Goal: Information Seeking & Learning: Check status

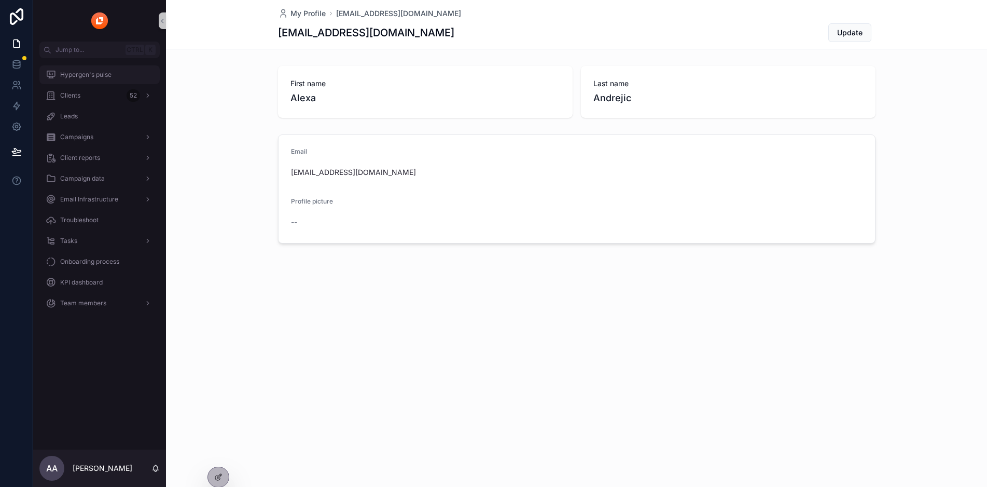
click at [98, 74] on span "Hypergen's pulse" at bounding box center [85, 75] width 51 height 8
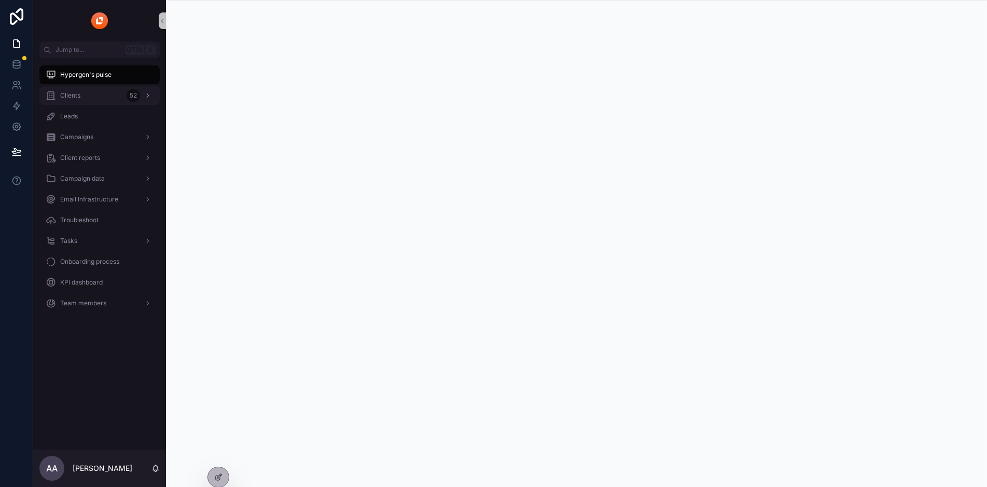
click at [96, 97] on div "Clients 52" at bounding box center [100, 95] width 108 height 17
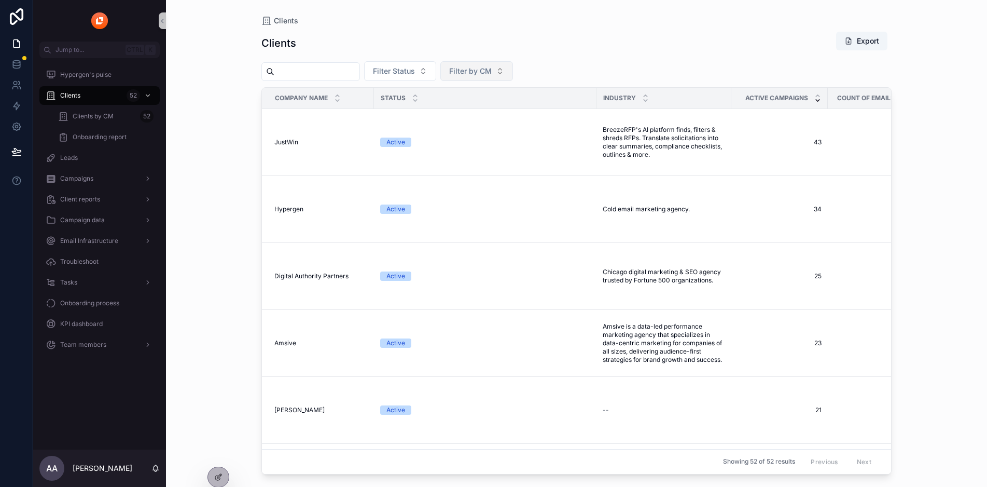
click at [492, 67] on span "Filter by CM" at bounding box center [470, 71] width 43 height 10
click at [502, 46] on div "Clients Export" at bounding box center [577, 43] width 630 height 24
click at [415, 68] on span "Filter Status" at bounding box center [394, 71] width 42 height 10
click at [438, 40] on div "Clients Export" at bounding box center [577, 43] width 630 height 24
click at [107, 115] on span "Clients by CM" at bounding box center [93, 116] width 41 height 8
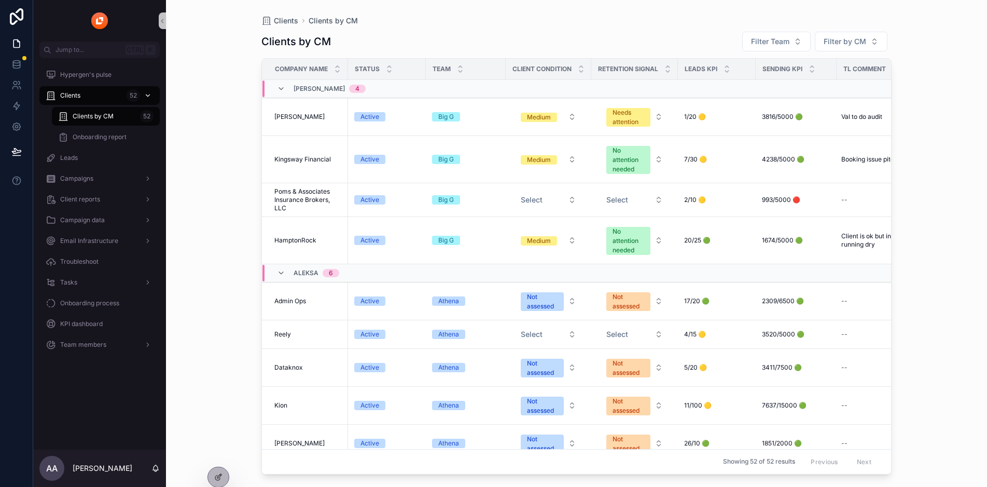
click at [92, 101] on div "Clients 52" at bounding box center [100, 95] width 108 height 17
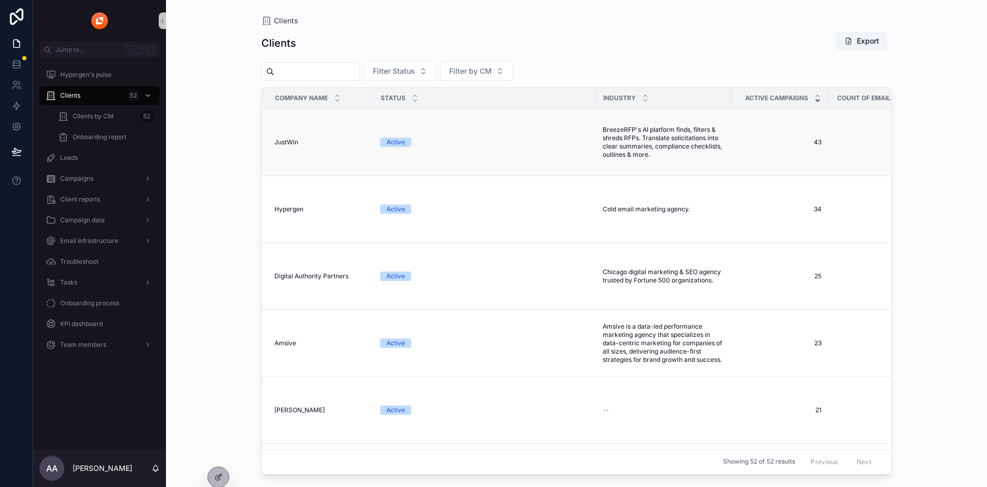
click at [305, 147] on td "JustWin JustWin" at bounding box center [318, 142] width 112 height 67
click at [298, 144] on span "JustWin" at bounding box center [286, 142] width 24 height 8
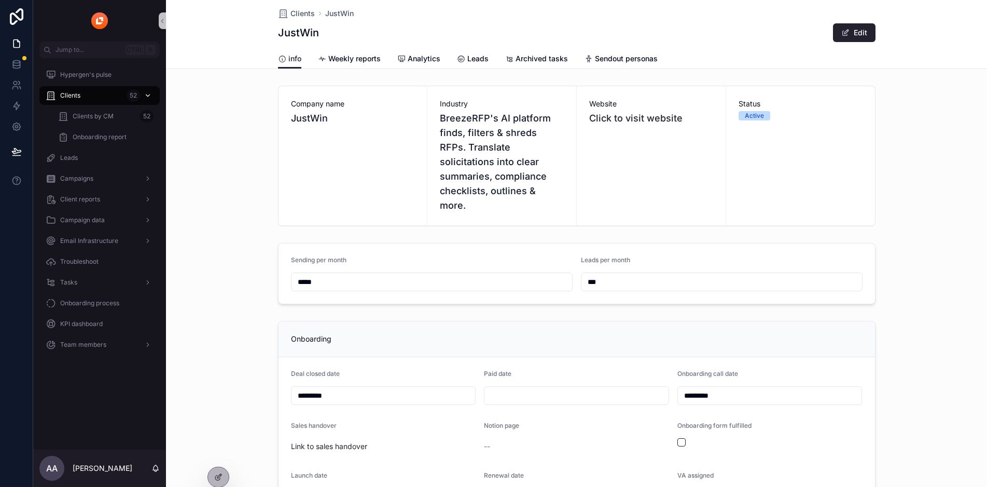
click at [95, 96] on div "Clients 52" at bounding box center [100, 95] width 108 height 17
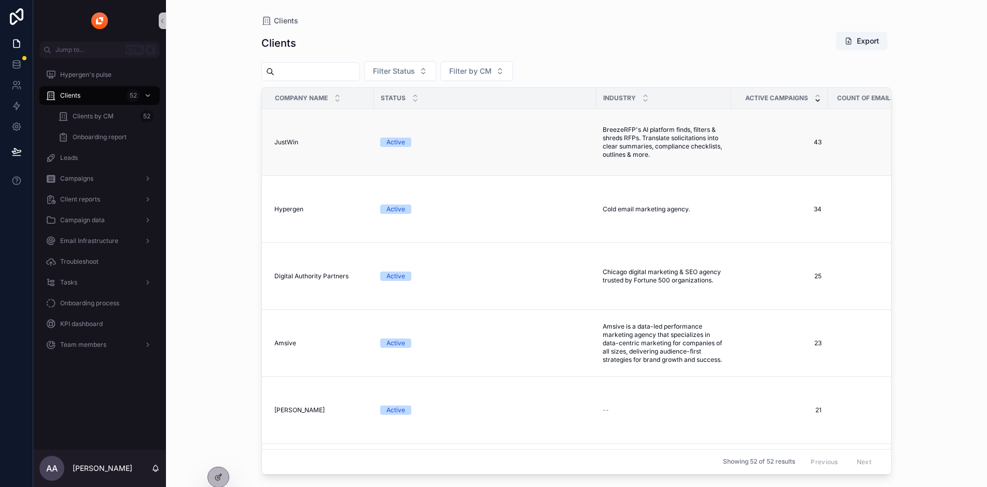
click at [294, 143] on span "JustWin" at bounding box center [286, 142] width 24 height 8
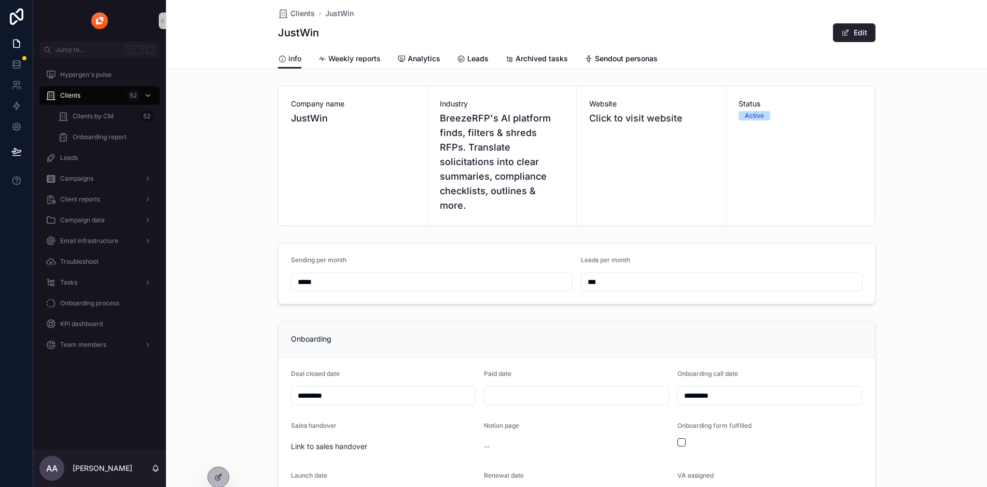
click at [362, 53] on span "Weekly reports" at bounding box center [354, 58] width 52 height 10
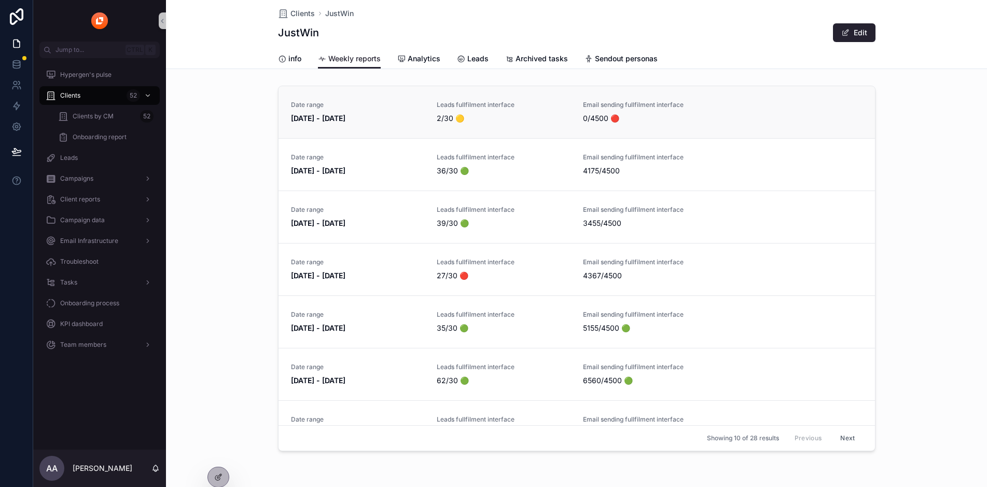
click at [367, 123] on span "[DATE] - [DATE]" at bounding box center [358, 118] width 134 height 10
click at [298, 53] on link "info" at bounding box center [289, 59] width 23 height 21
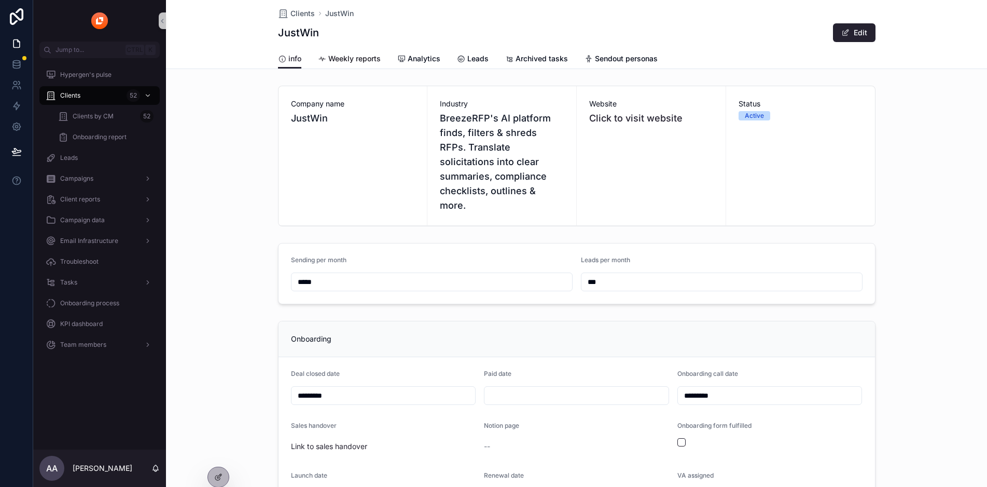
click at [355, 58] on span "Weekly reports" at bounding box center [354, 58] width 52 height 10
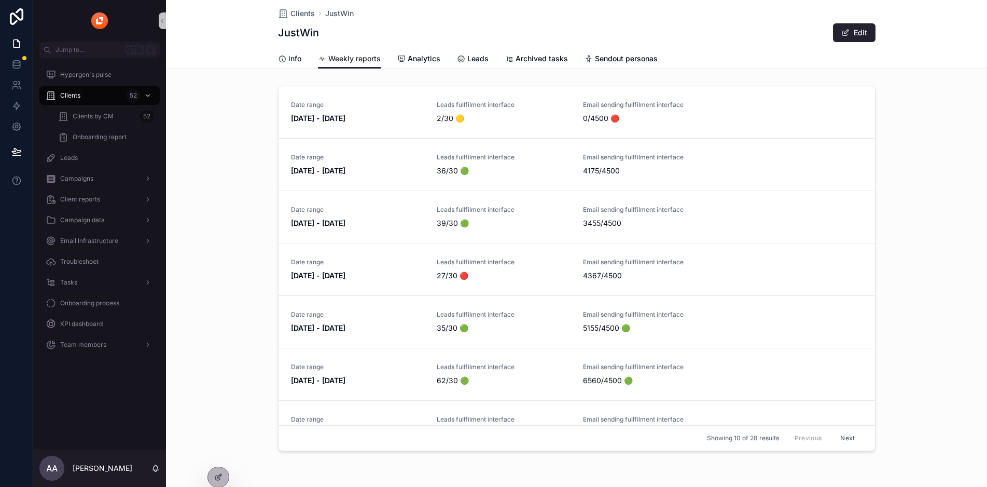
click at [265, 56] on div "info Weekly reports Analytics Leads Archived tasks Sendout personas" at bounding box center [576, 59] width 809 height 20
click at [301, 68] on div "info Weekly reports Analytics Leads Archived tasks Sendout personas" at bounding box center [577, 59] width 598 height 20
click at [288, 59] on div "info" at bounding box center [289, 58] width 23 height 10
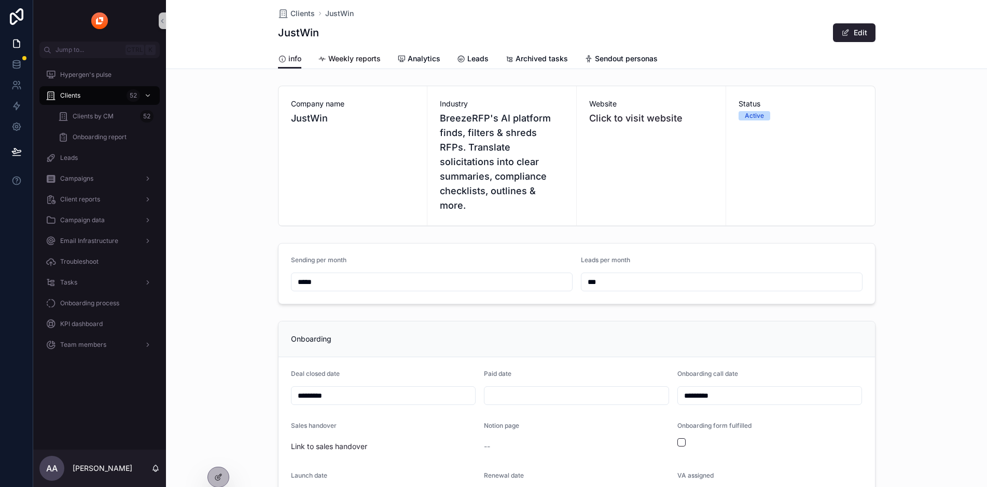
click at [372, 58] on span "Weekly reports" at bounding box center [354, 58] width 52 height 10
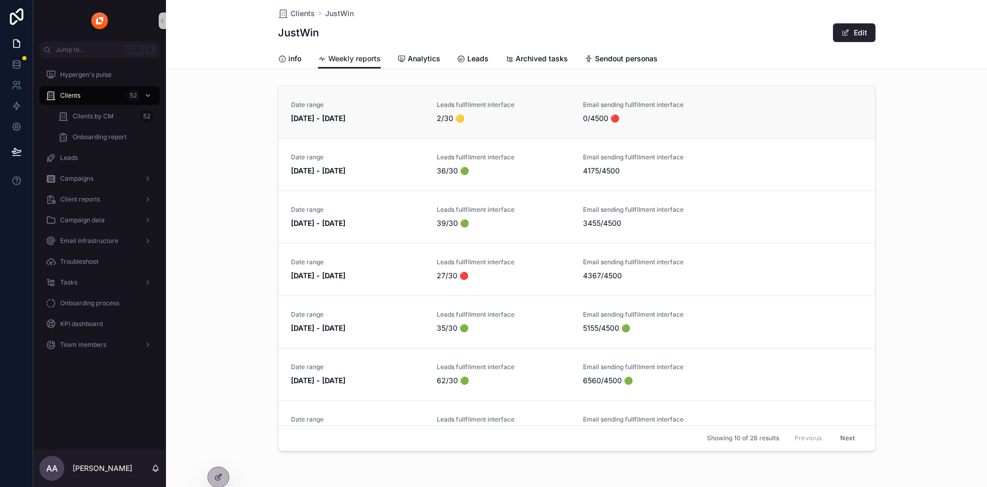
click at [392, 119] on span "[DATE] - [DATE]" at bounding box center [358, 118] width 134 height 10
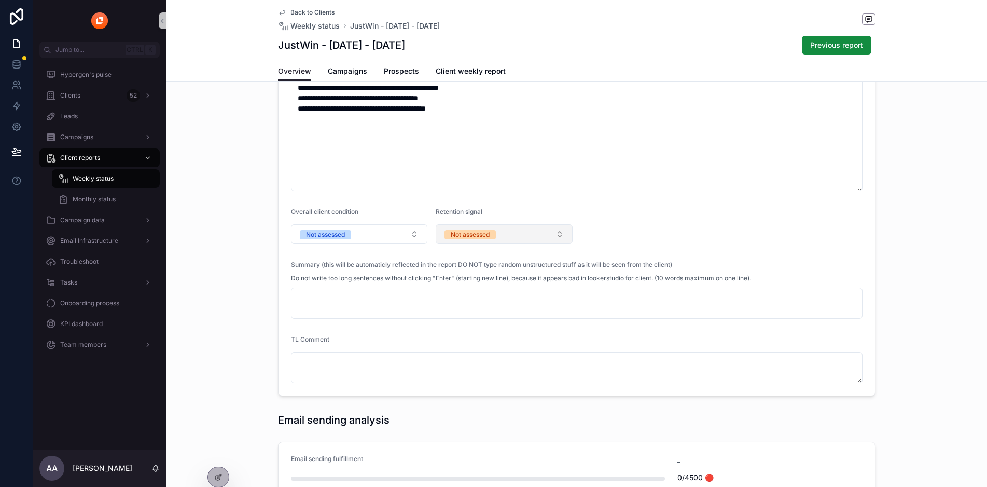
scroll to position [62, 0]
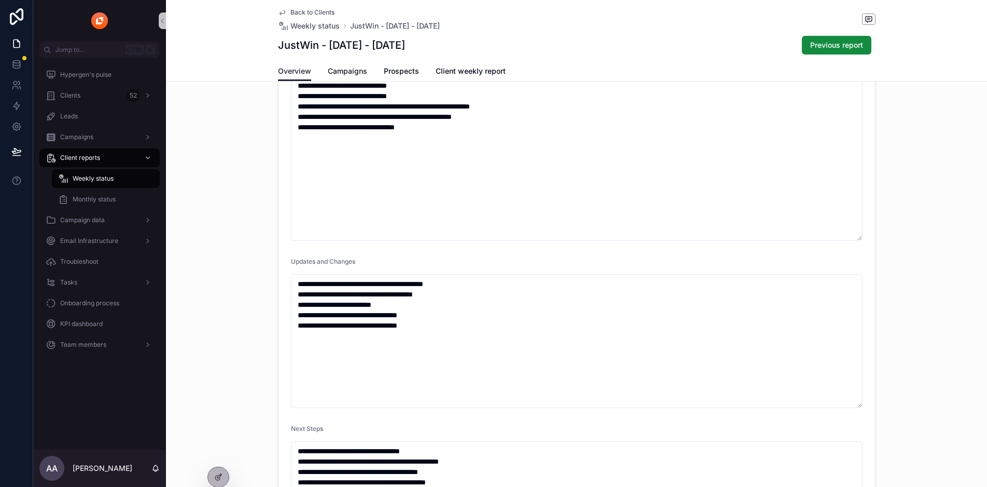
click at [354, 71] on span "Campaigns" at bounding box center [347, 71] width 39 height 10
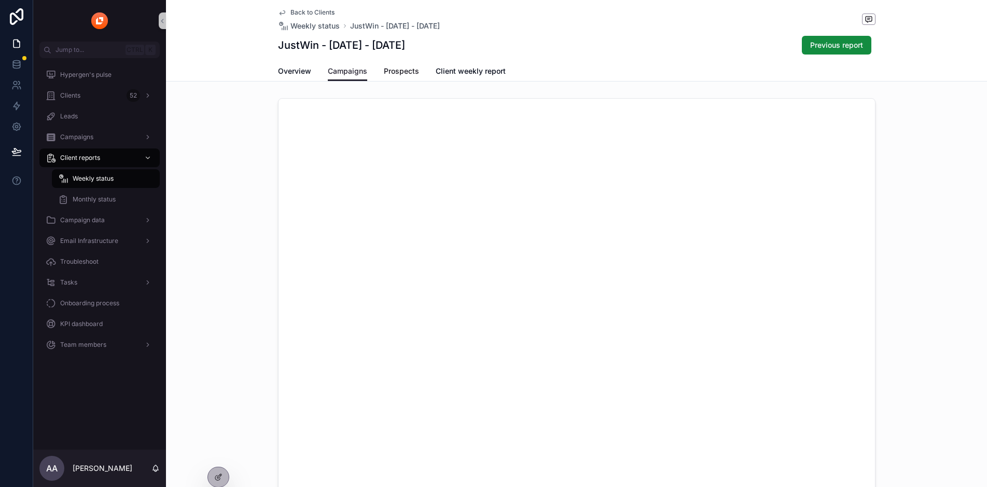
click at [412, 67] on span "Prospects" at bounding box center [401, 71] width 35 height 10
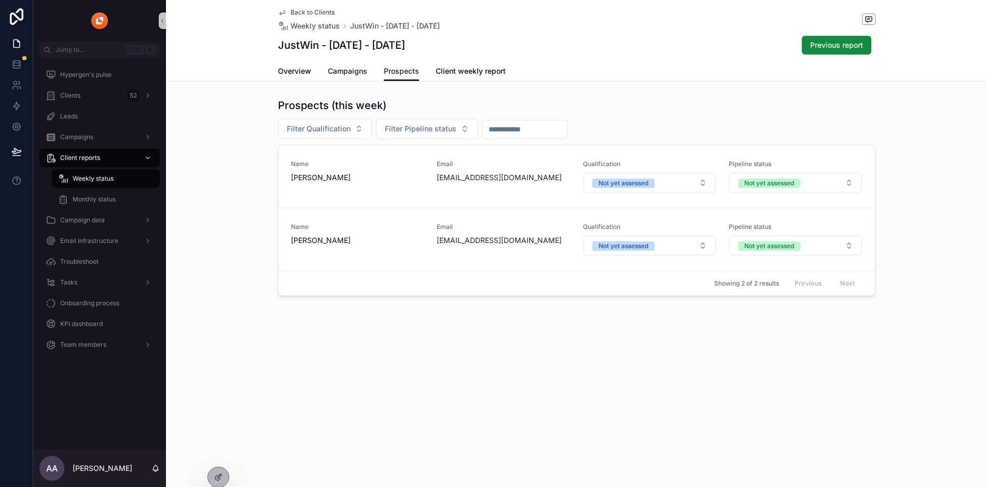
click at [334, 72] on span "Campaigns" at bounding box center [347, 71] width 39 height 10
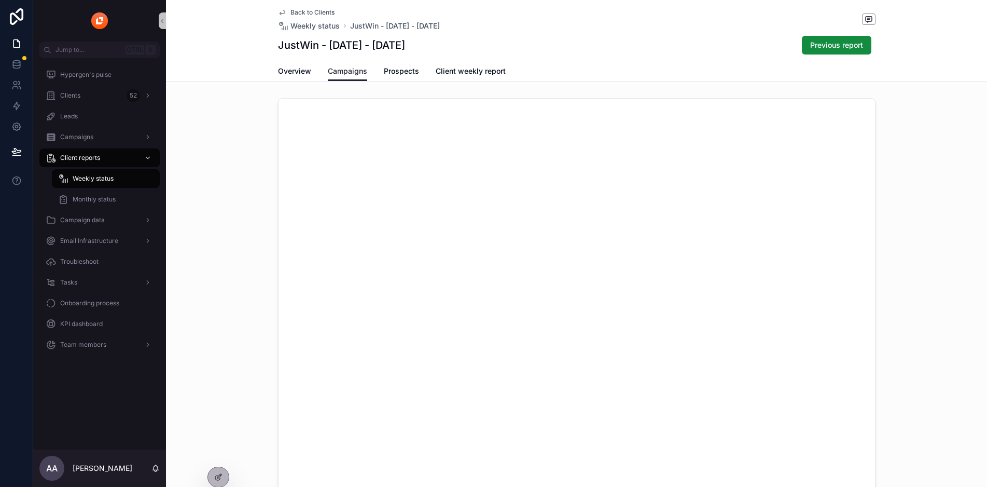
click at [316, 72] on div "Overview Campaigns Prospects Client weekly report" at bounding box center [577, 71] width 598 height 20
click at [296, 71] on span "Overview" at bounding box center [294, 71] width 33 height 10
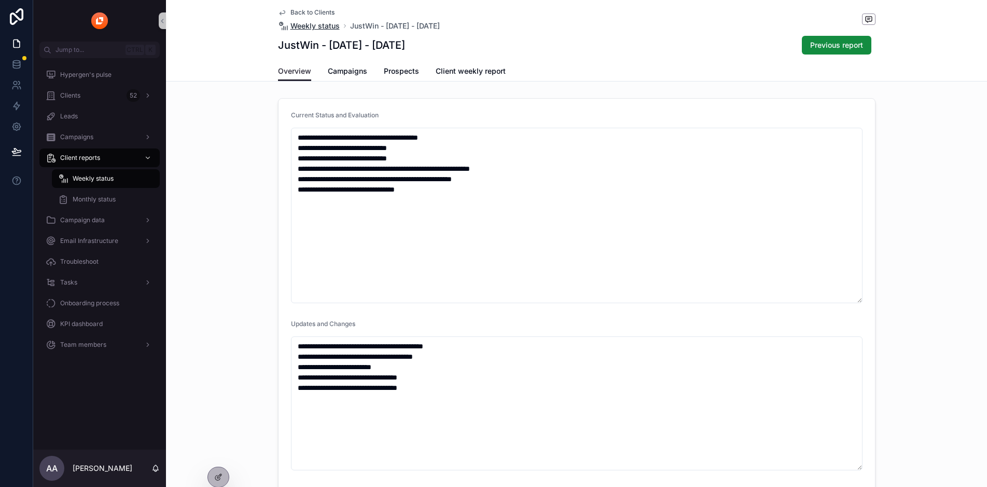
click at [327, 28] on span "Weekly status" at bounding box center [315, 26] width 49 height 10
click at [370, 28] on span "JustWin - [DATE] - [DATE]" at bounding box center [395, 26] width 90 height 10
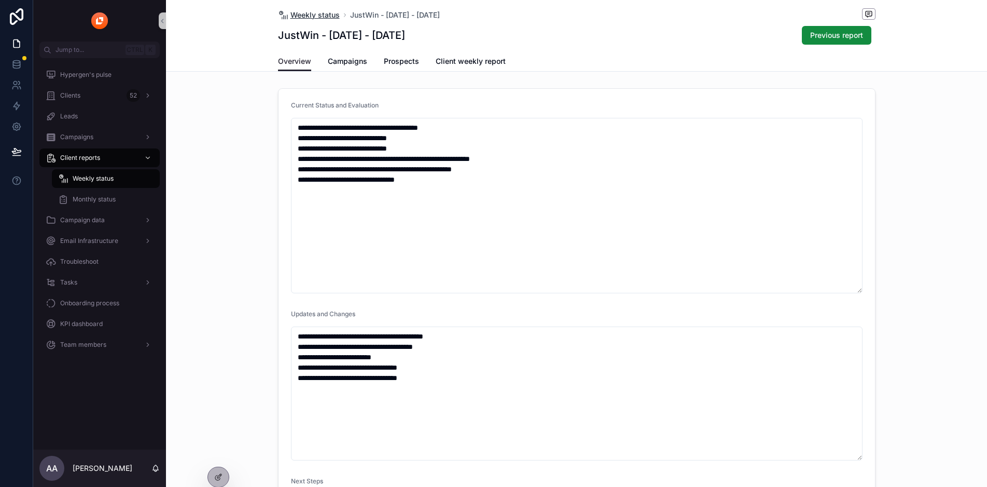
click at [325, 16] on span "Weekly status" at bounding box center [315, 15] width 49 height 10
click at [83, 101] on div "Clients 52" at bounding box center [100, 95] width 108 height 17
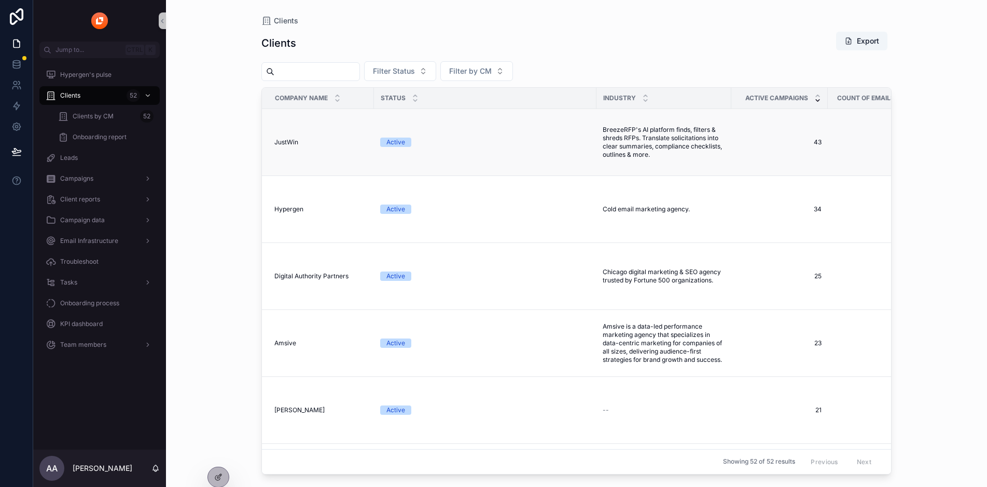
click at [312, 143] on div "JustWin JustWin" at bounding box center [320, 142] width 93 height 8
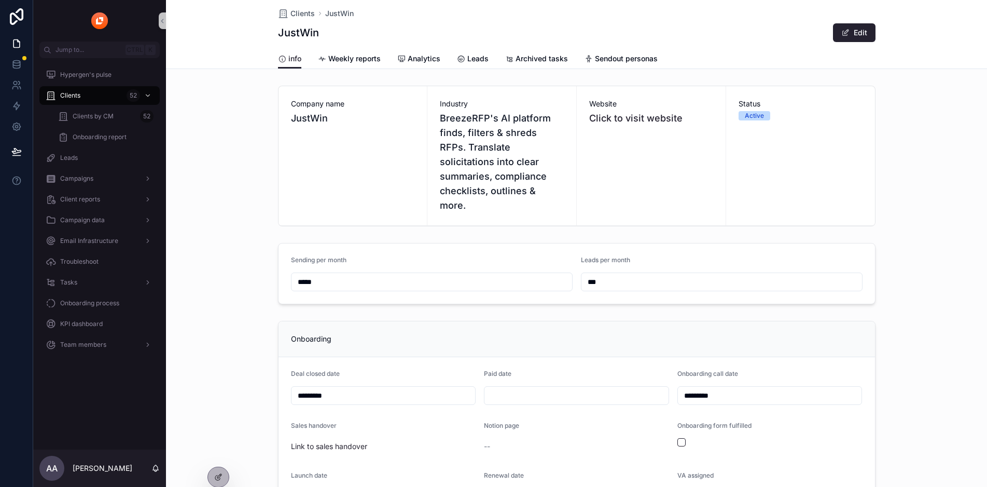
click at [326, 118] on span "JustWin" at bounding box center [353, 118] width 124 height 15
click at [365, 52] on link "Weekly reports" at bounding box center [349, 59] width 63 height 21
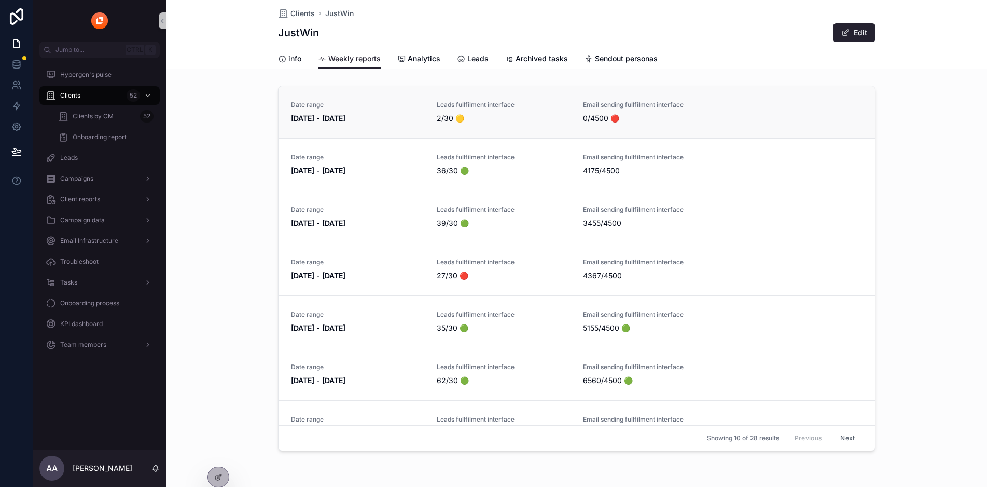
click at [357, 112] on div "Date range [DATE] - [DATE]" at bounding box center [358, 112] width 134 height 23
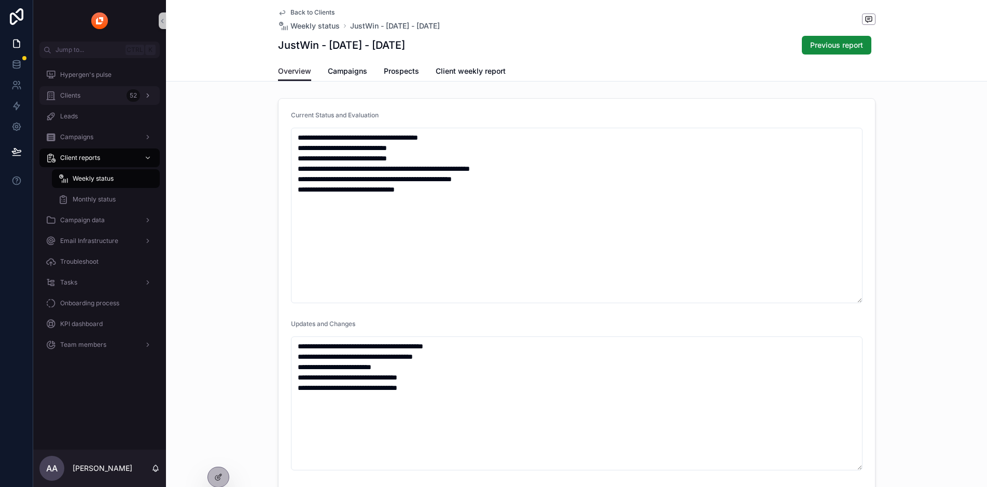
click at [115, 102] on div "Clients 52" at bounding box center [100, 95] width 108 height 17
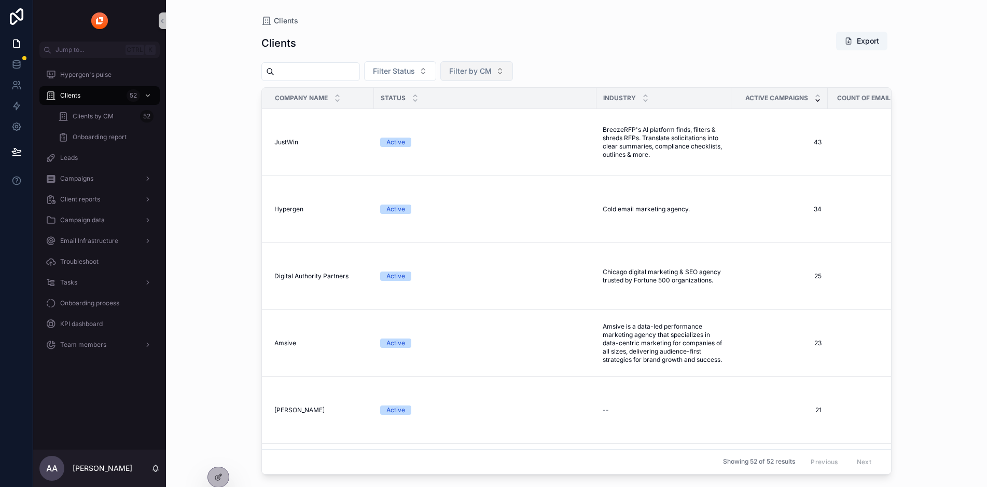
click at [492, 71] on span "Filter by CM" at bounding box center [470, 71] width 43 height 10
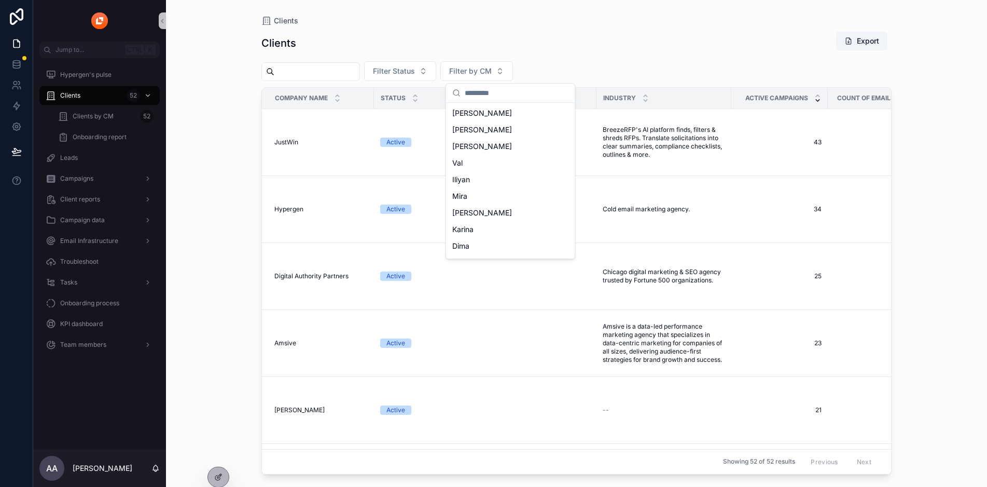
scroll to position [81, 0]
click at [479, 232] on div "Aleksa" at bounding box center [510, 231] width 125 height 17
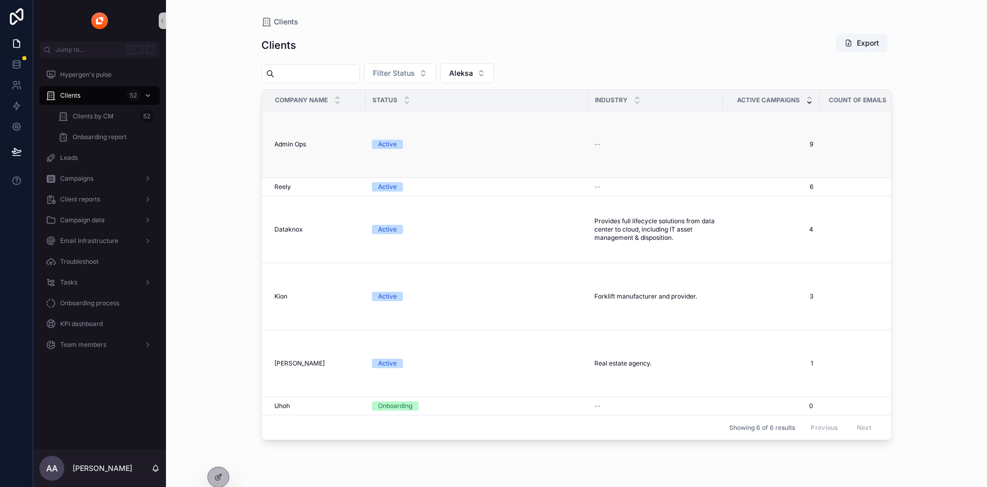
click at [321, 145] on div "Admin Ops Admin Ops" at bounding box center [316, 144] width 85 height 8
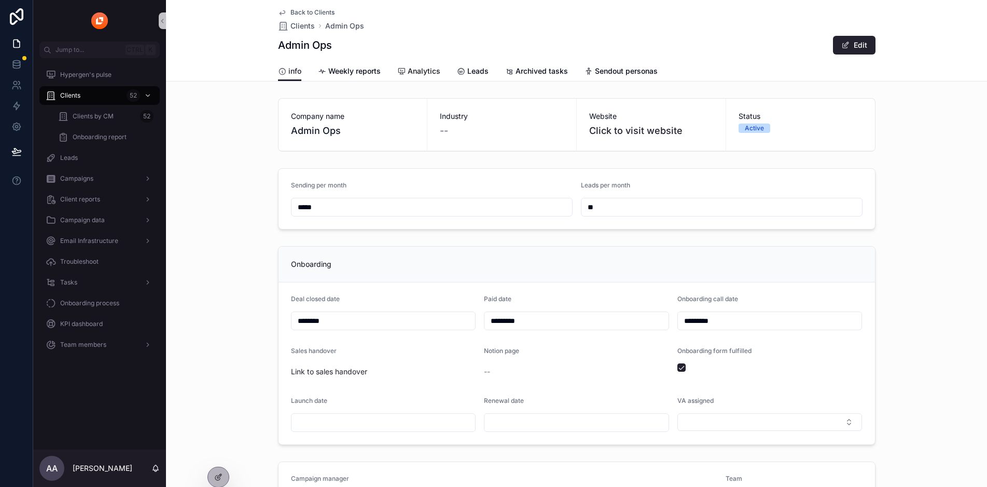
click at [425, 73] on span "Analytics" at bounding box center [424, 71] width 33 height 10
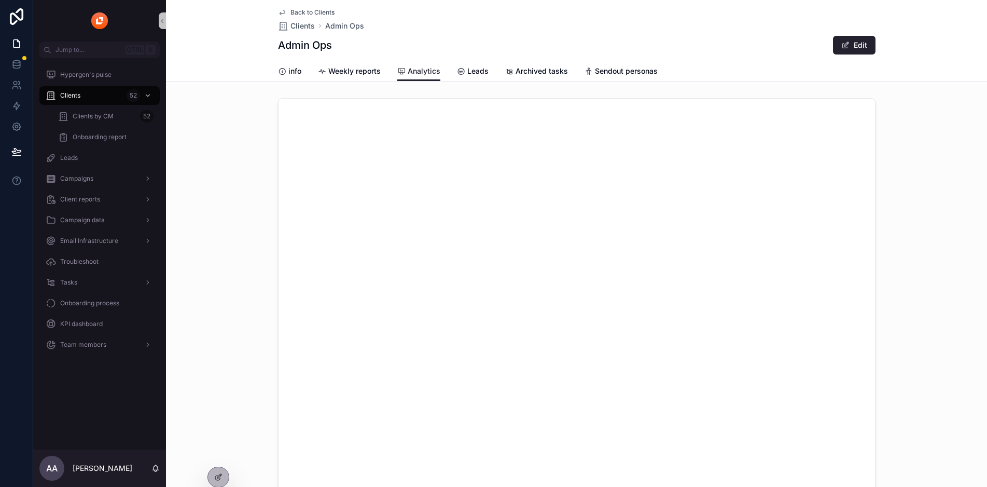
click at [364, 61] on div "Back to Clients Clients Admin Ops Admin Ops Edit" at bounding box center [577, 30] width 598 height 61
click at [356, 66] on span "Weekly reports" at bounding box center [354, 71] width 52 height 10
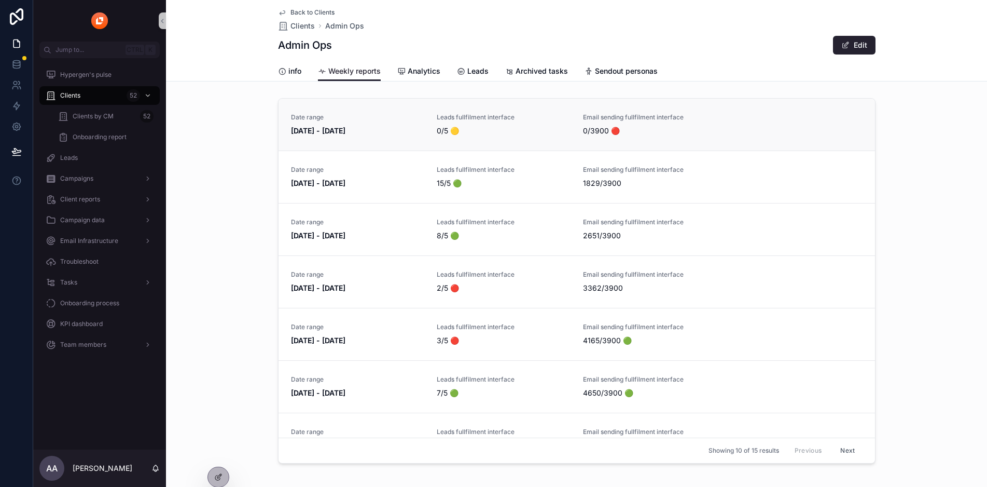
click at [388, 144] on link "Date range [DATE] - [DATE] Leads fullfilment interface 0/5 🟡 Email sending full…" at bounding box center [577, 125] width 597 height 52
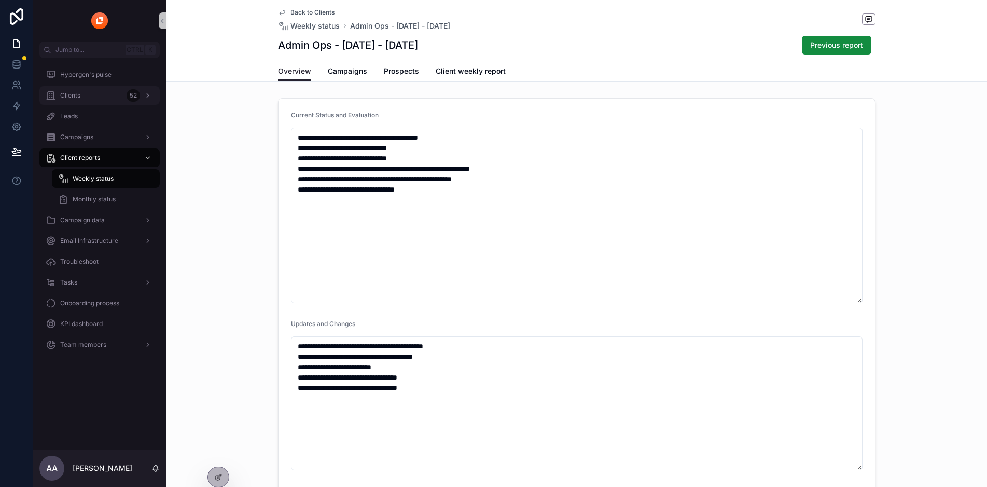
click at [74, 97] on span "Clients" at bounding box center [70, 95] width 20 height 8
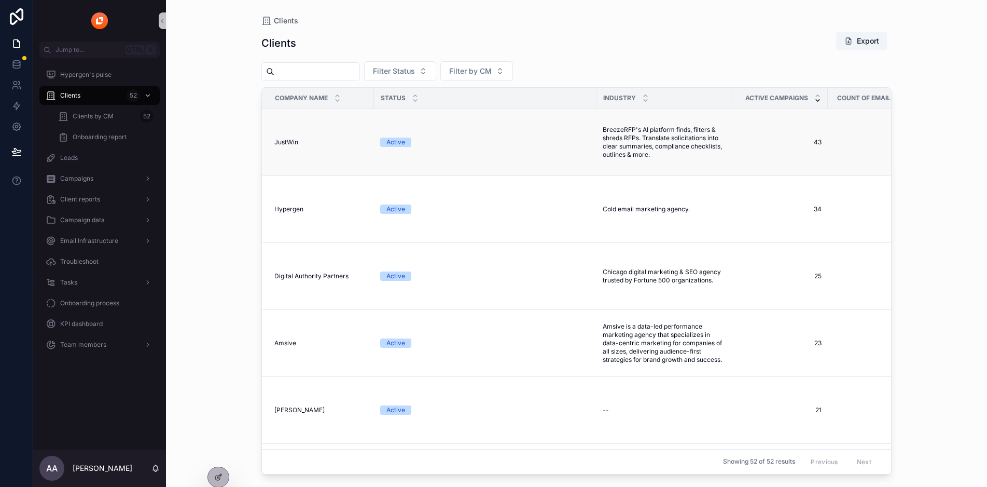
click at [308, 137] on td "JustWin JustWin" at bounding box center [318, 142] width 112 height 67
click at [300, 137] on td "JustWin JustWin" at bounding box center [318, 142] width 112 height 67
click at [281, 142] on span "JustWin" at bounding box center [286, 142] width 24 height 8
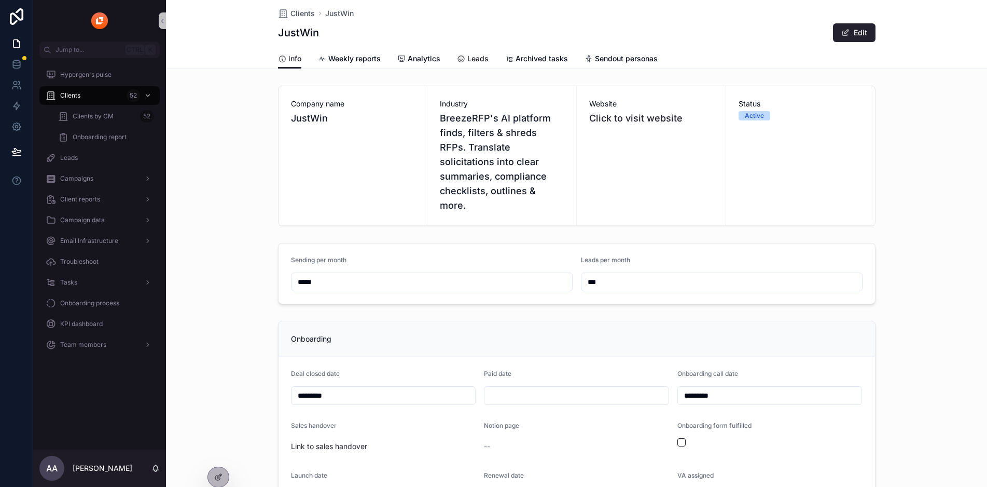
click at [465, 57] on div "Leads" at bounding box center [473, 58] width 32 height 10
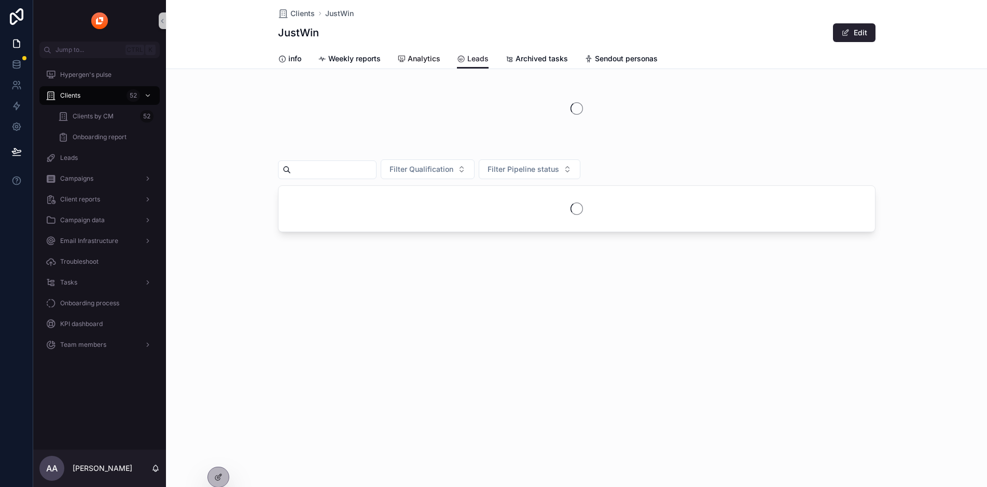
drag, startPoint x: 434, startPoint y: 58, endPoint x: 437, endPoint y: 294, distance: 236.1
click at [433, 57] on span "Analytics" at bounding box center [424, 58] width 33 height 10
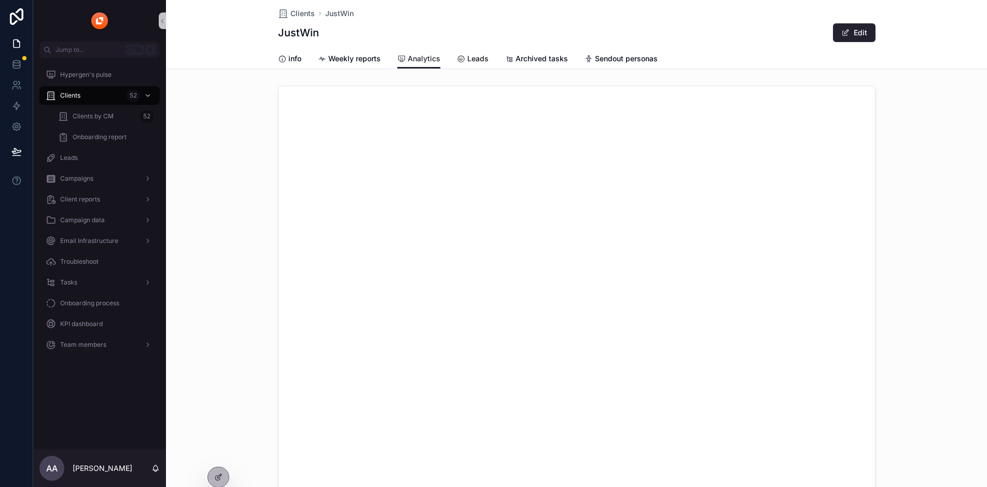
click at [470, 57] on span "Leads" at bounding box center [478, 58] width 21 height 10
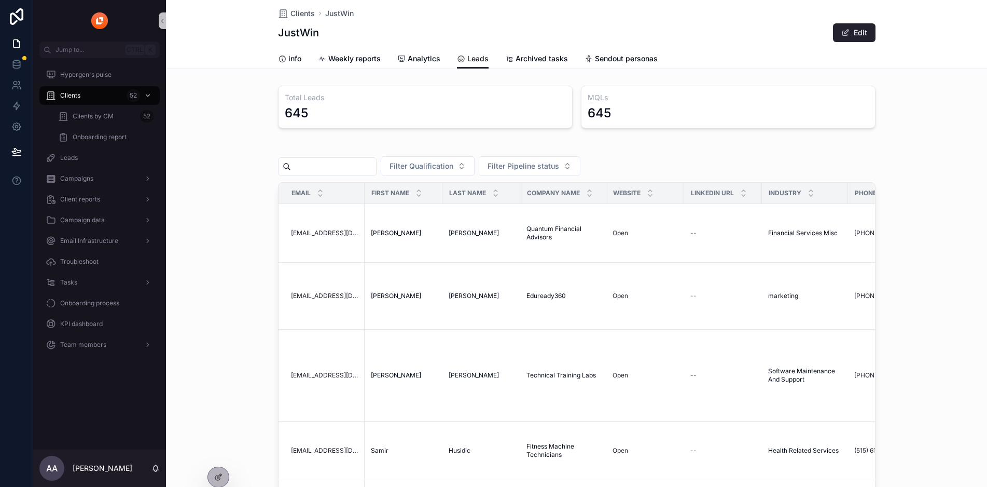
scroll to position [0, 9]
click at [833, 258] on span "View reply" at bounding box center [849, 262] width 32 height 8
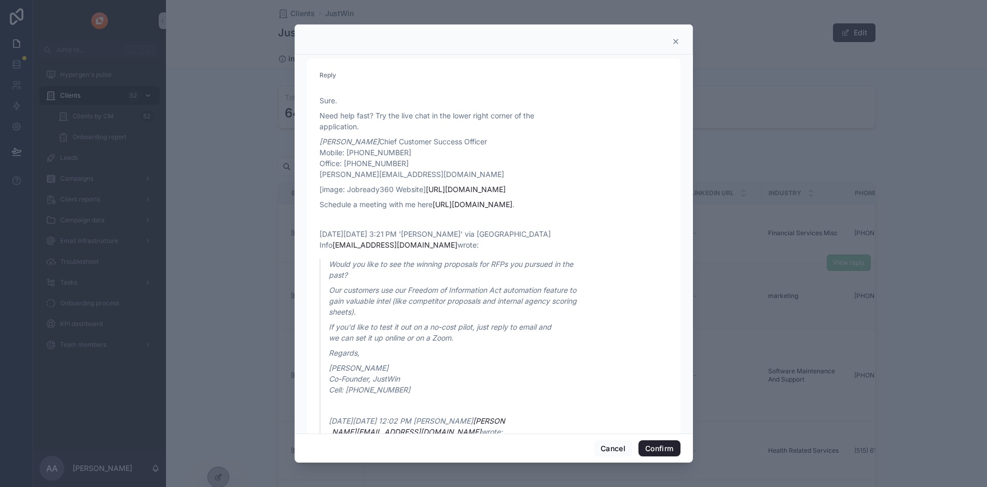
click at [670, 37] on div at bounding box center [494, 39] width 399 height 30
drag, startPoint x: 670, startPoint y: 37, endPoint x: 670, endPoint y: 44, distance: 6.7
click at [670, 39] on div at bounding box center [494, 39] width 399 height 30
click at [672, 44] on icon at bounding box center [676, 41] width 8 height 8
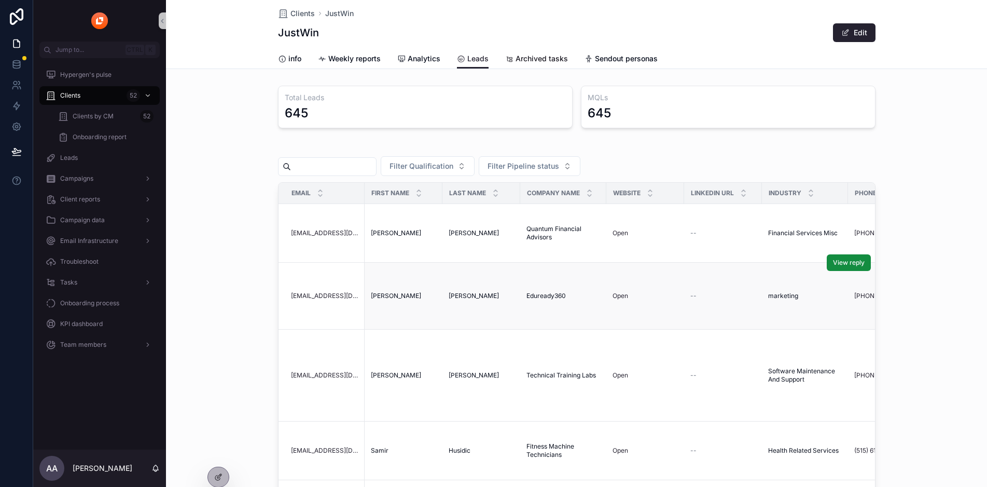
click at [521, 58] on span "Archived tasks" at bounding box center [542, 58] width 52 height 10
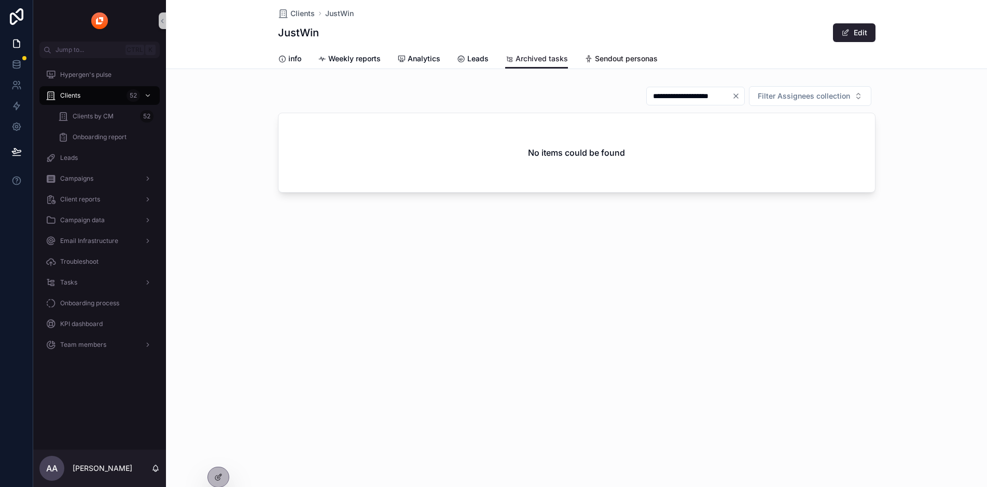
click at [633, 60] on span "Sendout personas" at bounding box center [626, 58] width 63 height 10
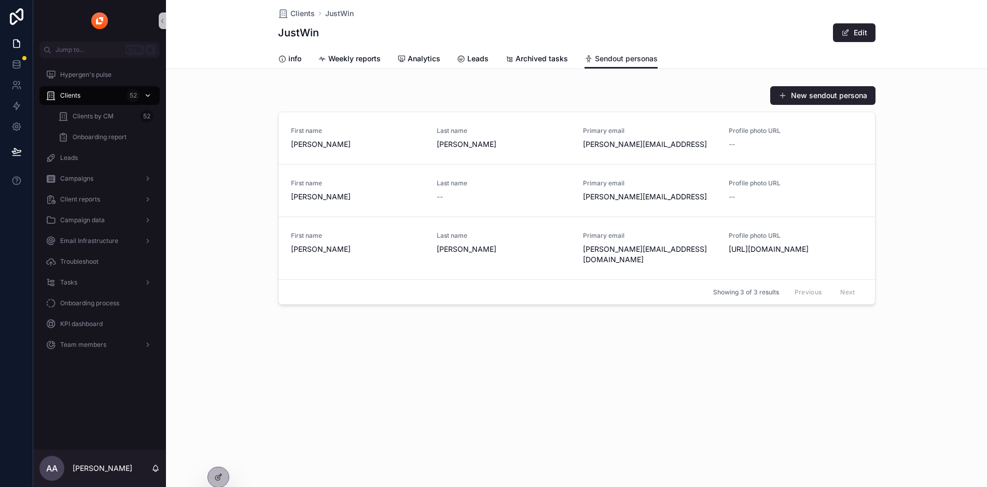
click at [97, 95] on div "Clients 52" at bounding box center [100, 95] width 108 height 17
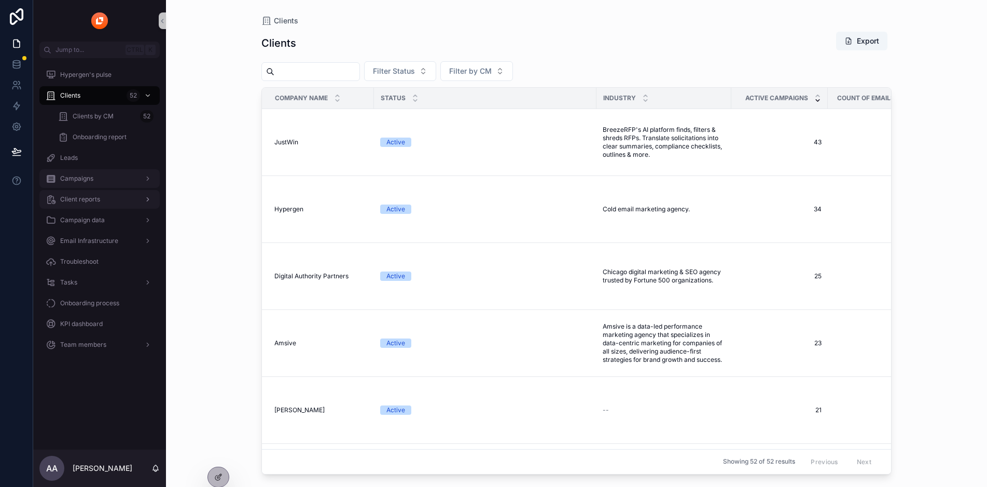
click at [105, 176] on div "Campaigns" at bounding box center [100, 178] width 108 height 17
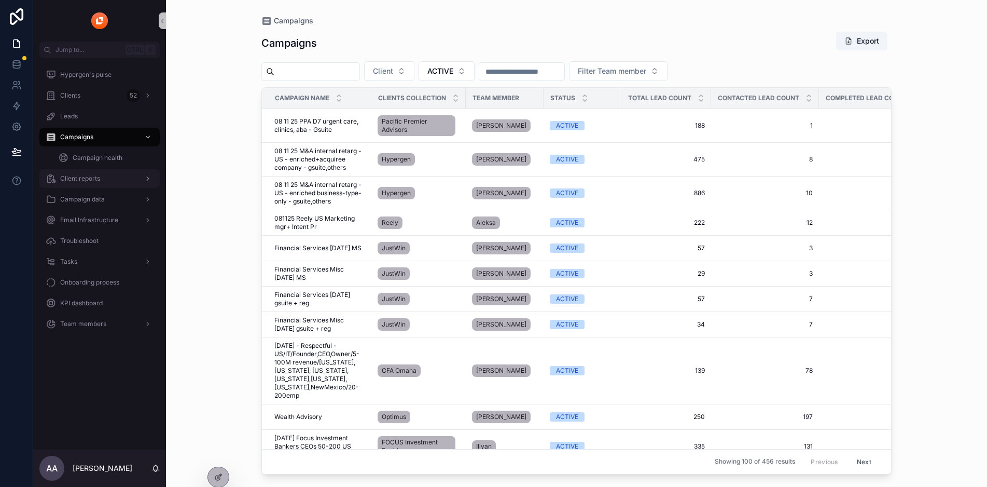
click at [107, 186] on div "Client reports" at bounding box center [100, 178] width 108 height 17
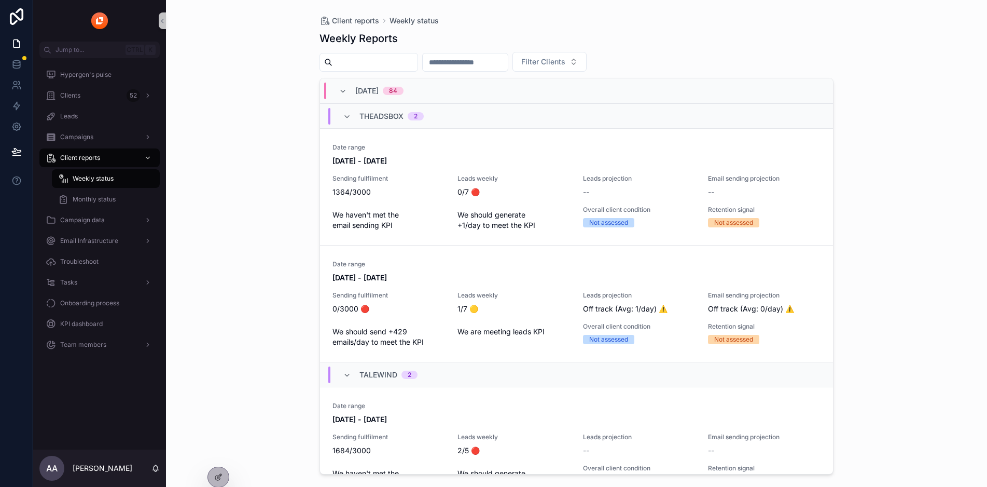
click at [116, 183] on div "Weekly status" at bounding box center [105, 178] width 95 height 17
click at [102, 197] on span "Monthly status" at bounding box center [94, 199] width 43 height 8
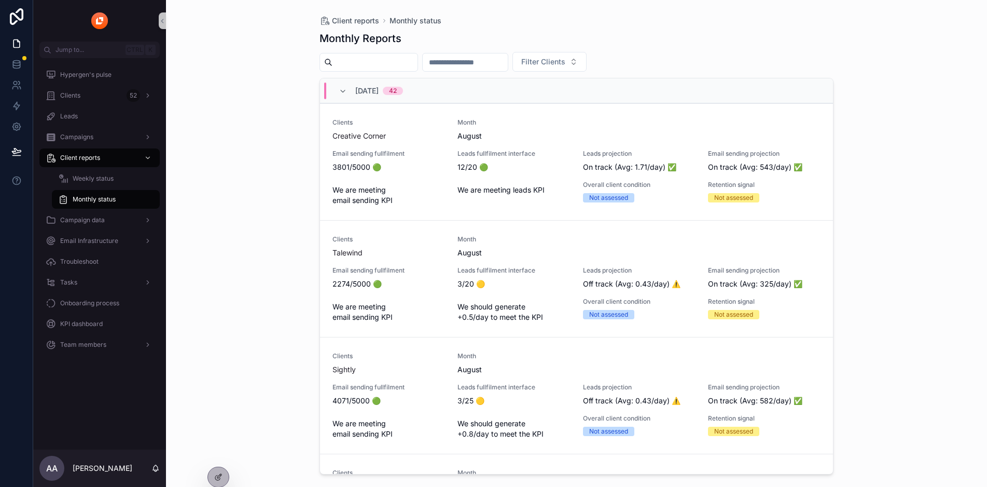
click at [403, 91] on div "[DATE] 42" at bounding box center [379, 91] width 48 height 17
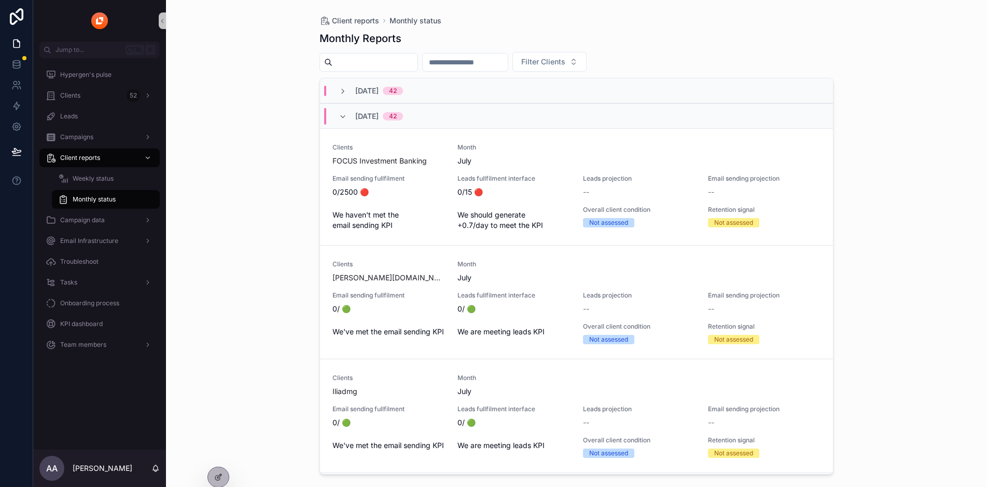
click at [344, 121] on div "[DATE] 42" at bounding box center [371, 116] width 64 height 17
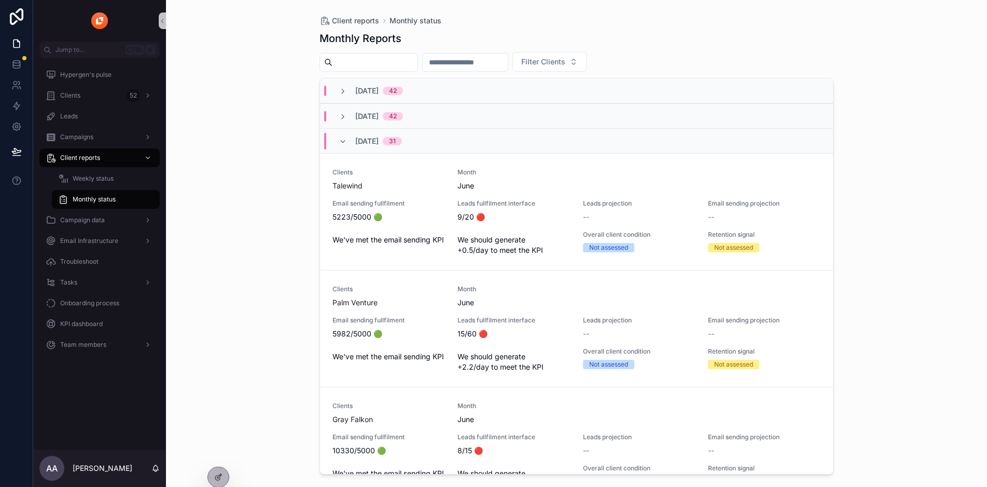
click at [331, 142] on div "[DATE] 31" at bounding box center [370, 141] width 88 height 17
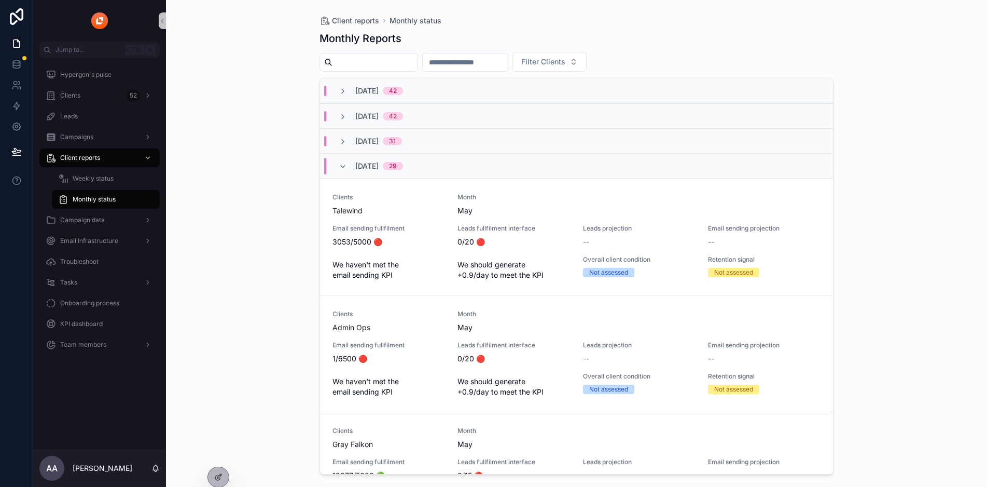
click at [334, 171] on div "[DATE] 29" at bounding box center [370, 166] width 89 height 17
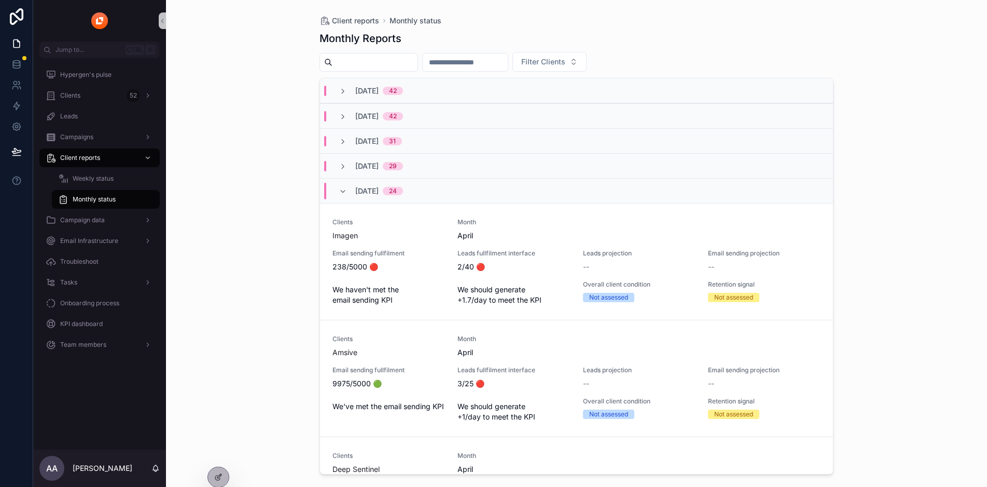
click at [508, 59] on input "scrollable content" at bounding box center [465, 62] width 85 height 15
click at [566, 65] on span "Filter Clients" at bounding box center [543, 62] width 44 height 10
click at [575, 36] on div "Monthly Reports" at bounding box center [577, 38] width 514 height 15
click at [494, 53] on div "scrollable content" at bounding box center [465, 62] width 86 height 19
click at [140, 225] on div "scrollable content" at bounding box center [146, 220] width 13 height 17
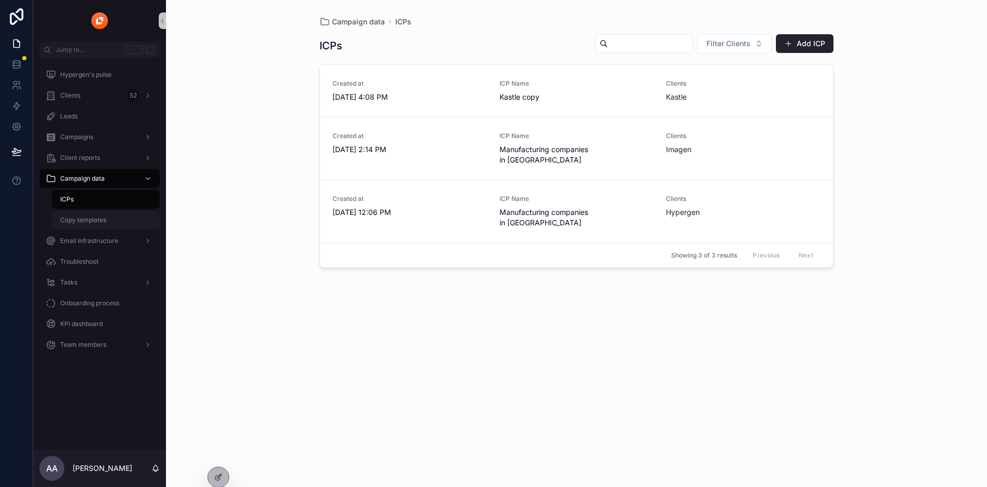
click at [94, 216] on span "Copy templates" at bounding box center [83, 220] width 46 height 8
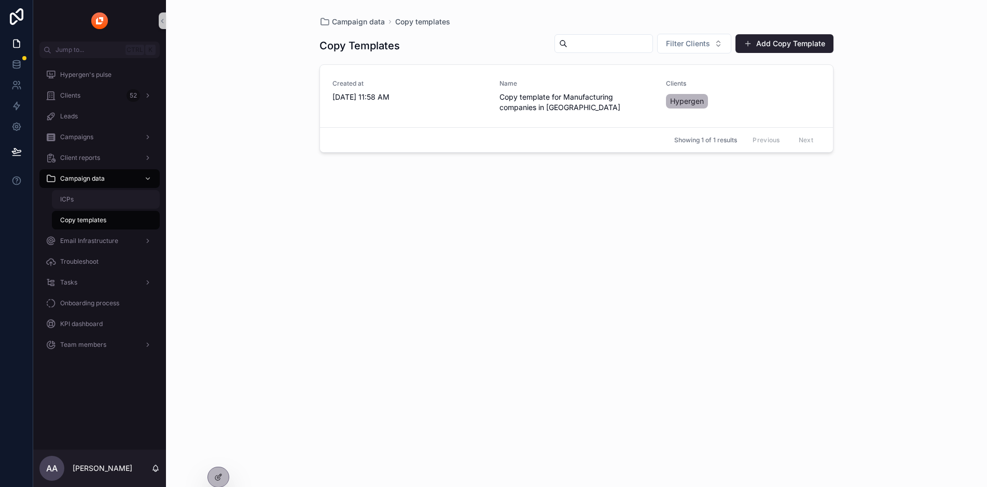
scroll to position [9, 9]
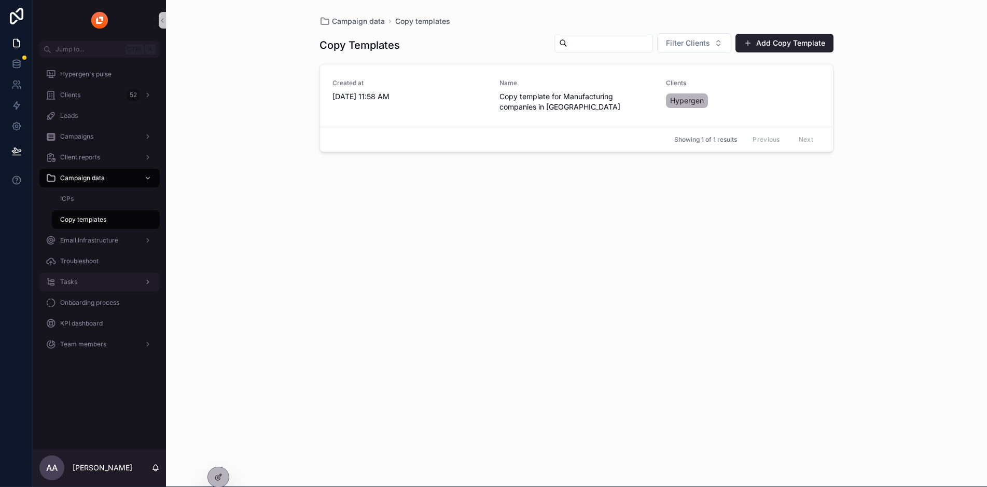
click at [111, 273] on div "Tasks" at bounding box center [100, 281] width 108 height 17
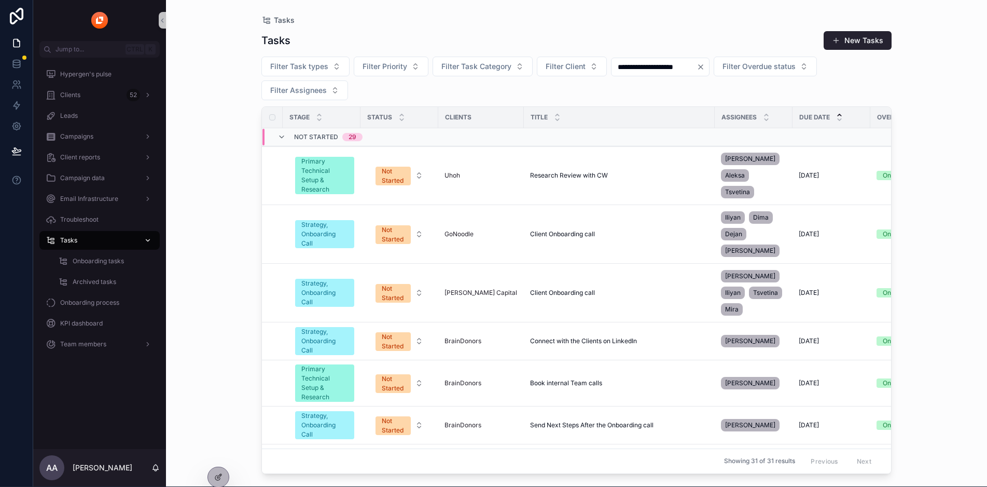
click at [82, 239] on div "Tasks" at bounding box center [100, 240] width 108 height 17
click at [86, 253] on div "Onboarding tasks" at bounding box center [105, 261] width 95 height 17
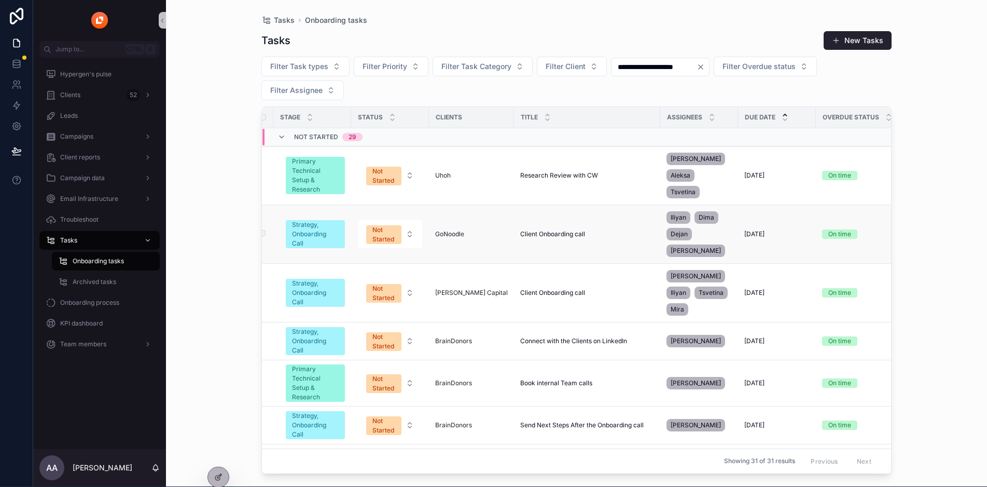
scroll to position [0, 4]
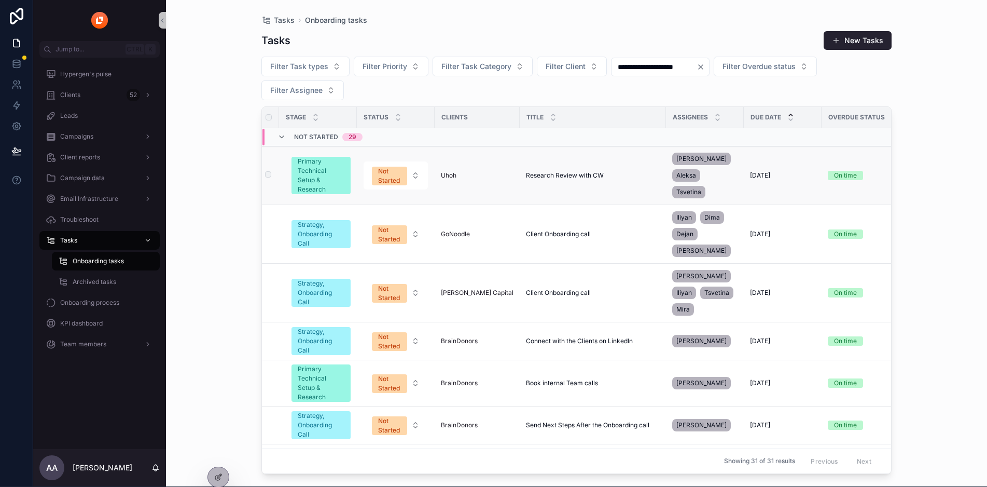
click at [557, 156] on td "Research Review with CW Research Review with CW" at bounding box center [593, 175] width 146 height 59
click at [553, 171] on span "Research Review with CW" at bounding box center [565, 175] width 78 height 8
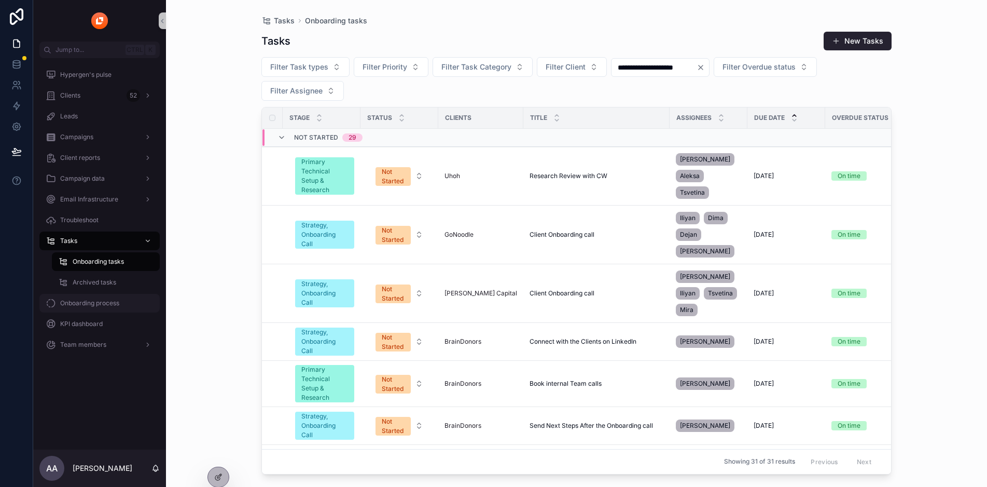
click at [100, 310] on div "Onboarding process" at bounding box center [100, 303] width 108 height 17
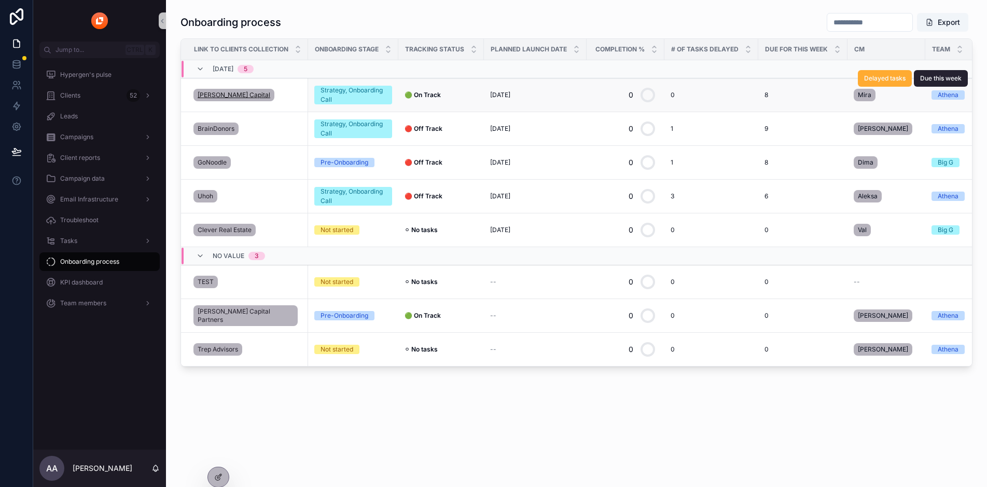
click at [208, 95] on span "[PERSON_NAME] Capital" at bounding box center [234, 95] width 73 height 8
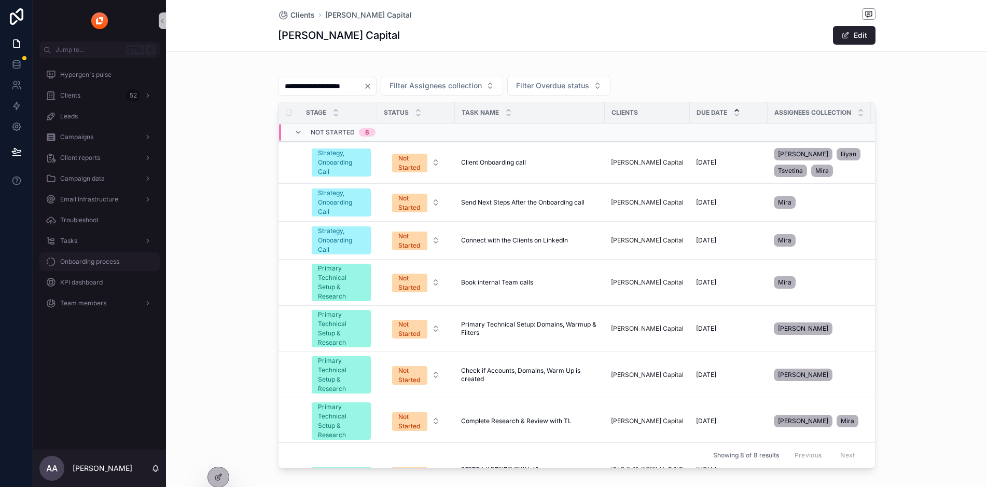
click at [102, 267] on div "Onboarding process" at bounding box center [100, 261] width 108 height 17
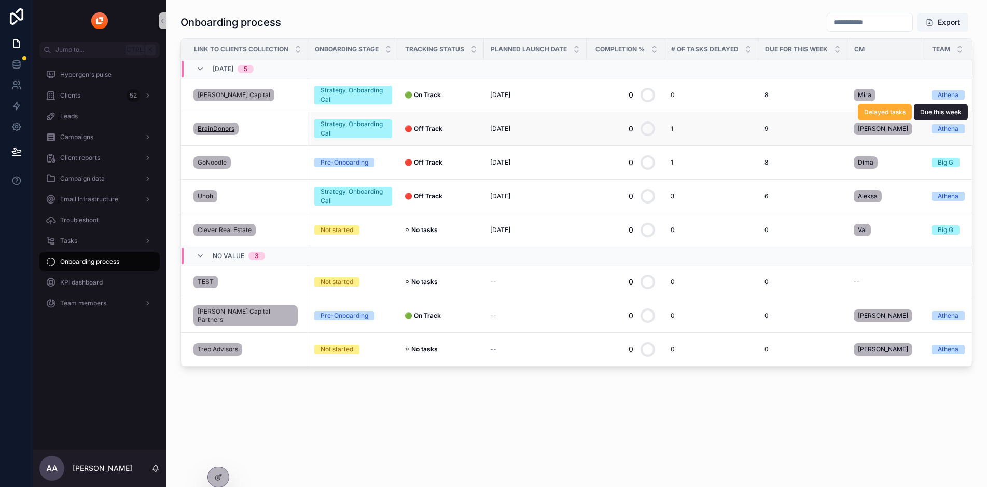
click at [213, 132] on span "BrainDonors" at bounding box center [216, 129] width 37 height 8
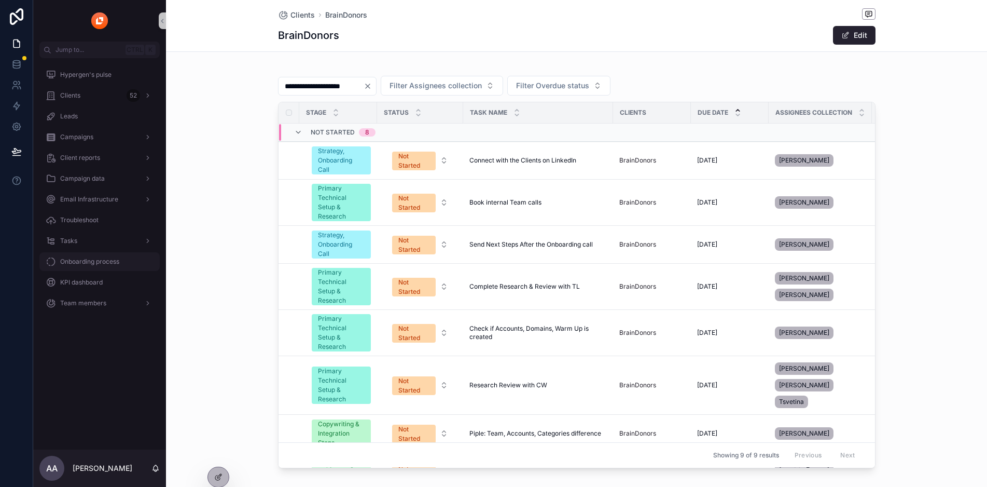
click at [72, 268] on div "Onboarding process" at bounding box center [100, 261] width 108 height 17
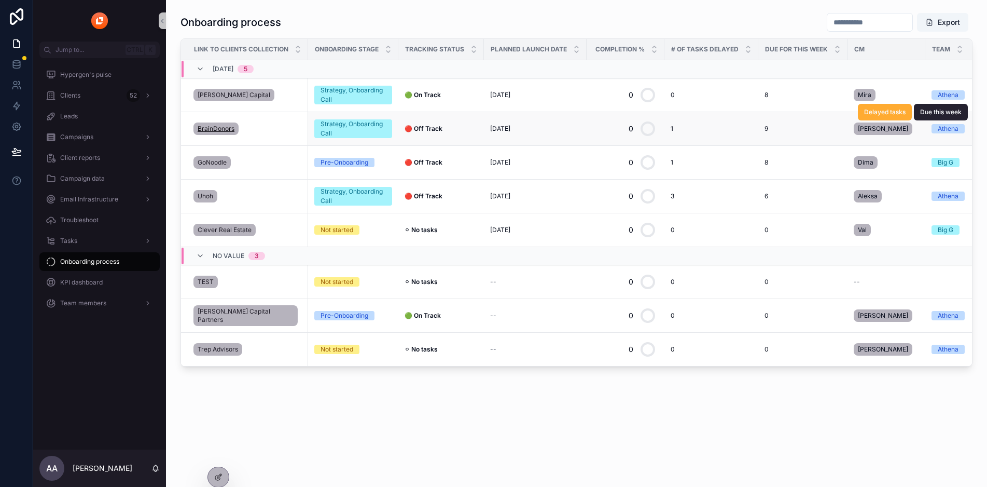
click at [214, 131] on span "BrainDonors" at bounding box center [216, 129] width 37 height 8
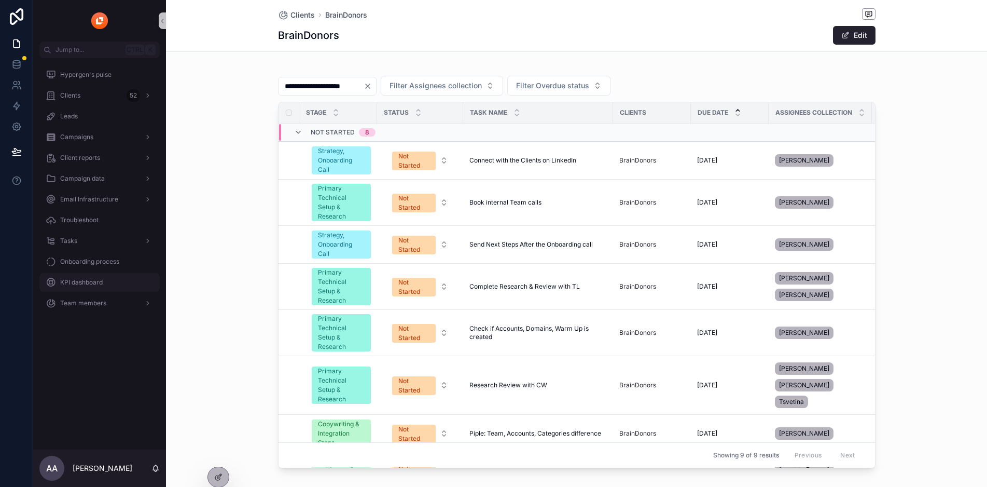
click at [81, 284] on span "KPI dashboard" at bounding box center [81, 282] width 43 height 8
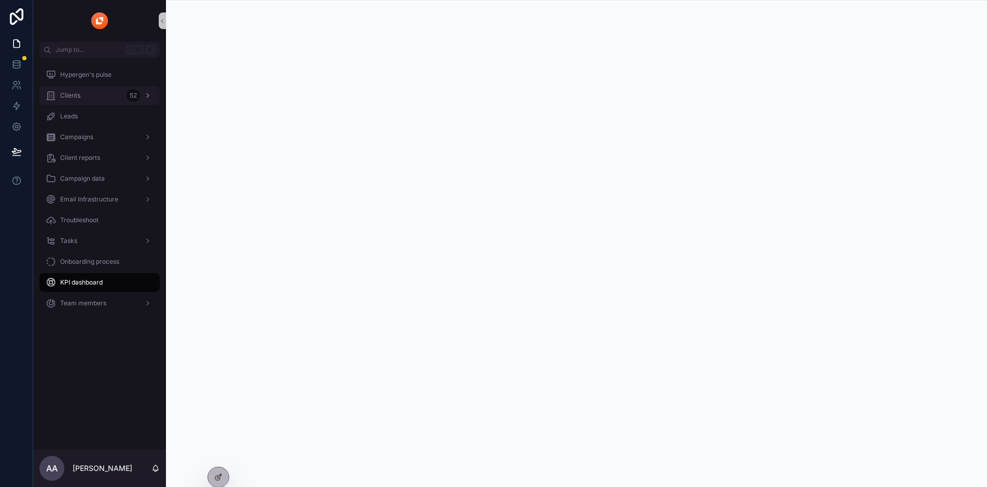
click at [97, 95] on div "Clients 52" at bounding box center [100, 95] width 108 height 17
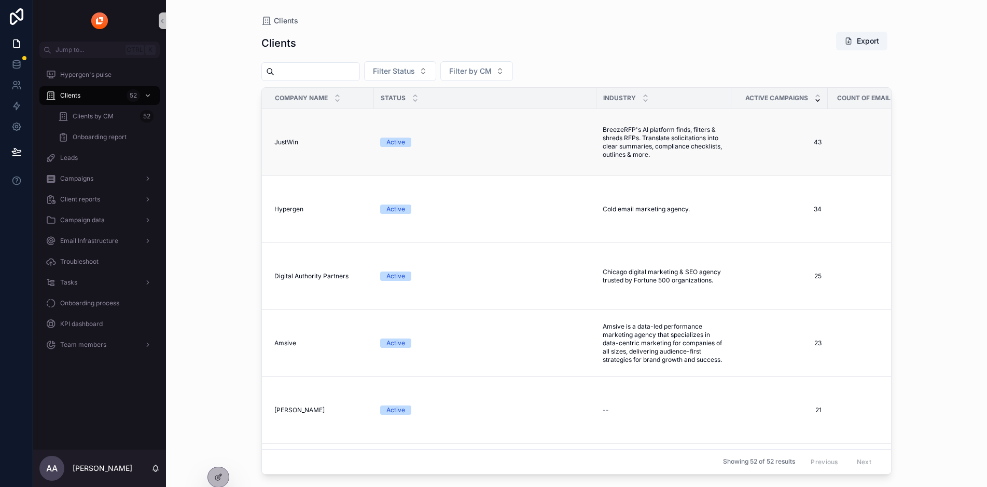
click at [312, 148] on td "JustWin JustWin" at bounding box center [318, 142] width 112 height 67
click at [296, 145] on div "JustWin JustWin" at bounding box center [320, 142] width 93 height 8
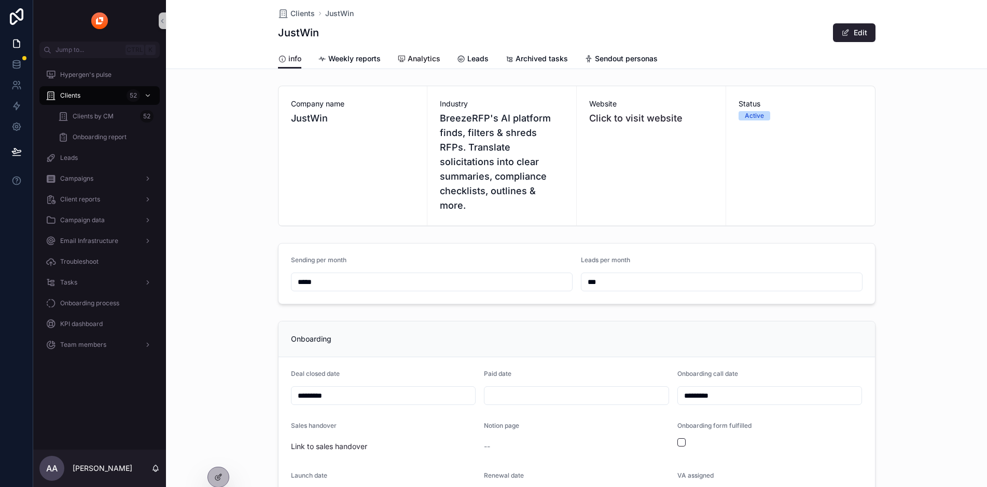
click at [422, 59] on span "Analytics" at bounding box center [424, 58] width 33 height 10
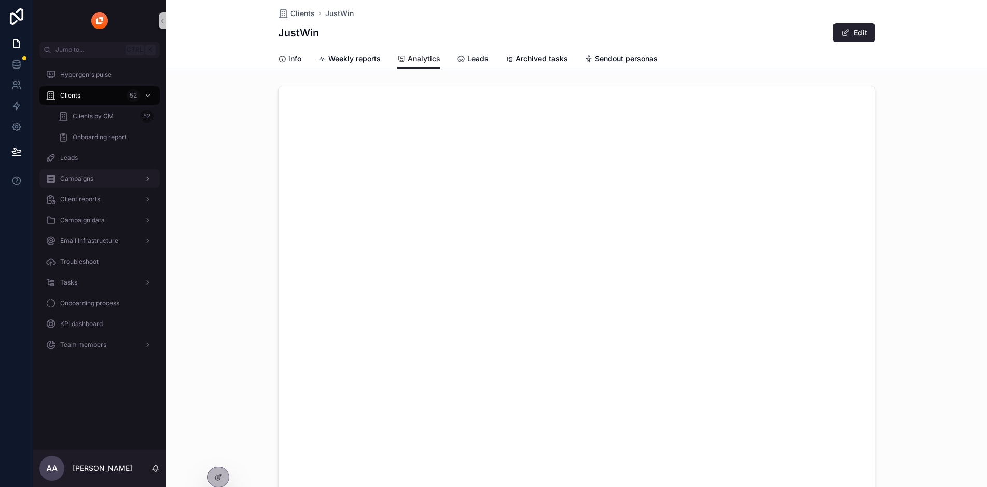
click at [91, 184] on div "Campaigns" at bounding box center [100, 178] width 108 height 17
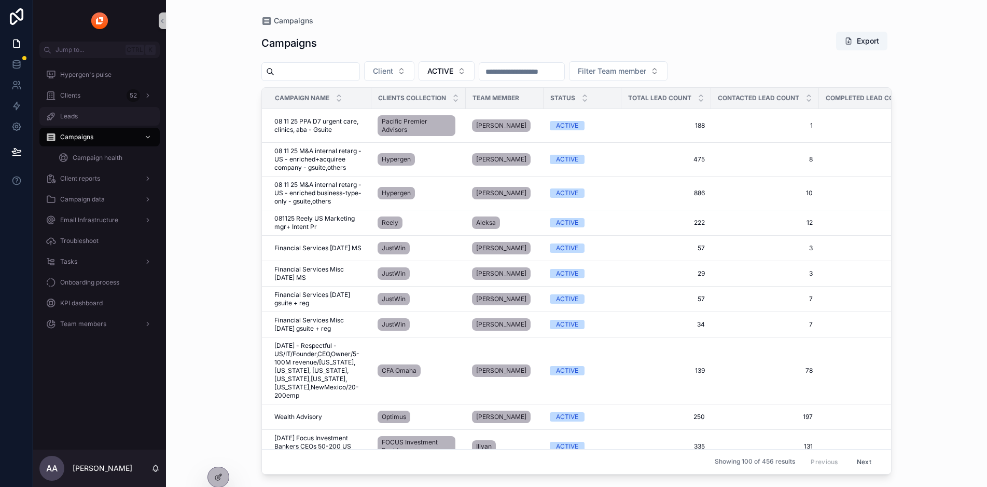
click at [89, 114] on div "Leads" at bounding box center [100, 116] width 108 height 17
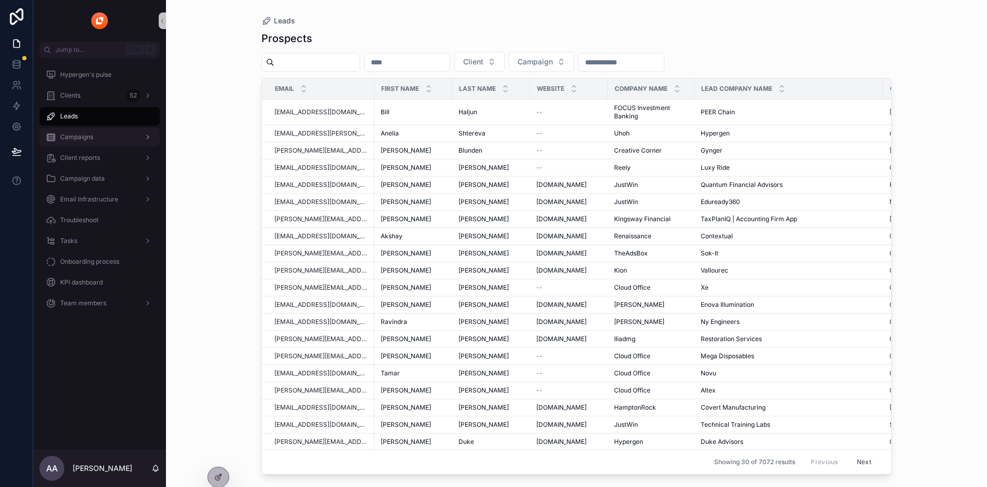
click at [86, 131] on div "Campaigns" at bounding box center [100, 137] width 108 height 17
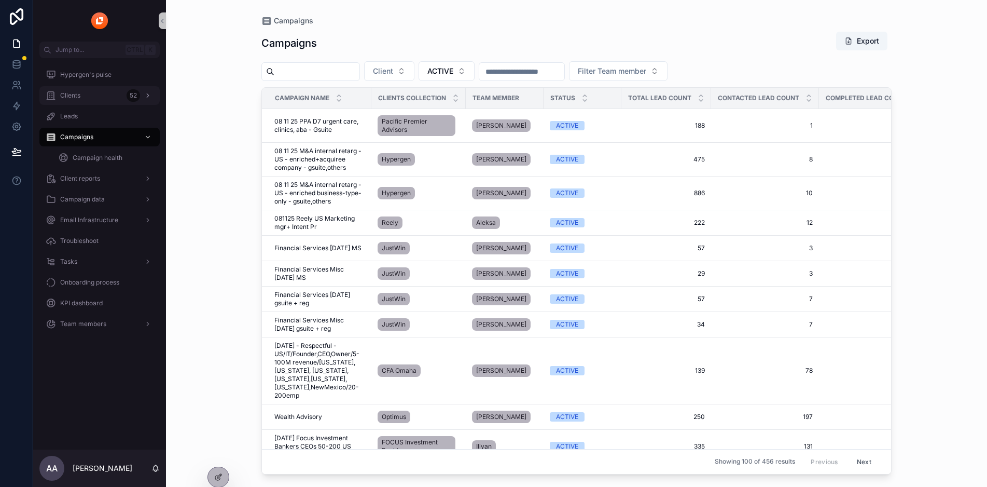
click at [87, 101] on div "Clients 52" at bounding box center [100, 95] width 108 height 17
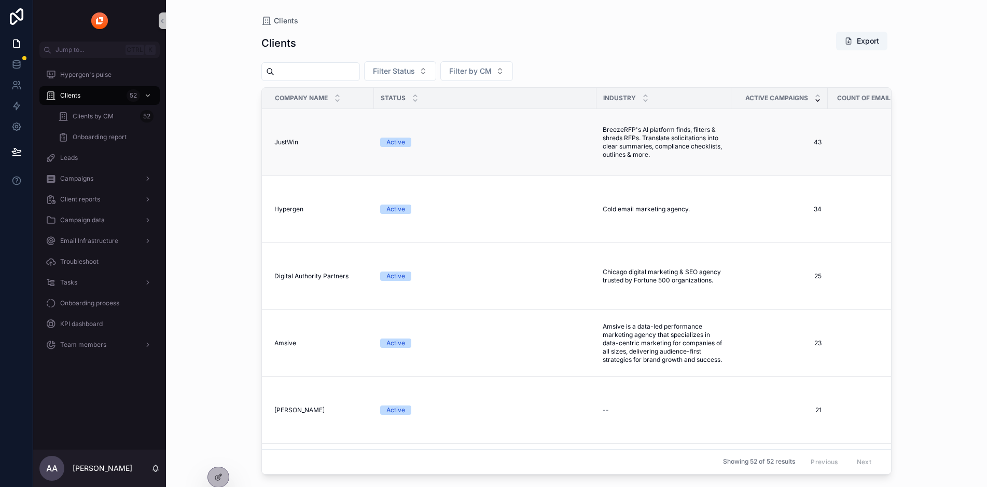
click at [307, 143] on div "JustWin JustWin" at bounding box center [320, 142] width 93 height 8
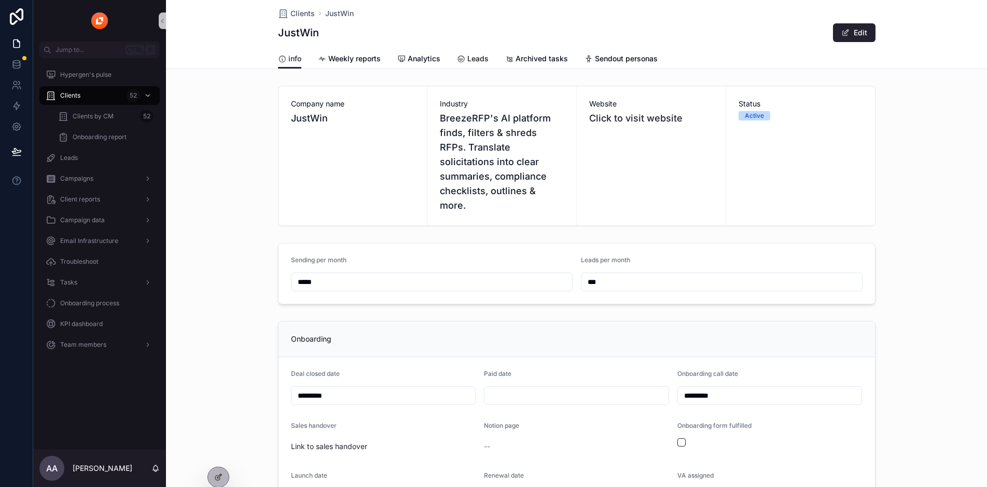
click at [457, 51] on link "Leads" at bounding box center [473, 59] width 32 height 21
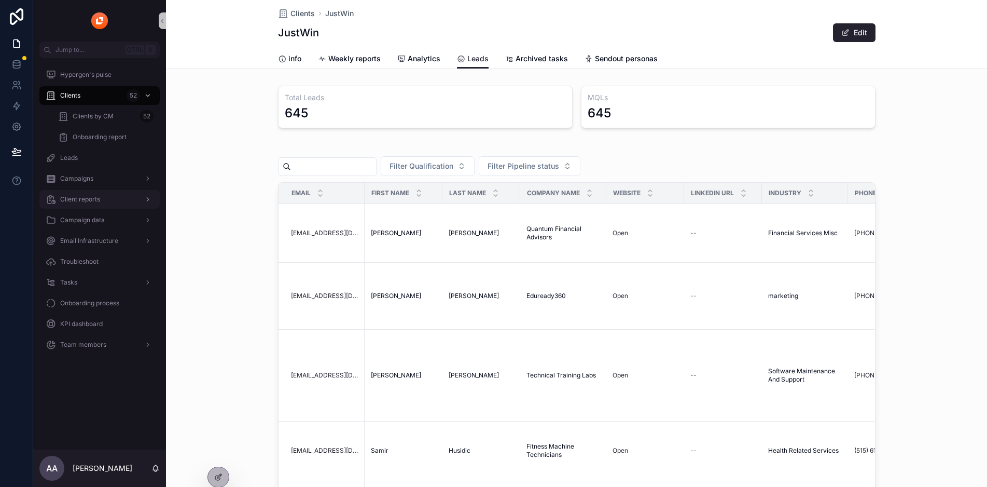
click at [88, 197] on span "Client reports" at bounding box center [80, 199] width 40 height 8
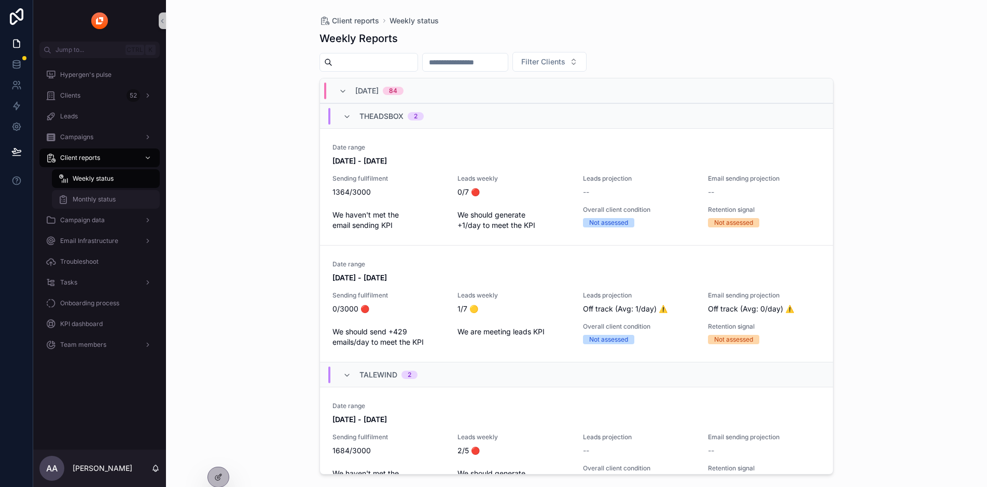
click at [88, 197] on span "Monthly status" at bounding box center [94, 199] width 43 height 8
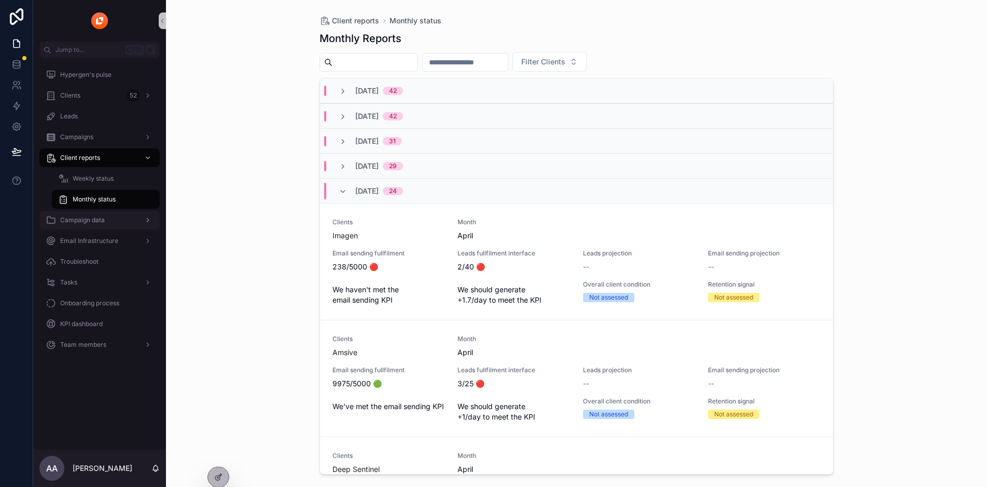
click at [122, 219] on div "Campaign data" at bounding box center [100, 220] width 108 height 17
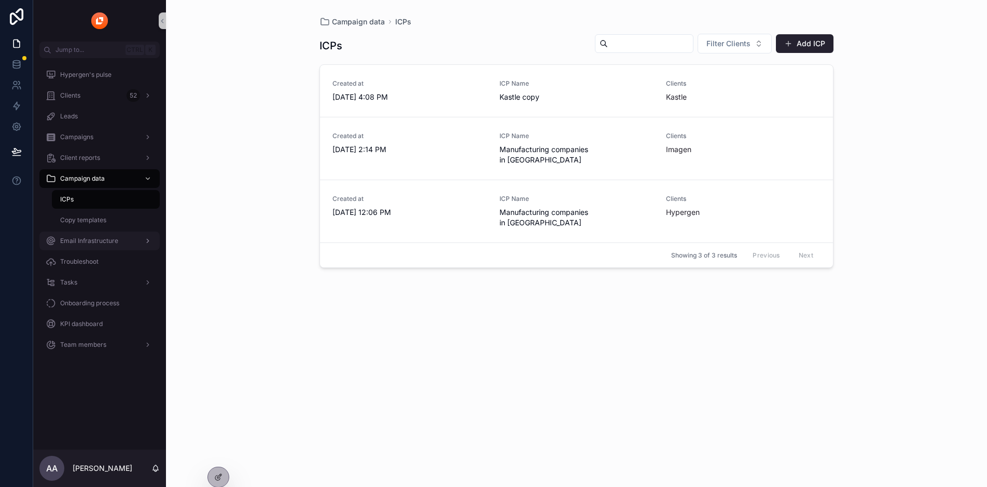
click at [120, 241] on div "Email Infrastructure" at bounding box center [100, 240] width 108 height 17
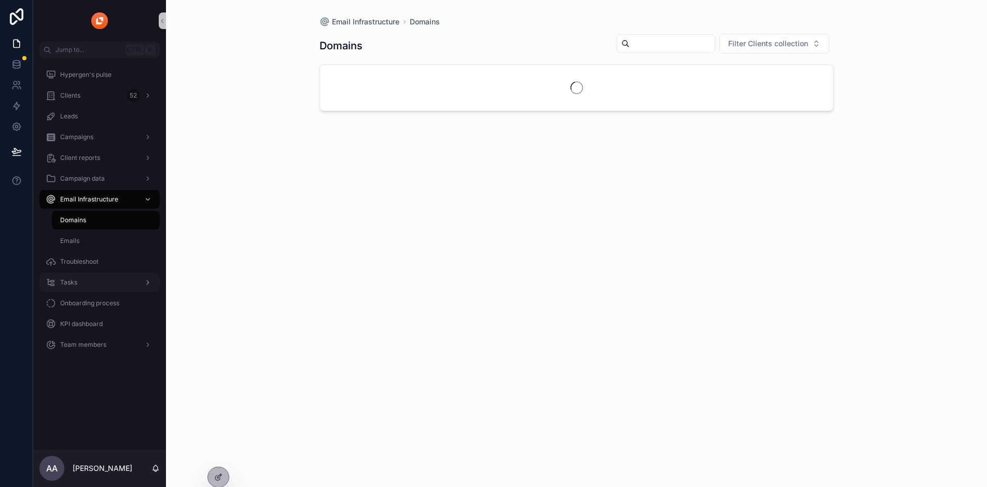
click at [101, 281] on div "Tasks" at bounding box center [100, 282] width 108 height 17
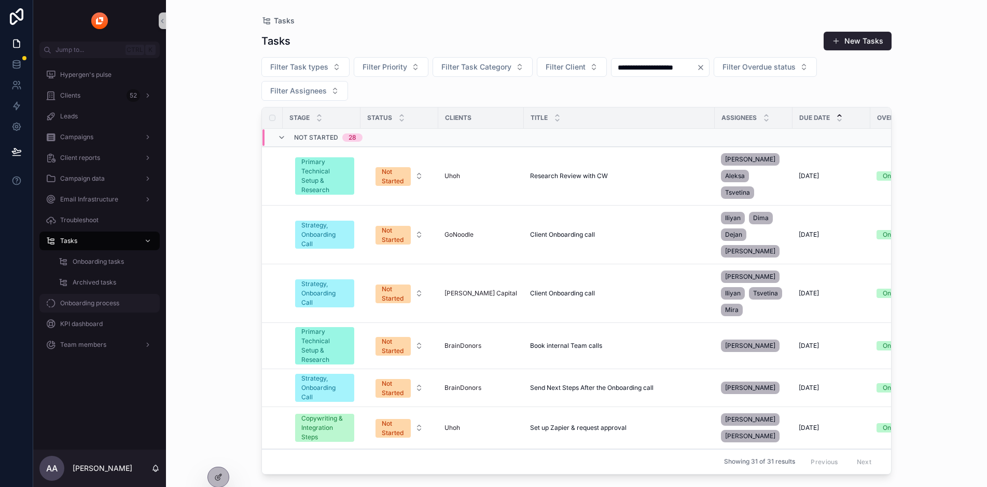
click at [102, 310] on div "Onboarding process" at bounding box center [100, 303] width 108 height 17
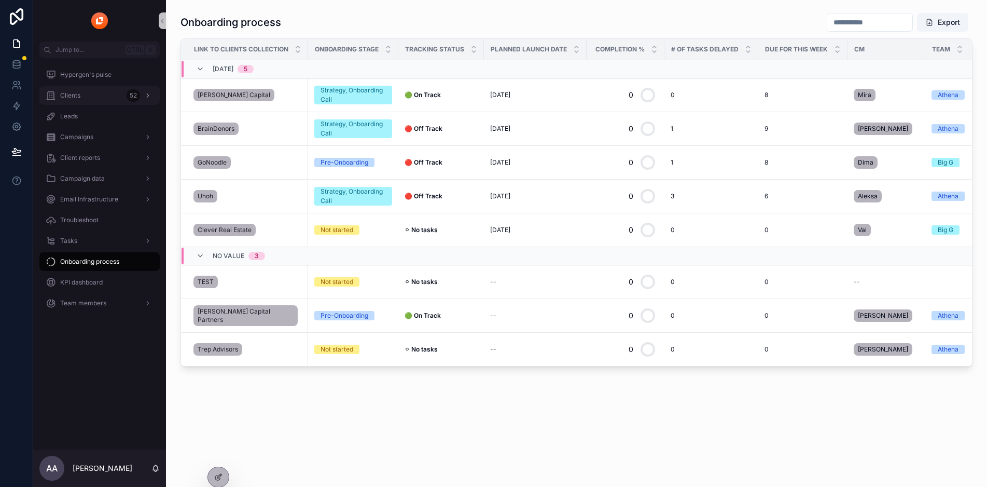
click at [91, 98] on div "Clients 52" at bounding box center [100, 95] width 108 height 17
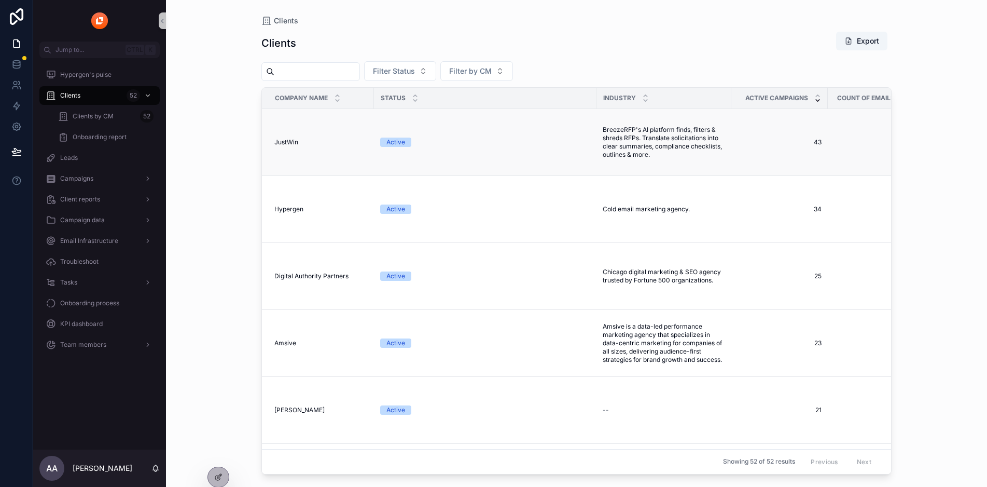
click at [280, 142] on span "JustWin" at bounding box center [286, 142] width 24 height 8
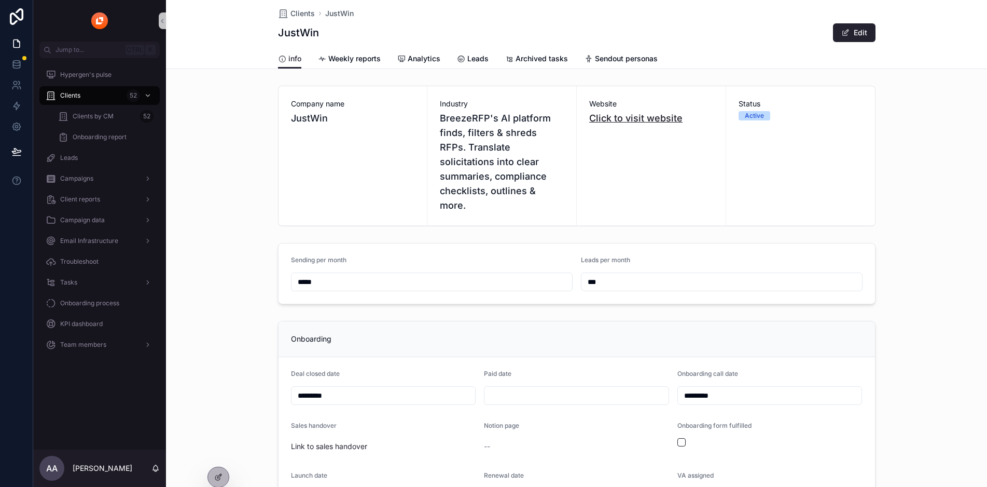
click at [628, 119] on link "Click to visit website" at bounding box center [635, 118] width 93 height 11
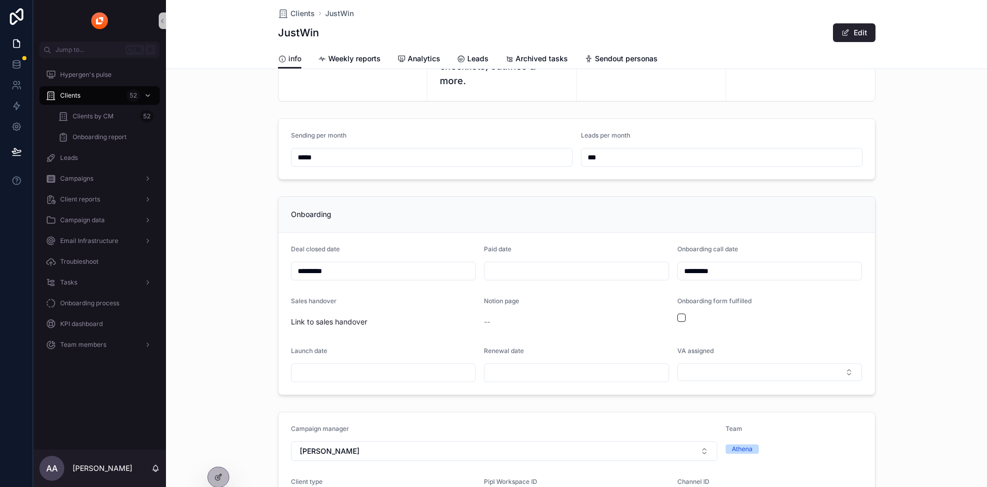
drag, startPoint x: 593, startPoint y: 142, endPoint x: 519, endPoint y: 140, distance: 74.2
click at [582, 150] on input "***" at bounding box center [722, 157] width 281 height 15
click at [427, 119] on form "Sending per month ***** Leads per month ***" at bounding box center [577, 149] width 597 height 60
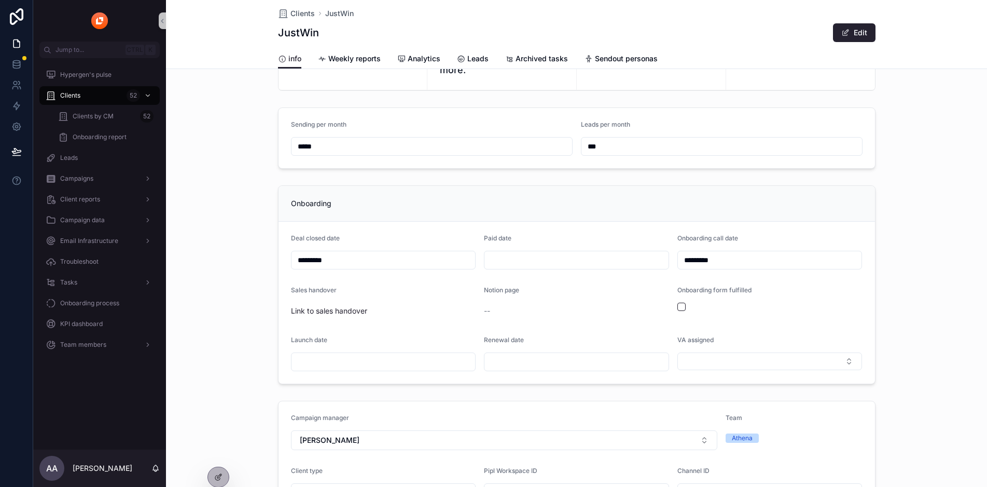
scroll to position [8, 0]
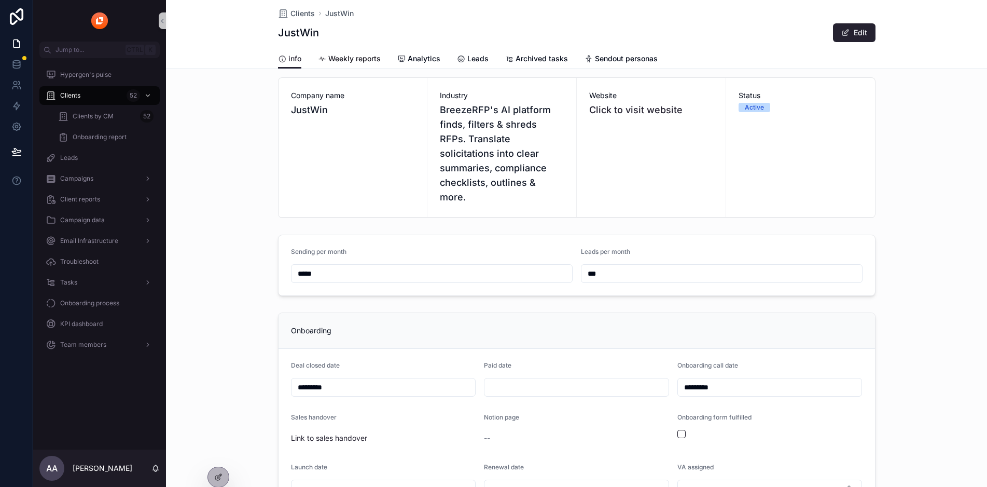
click at [347, 60] on span "Weekly reports" at bounding box center [354, 58] width 52 height 10
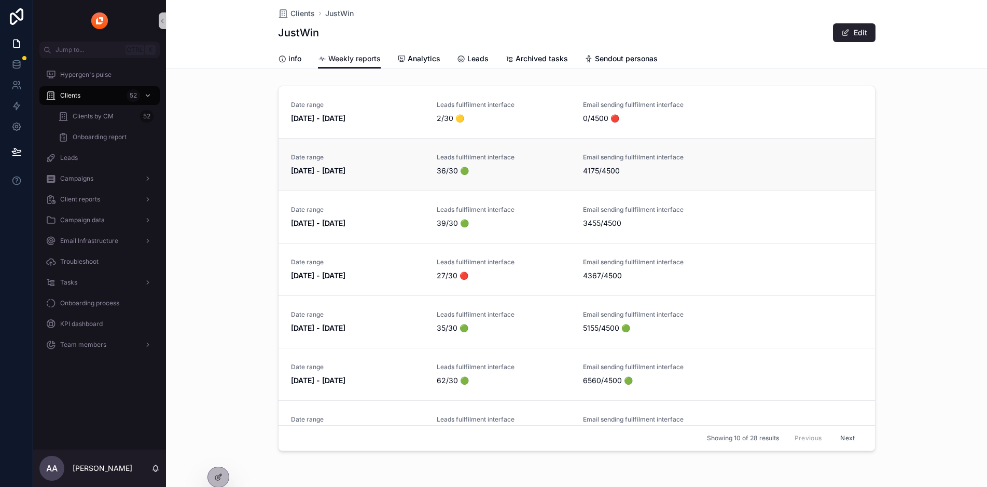
click at [373, 180] on link "Date range [DATE] - [DATE] Leads fullfilment interface 36/30 🟢 Email sending fu…" at bounding box center [577, 164] width 597 height 52
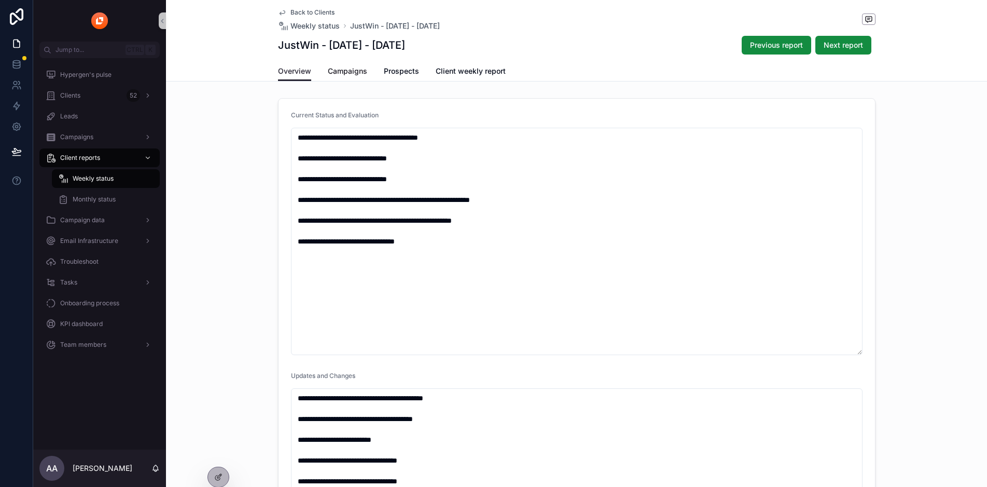
click at [344, 62] on link "Campaigns" at bounding box center [347, 72] width 39 height 21
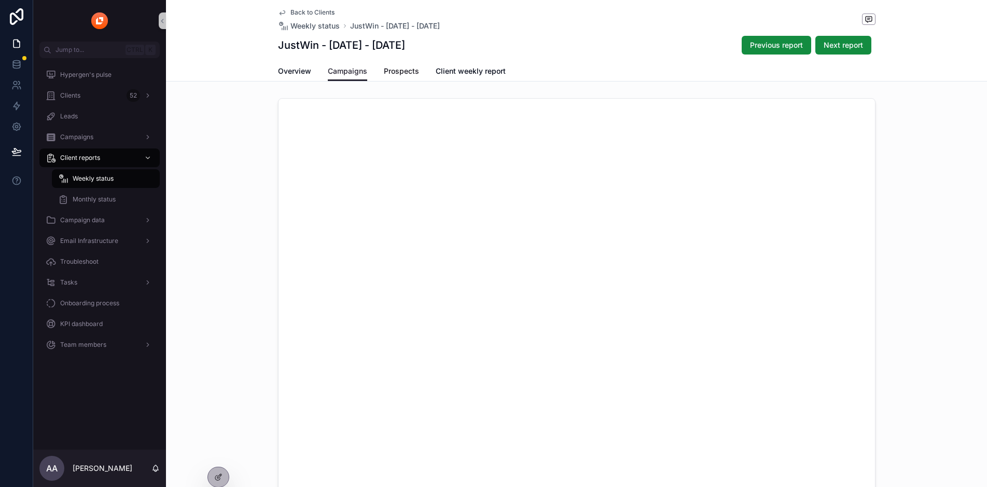
click at [398, 67] on span "Prospects" at bounding box center [401, 71] width 35 height 10
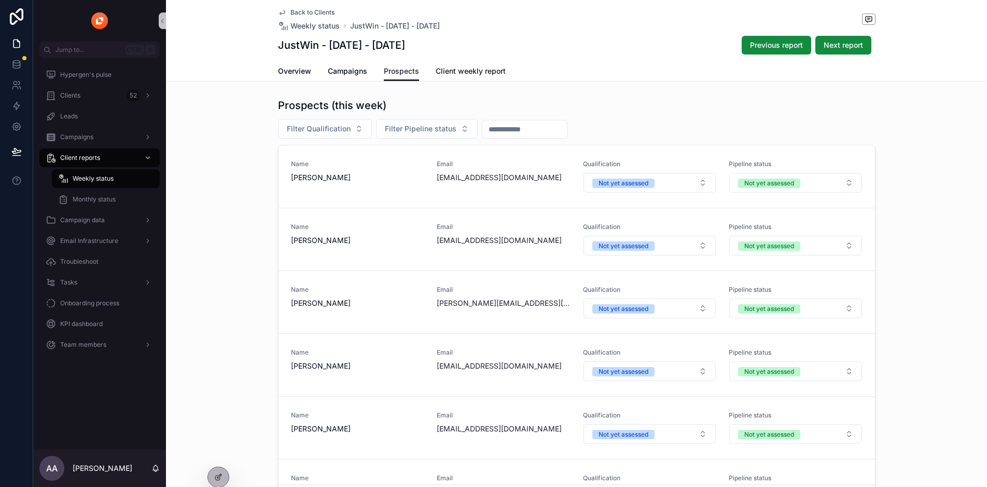
click at [468, 74] on span "Client weekly report" at bounding box center [471, 71] width 70 height 10
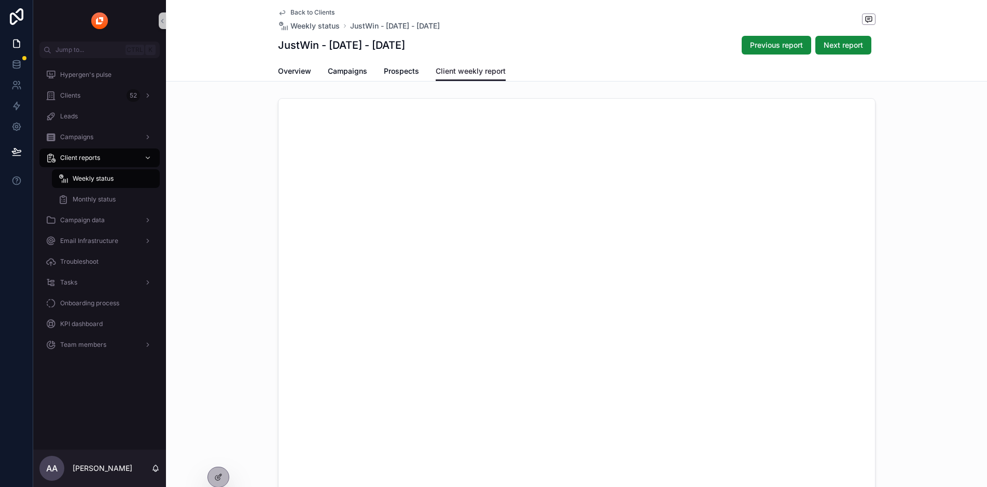
click at [198, 181] on div "scrollable content" at bounding box center [576, 342] width 821 height 496
click at [94, 221] on span "Campaign data" at bounding box center [82, 220] width 45 height 8
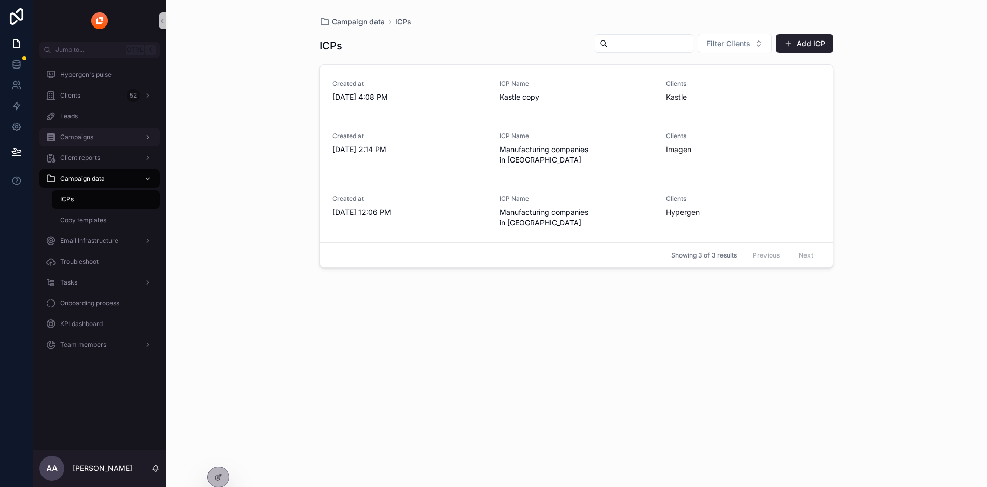
click at [107, 142] on div "Campaigns" at bounding box center [100, 137] width 108 height 17
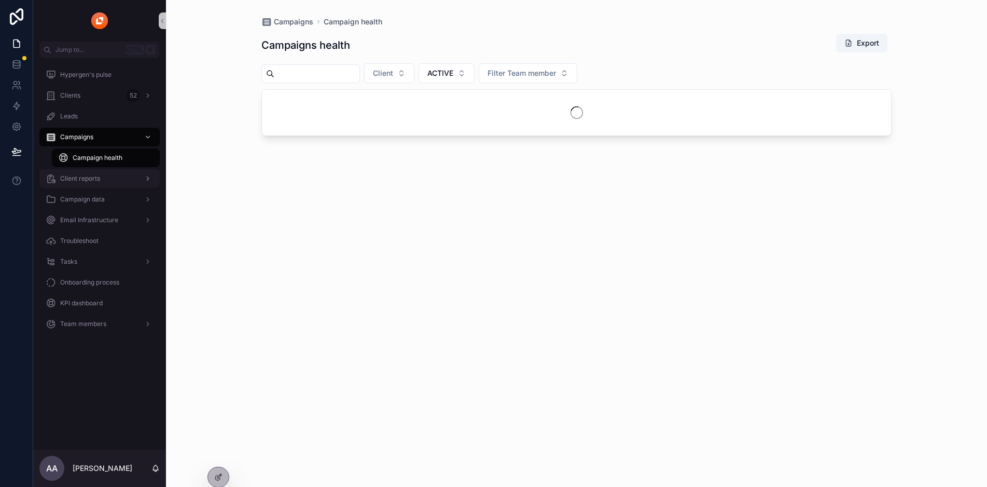
click at [99, 182] on div "Client reports" at bounding box center [100, 178] width 108 height 17
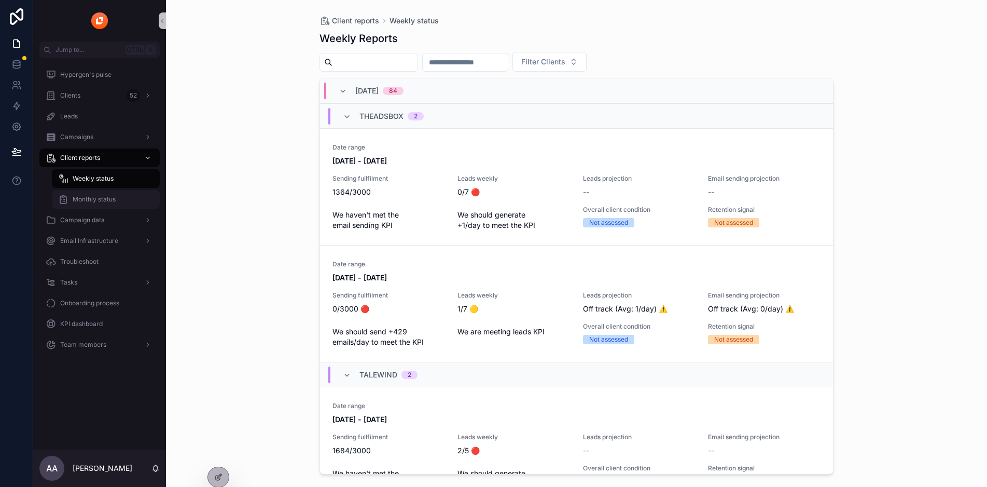
click at [76, 205] on div "Monthly status" at bounding box center [105, 199] width 95 height 17
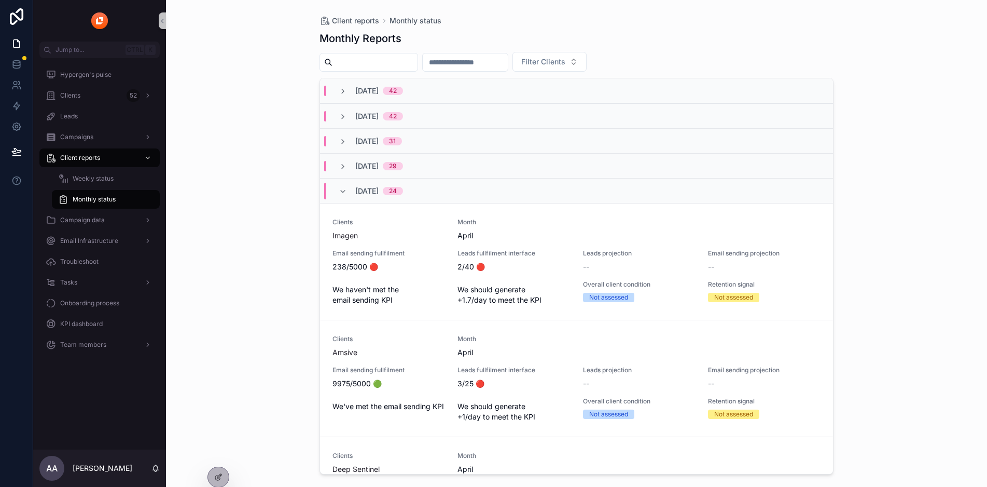
click at [416, 92] on div "[DATE] 42" at bounding box center [370, 91] width 89 height 10
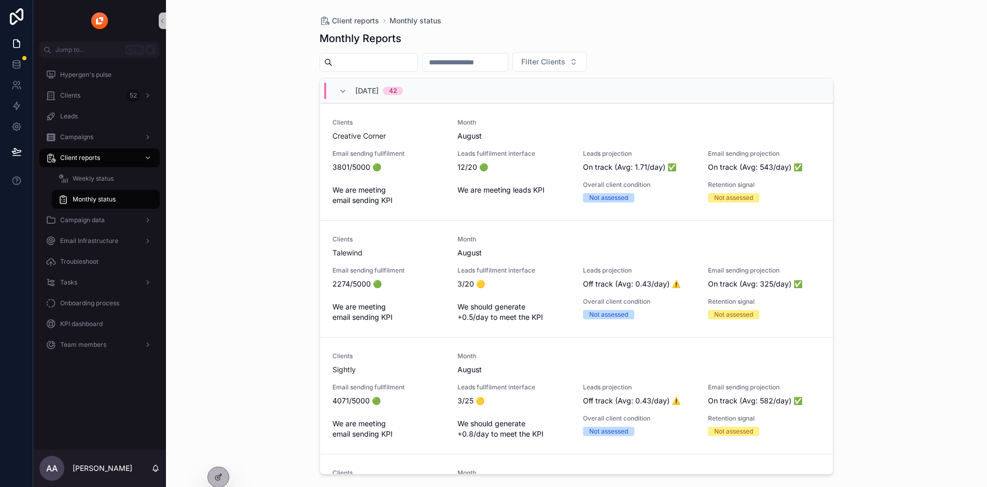
click at [403, 88] on div "42" at bounding box center [393, 91] width 20 height 8
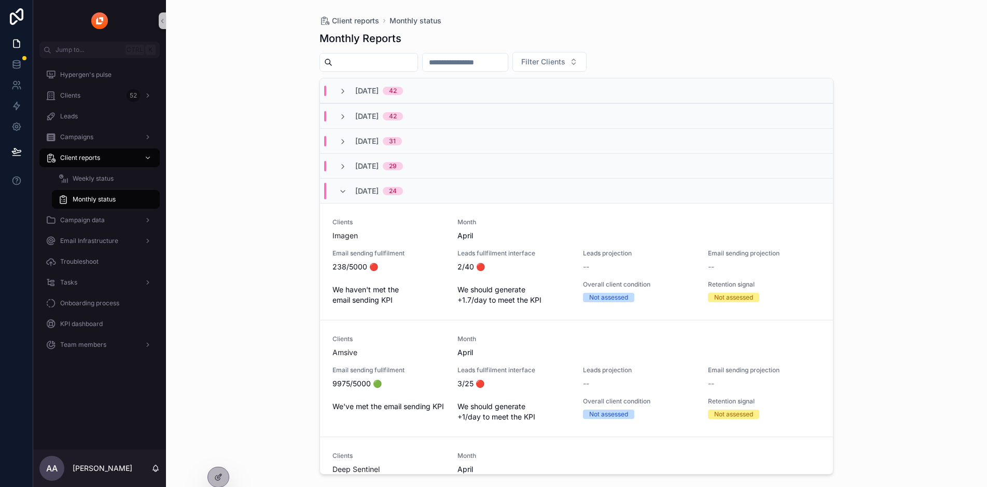
click at [397, 119] on div "42" at bounding box center [393, 116] width 8 height 8
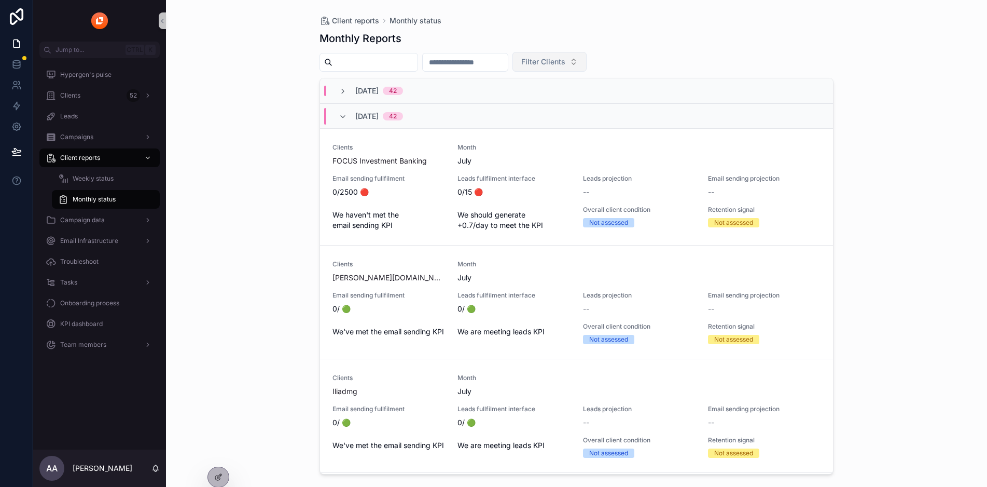
click at [566, 60] on span "Filter Clients" at bounding box center [543, 62] width 44 height 10
type input "***"
click at [575, 103] on div "Reely" at bounding box center [604, 103] width 125 height 17
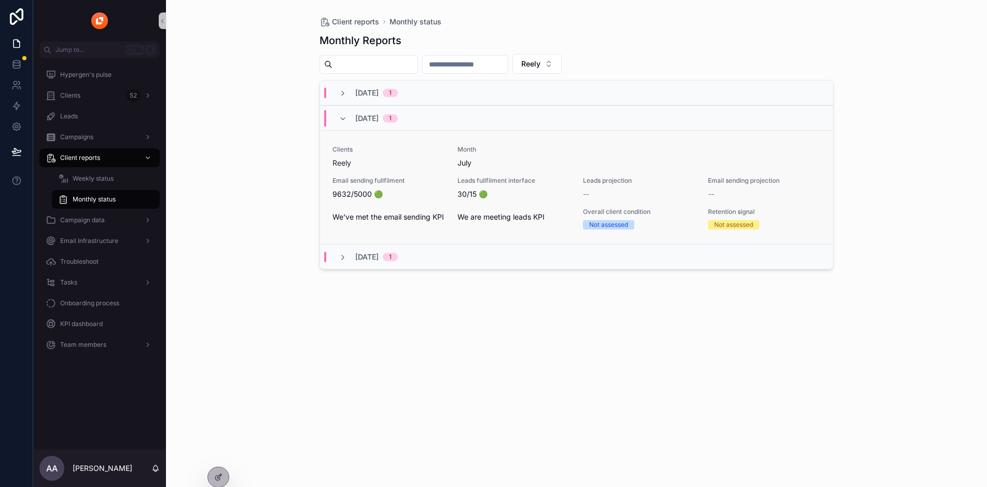
click at [367, 185] on div "Email sending fullfilment 9632/5000 🟢" at bounding box center [389, 187] width 113 height 23
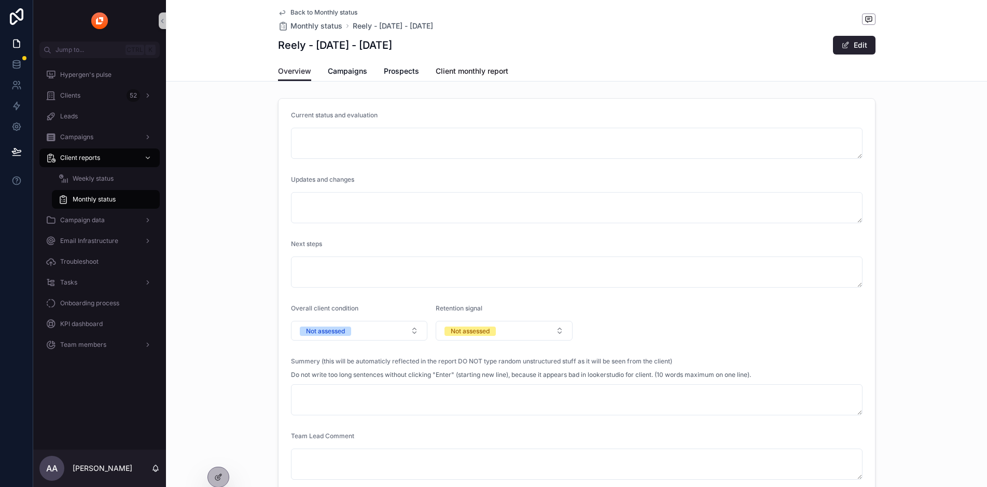
click at [465, 69] on span "Client monthly report" at bounding box center [472, 71] width 73 height 10
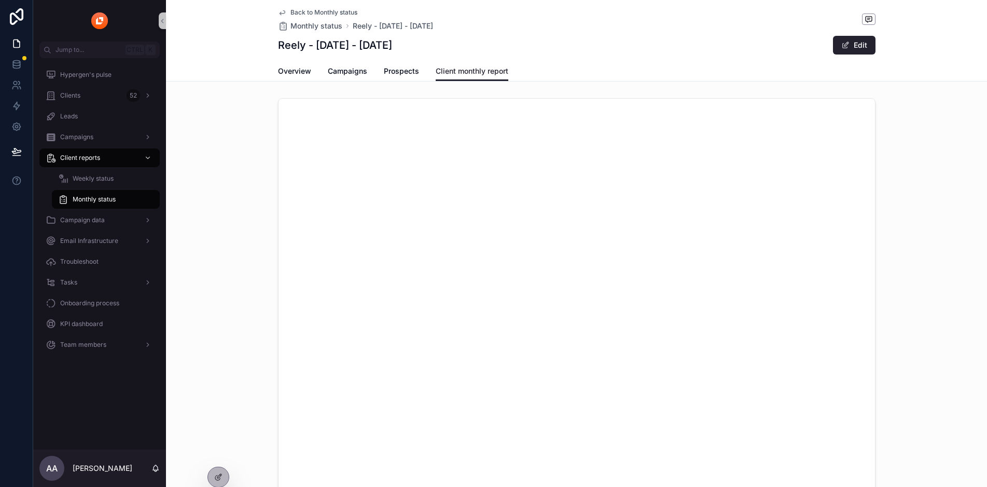
click at [923, 164] on div "scrollable content" at bounding box center [576, 342] width 821 height 496
click at [93, 94] on div "Clients 52" at bounding box center [100, 95] width 108 height 17
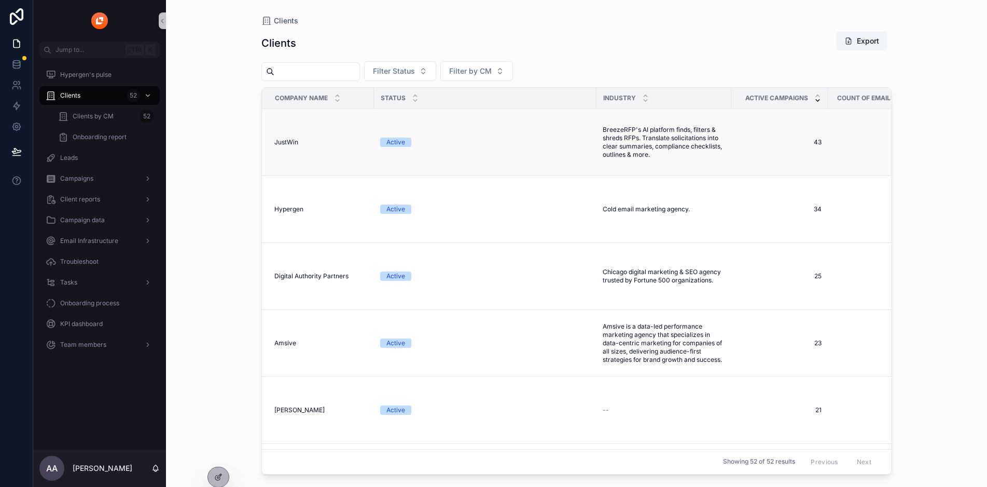
drag, startPoint x: 296, startPoint y: 137, endPoint x: 500, endPoint y: 160, distance: 205.3
click at [299, 136] on td "JustWin JustWin" at bounding box center [318, 142] width 112 height 67
click at [298, 144] on div "JustWin JustWin" at bounding box center [320, 142] width 93 height 8
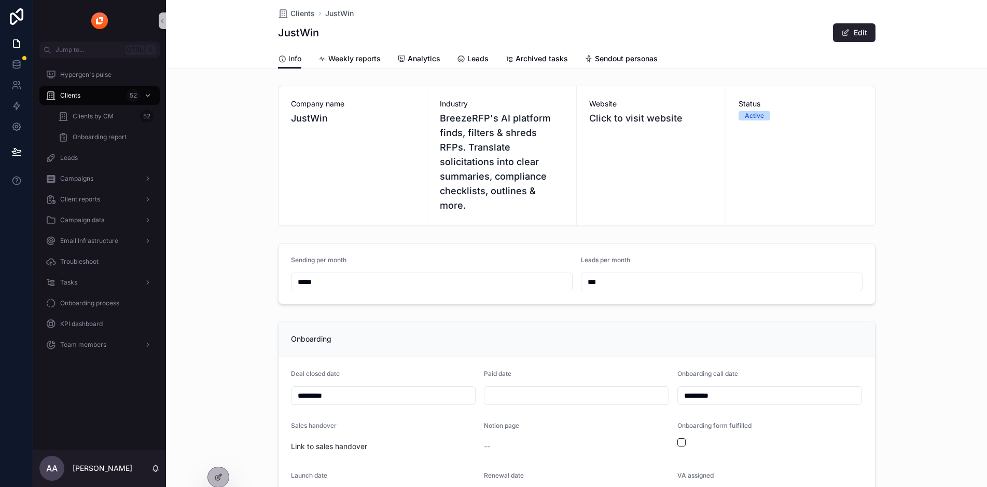
click at [337, 61] on span "Weekly reports" at bounding box center [354, 58] width 52 height 10
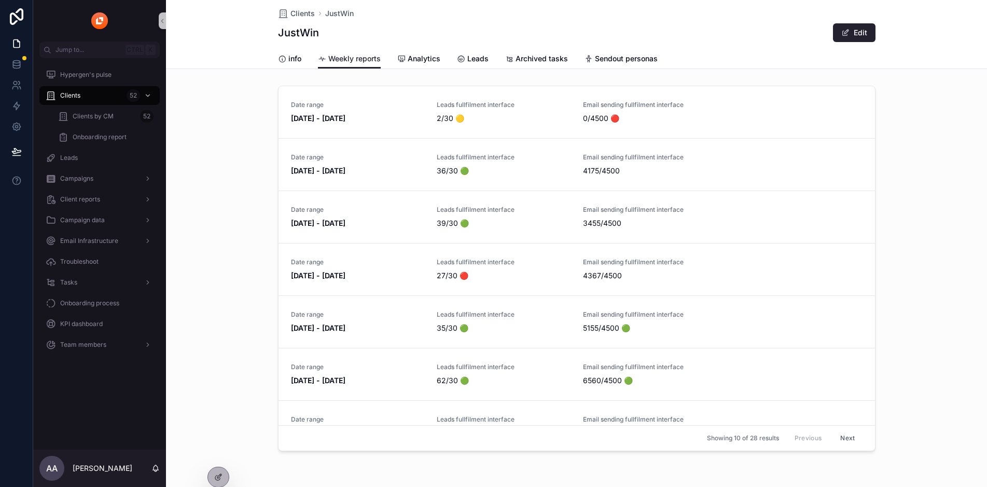
click at [409, 46] on div "Clients JustWin JustWin Edit" at bounding box center [577, 24] width 598 height 49
click at [408, 51] on link "Analytics" at bounding box center [418, 59] width 43 height 21
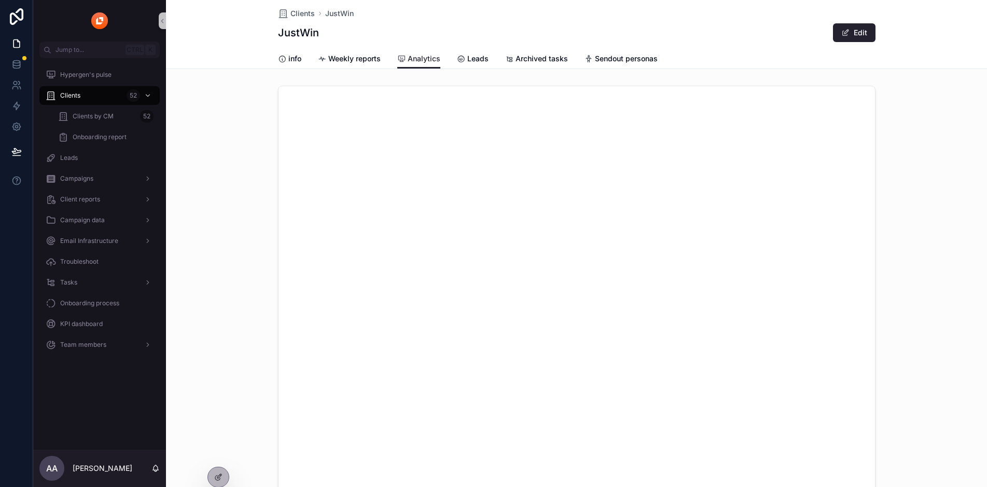
click at [294, 50] on div "info Weekly reports Analytics Leads Archived tasks Sendout personas" at bounding box center [577, 59] width 598 height 20
drag, startPoint x: 270, startPoint y: 57, endPoint x: 387, endPoint y: 80, distance: 119.5
click at [278, 57] on icon "scrollable content" at bounding box center [282, 59] width 8 height 8
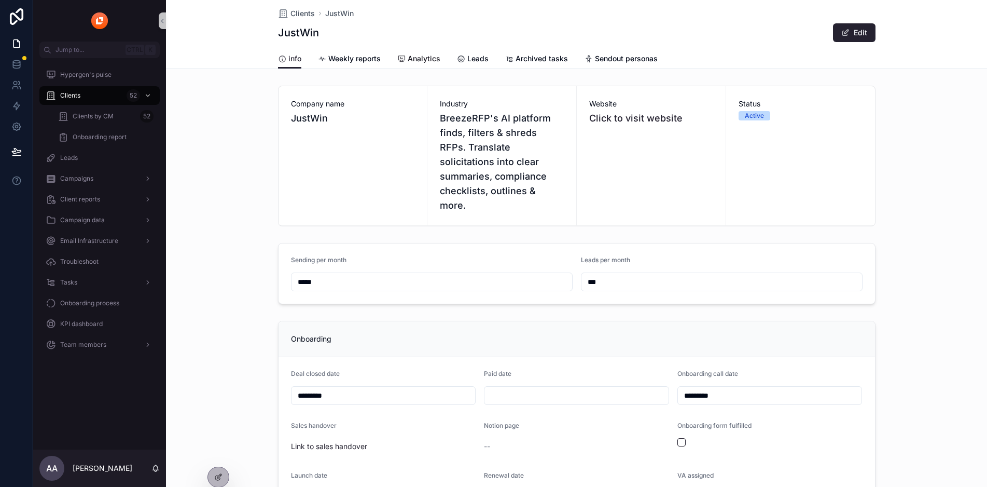
click at [389, 62] on div "info Weekly reports Analytics Leads Archived tasks Sendout personas" at bounding box center [577, 59] width 598 height 20
click at [408, 62] on span "Analytics" at bounding box center [424, 58] width 33 height 10
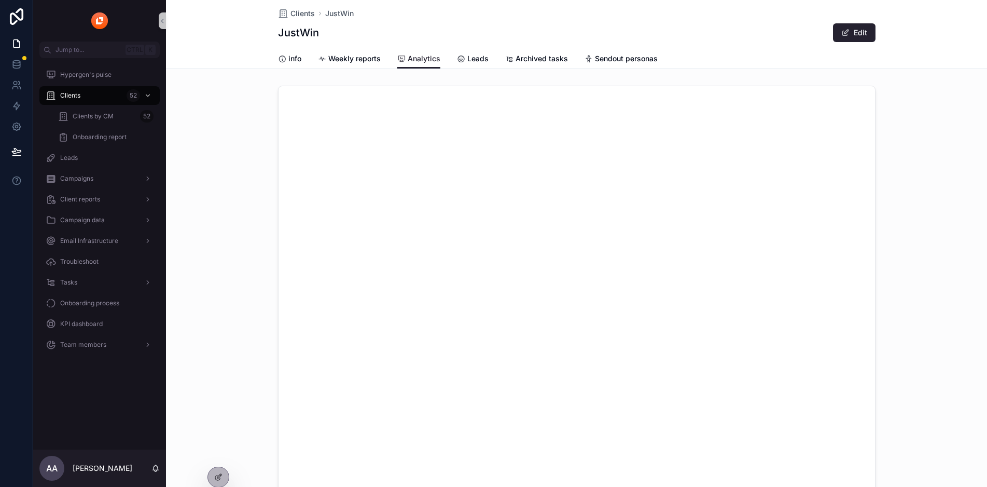
click at [209, 226] on div "scrollable content" at bounding box center [576, 329] width 821 height 496
click at [480, 60] on div "info Weekly reports Analytics Leads Archived tasks Sendout personas" at bounding box center [577, 59] width 598 height 20
click at [468, 58] on span "Leads" at bounding box center [478, 58] width 21 height 10
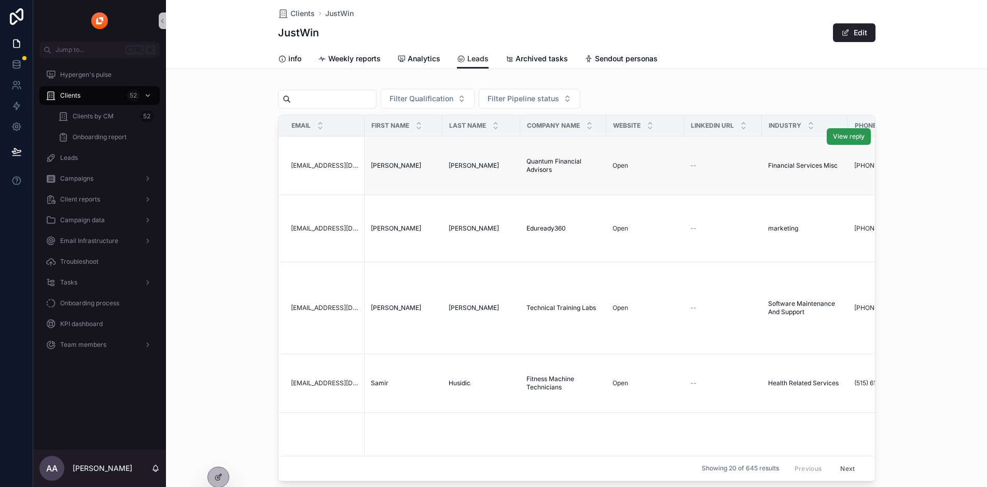
click at [833, 134] on span "View reply" at bounding box center [849, 136] width 32 height 8
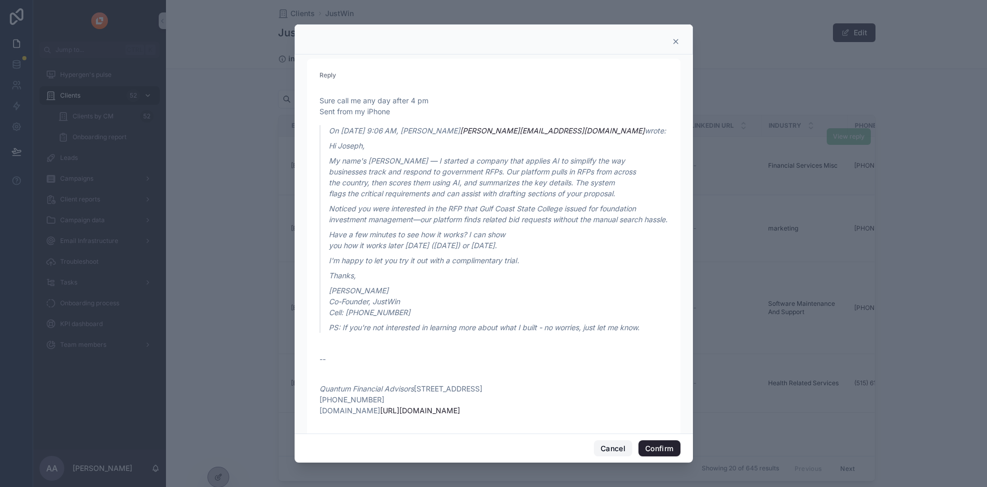
click at [608, 452] on button "Cancel" at bounding box center [613, 448] width 38 height 17
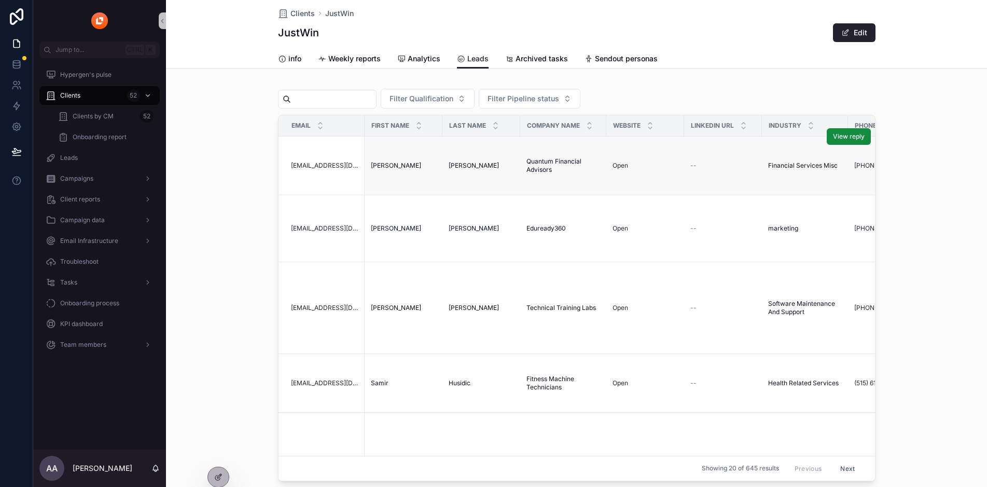
scroll to position [5, 0]
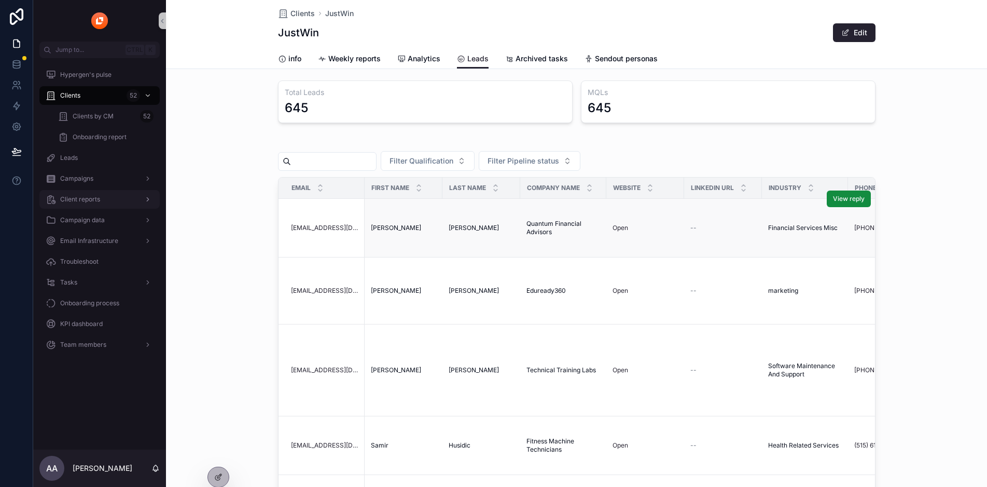
click at [100, 197] on div "Client reports" at bounding box center [100, 199] width 108 height 17
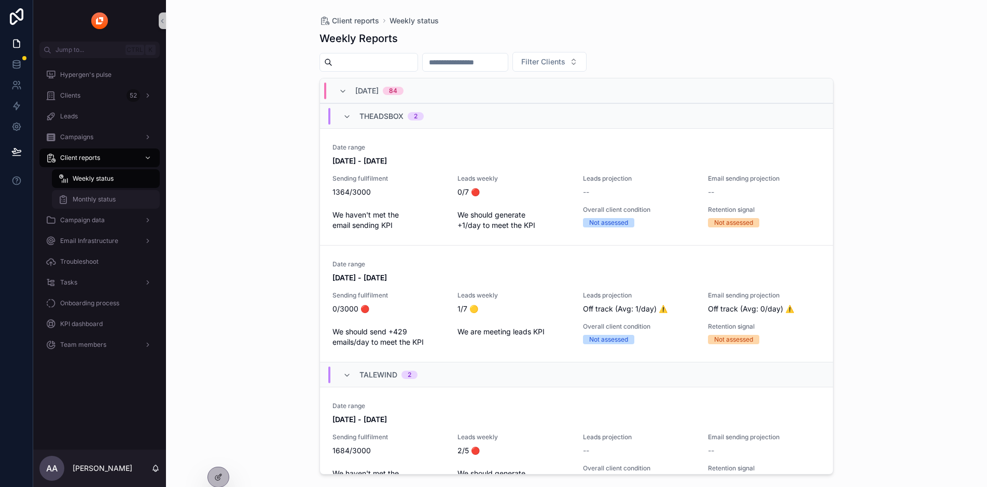
click at [103, 201] on span "Monthly status" at bounding box center [94, 199] width 43 height 8
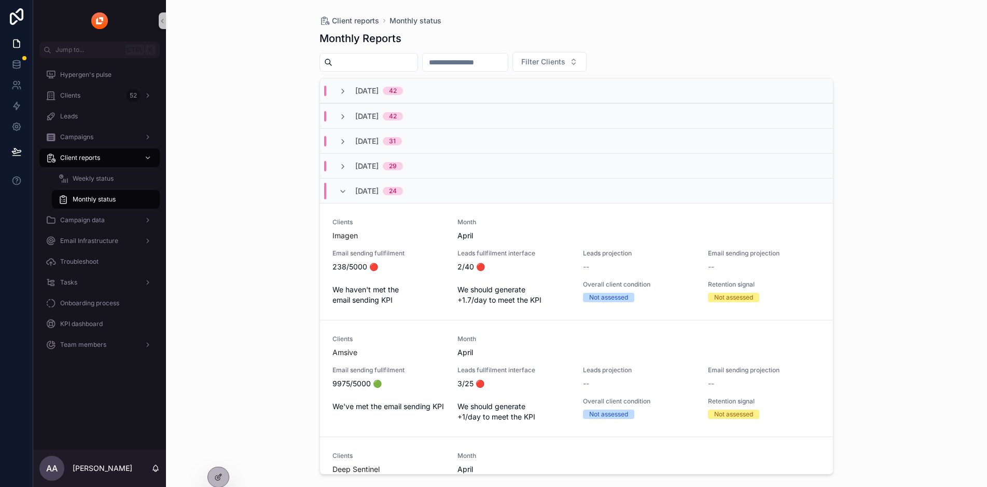
click at [377, 99] on div "[DATE] 42" at bounding box center [576, 90] width 513 height 25
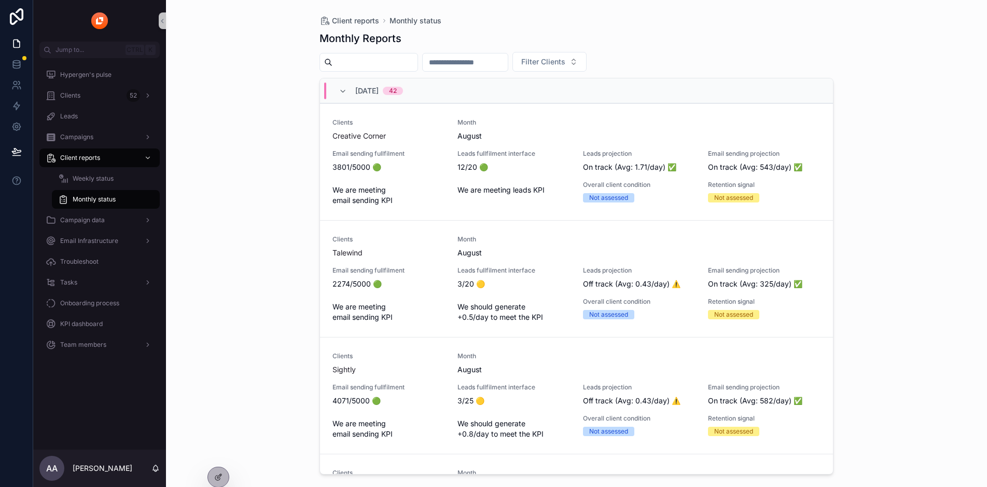
click at [376, 87] on span "[DATE]" at bounding box center [366, 91] width 23 height 10
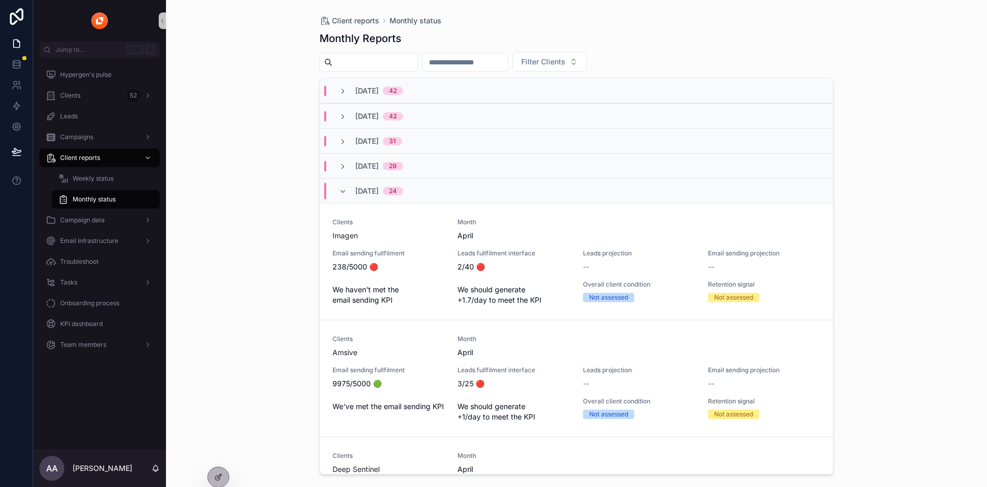
click at [361, 114] on span "[DATE]" at bounding box center [366, 116] width 23 height 10
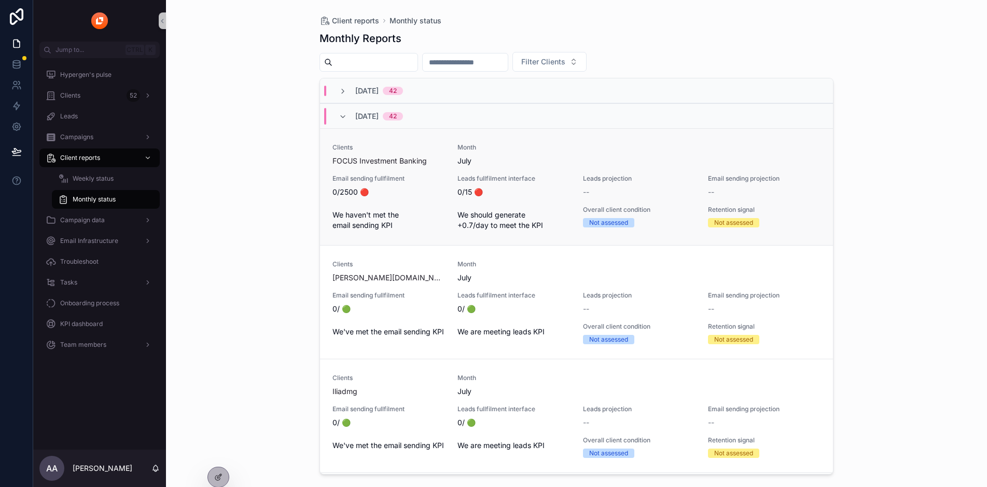
click at [395, 196] on span "0/2500 🔴" at bounding box center [389, 192] width 113 height 10
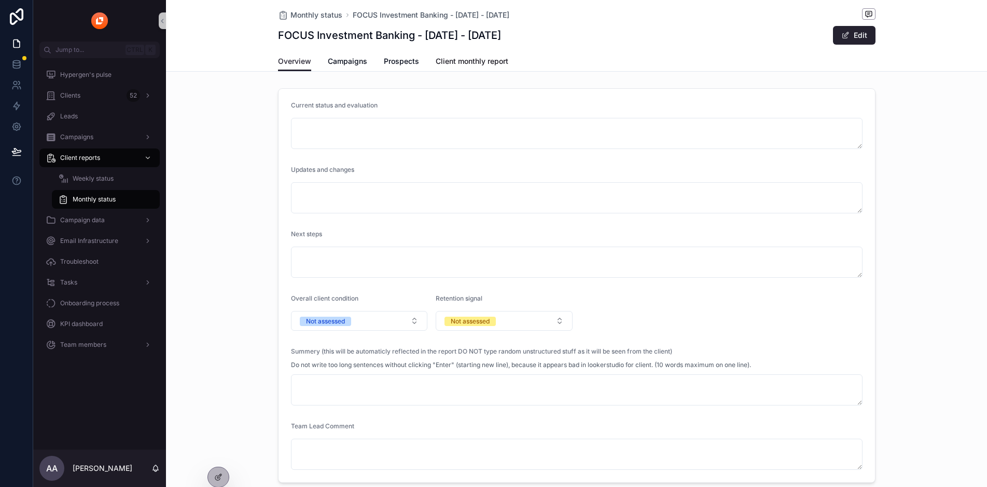
click at [454, 58] on span "Client monthly report" at bounding box center [472, 61] width 73 height 10
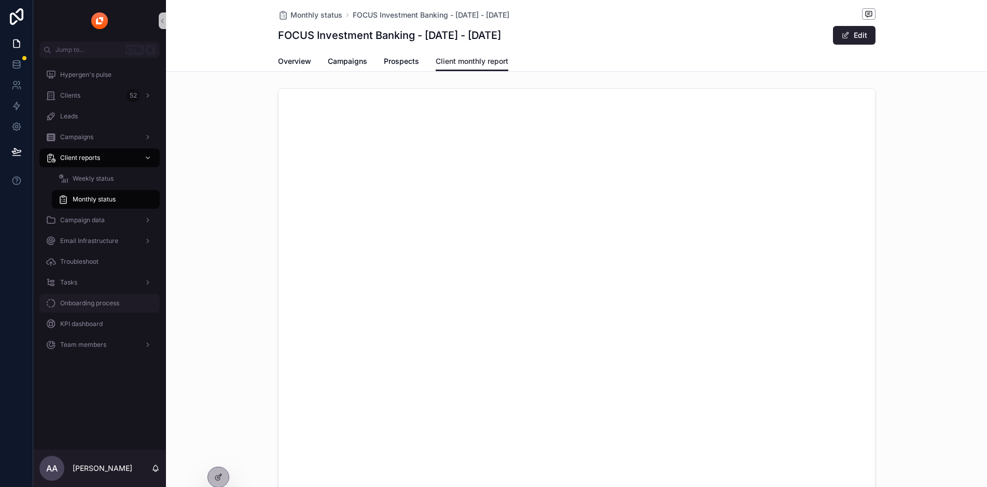
click at [74, 304] on span "Onboarding process" at bounding box center [89, 303] width 59 height 8
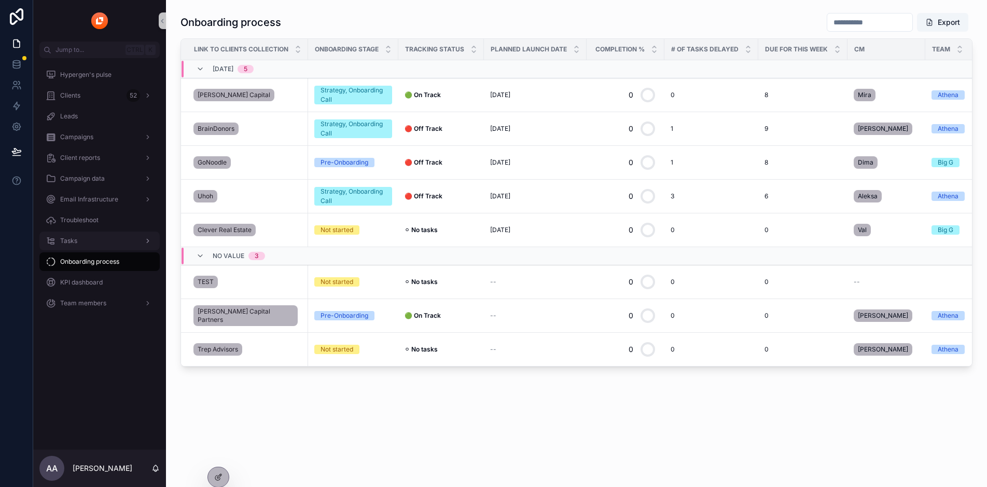
click at [104, 243] on div "Tasks" at bounding box center [100, 240] width 108 height 17
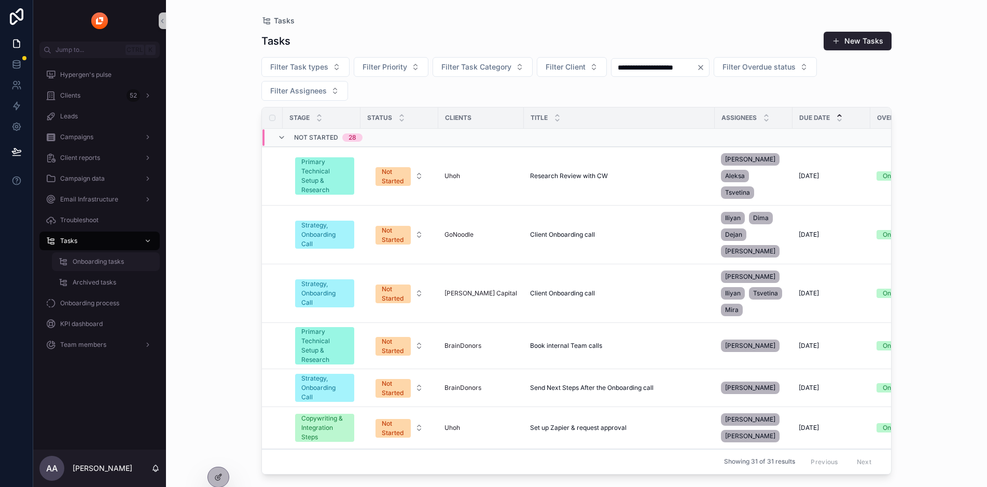
click at [106, 266] on div "Onboarding tasks" at bounding box center [105, 261] width 95 height 17
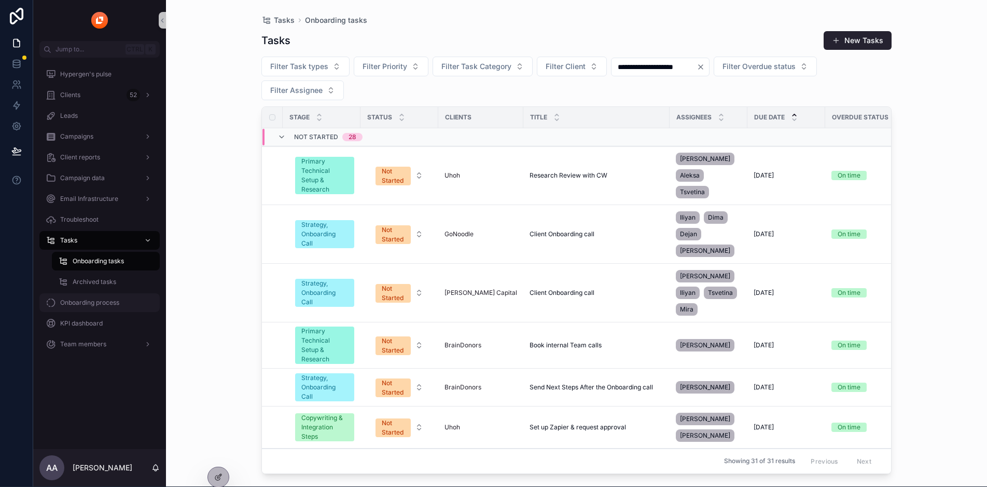
click at [85, 298] on div "Onboarding process" at bounding box center [100, 302] width 108 height 17
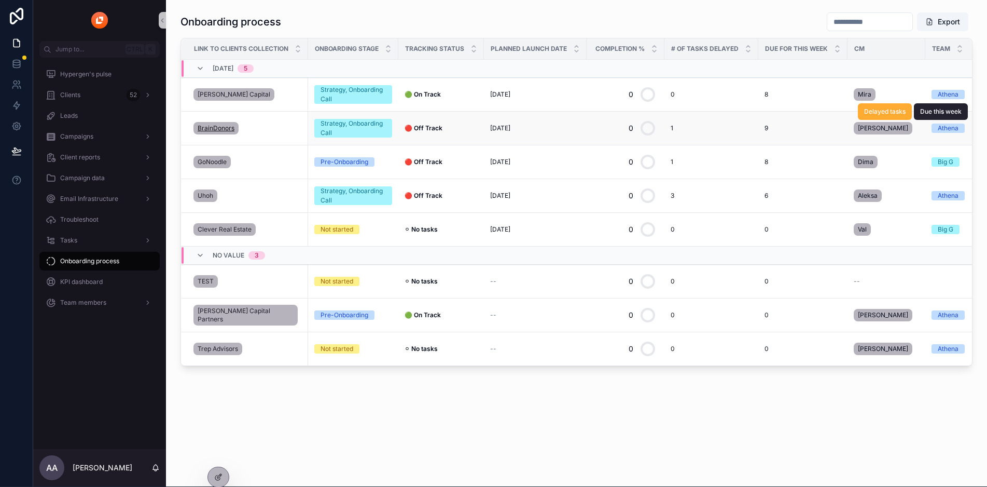
click at [209, 124] on span "BrainDonors" at bounding box center [216, 128] width 37 height 8
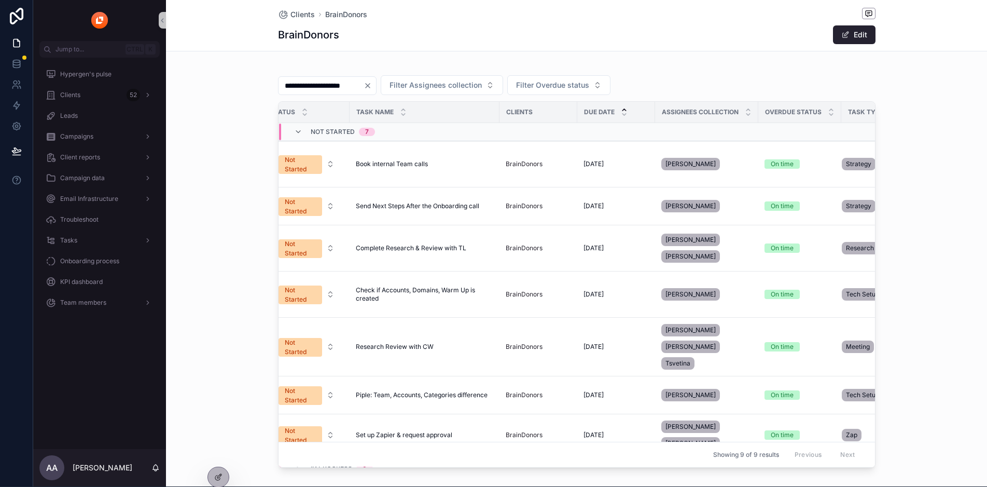
scroll to position [0, 168]
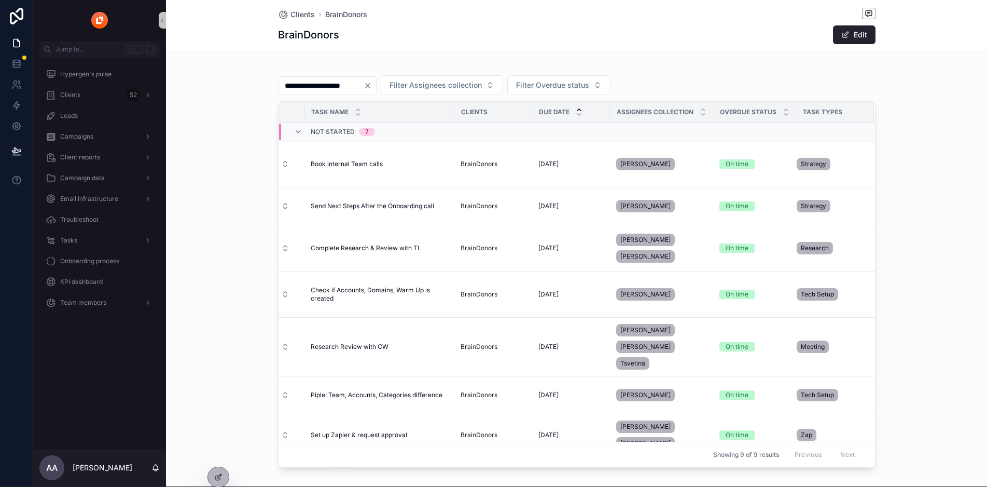
click at [179, 178] on div "**********" at bounding box center [576, 268] width 821 height 408
click at [63, 294] on div "Team members" at bounding box center [100, 302] width 108 height 17
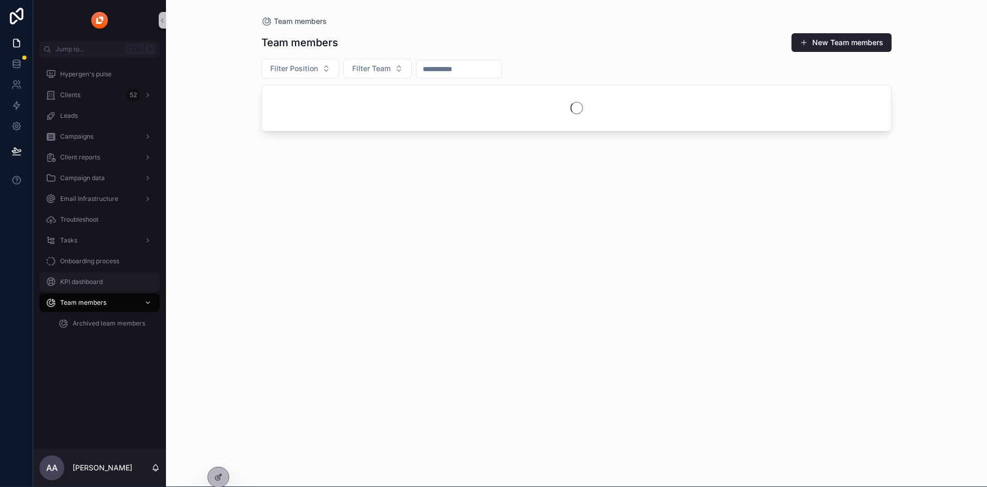
click at [69, 278] on span "KPI dashboard" at bounding box center [81, 282] width 43 height 8
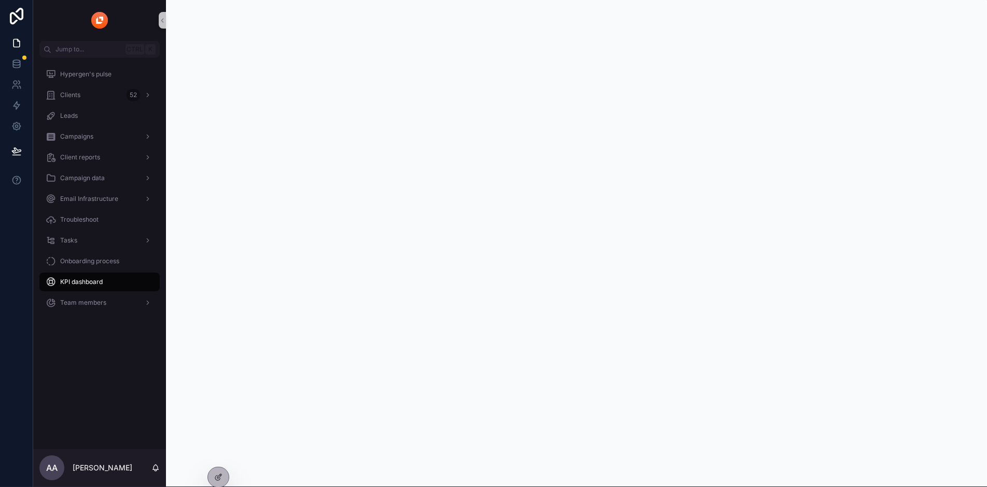
scroll to position [0, 9]
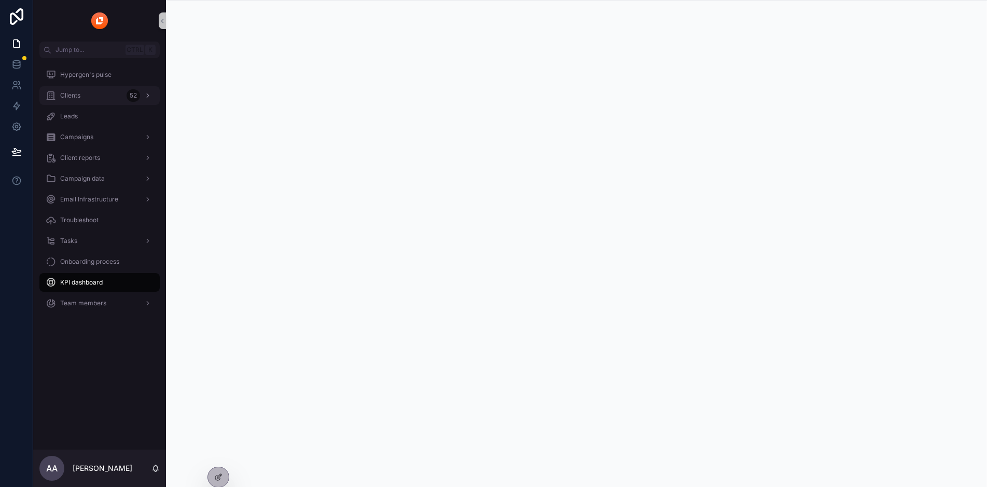
click at [100, 93] on div "Clients 52" at bounding box center [100, 95] width 108 height 17
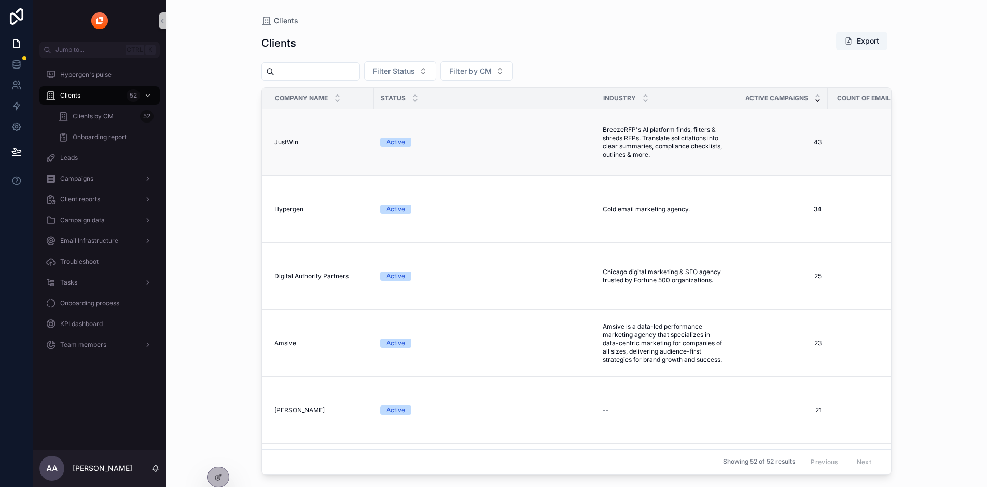
click at [294, 143] on div "JustWin JustWin" at bounding box center [320, 142] width 93 height 8
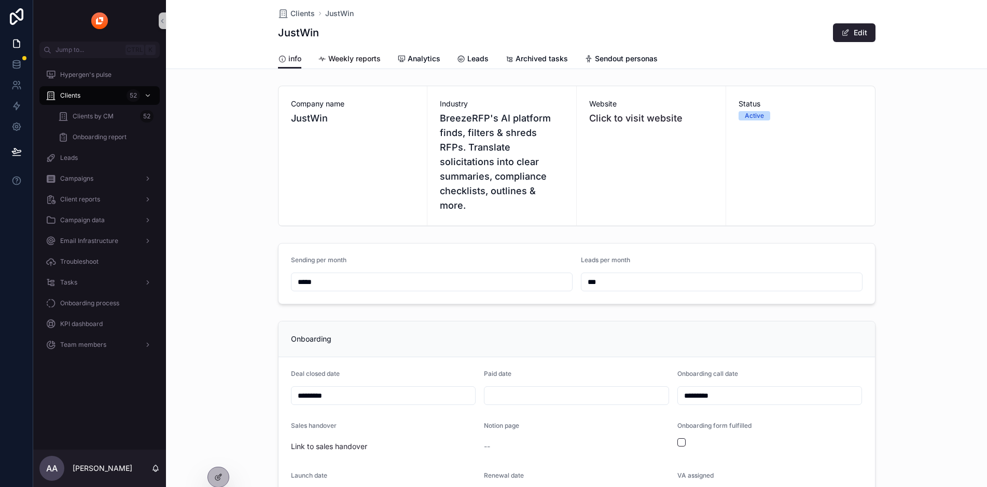
click at [355, 56] on span "Weekly reports" at bounding box center [354, 58] width 52 height 10
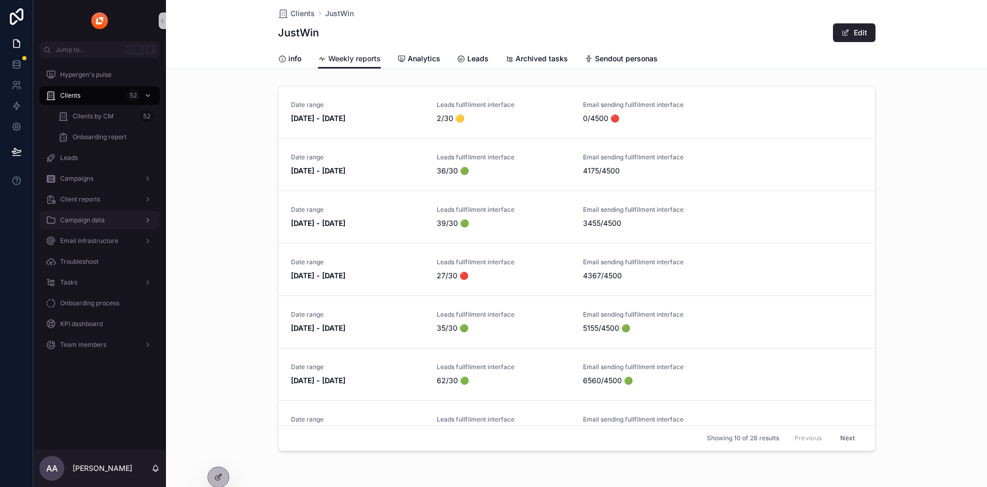
click at [103, 219] on div "Campaign data" at bounding box center [100, 220] width 108 height 17
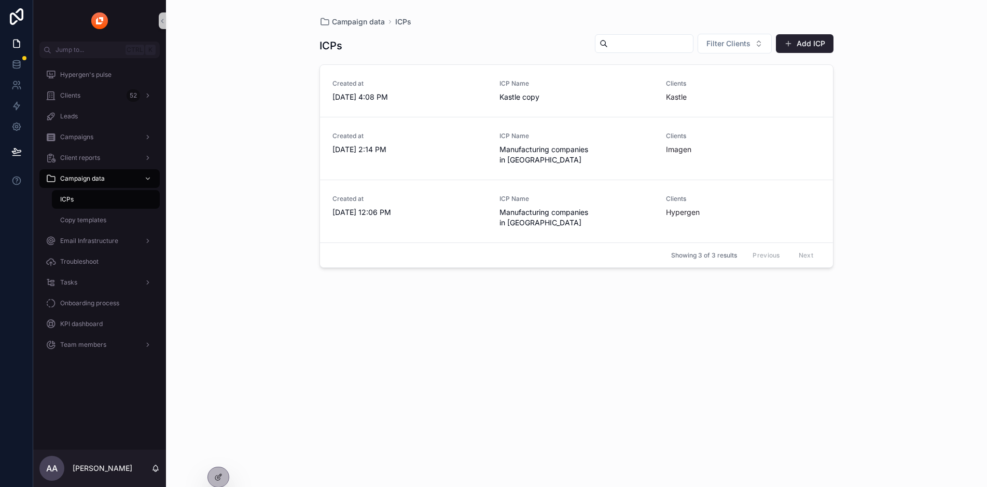
click at [100, 205] on div "ICPs" at bounding box center [105, 199] width 95 height 17
click at [101, 175] on div "Campaign data" at bounding box center [100, 178] width 108 height 17
click at [110, 156] on div "Client reports" at bounding box center [100, 157] width 108 height 17
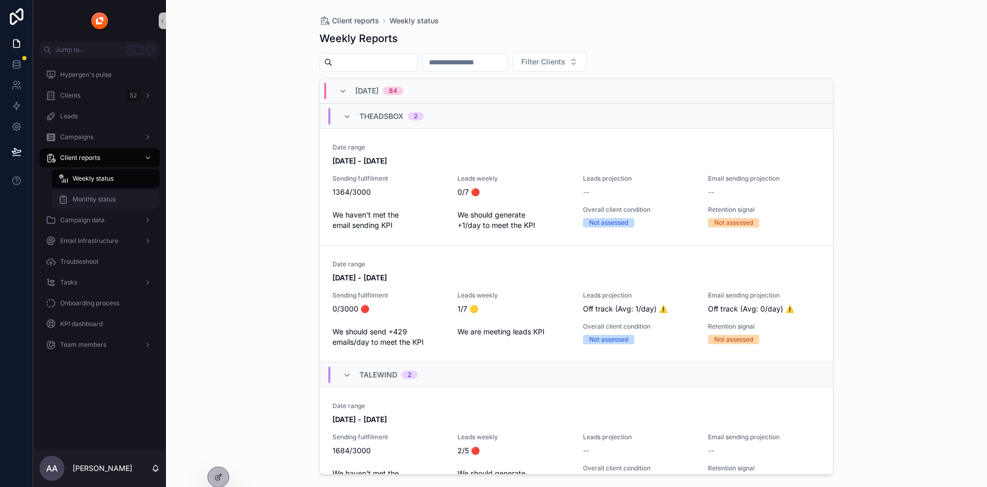
click at [100, 196] on span "Monthly status" at bounding box center [94, 199] width 43 height 8
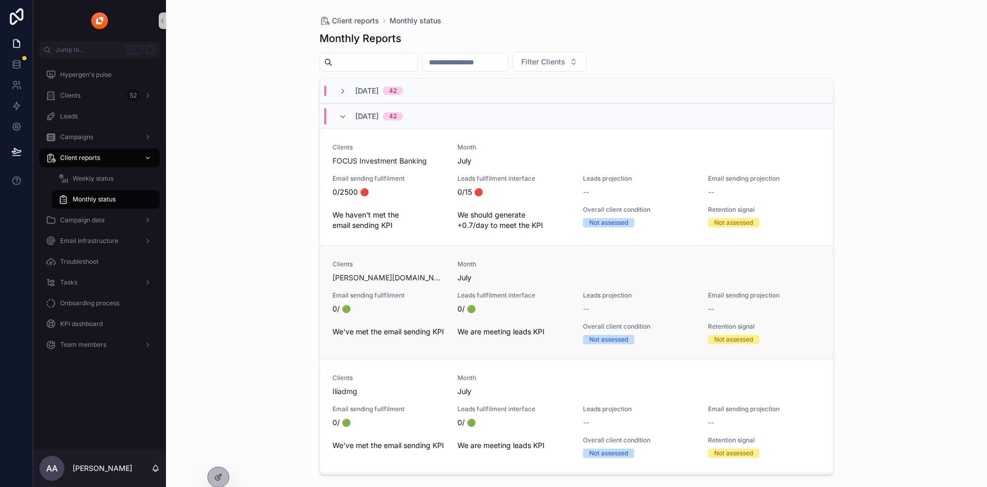
click at [363, 272] on div "Clients [PERSON_NAME][DOMAIN_NAME]" at bounding box center [389, 271] width 113 height 23
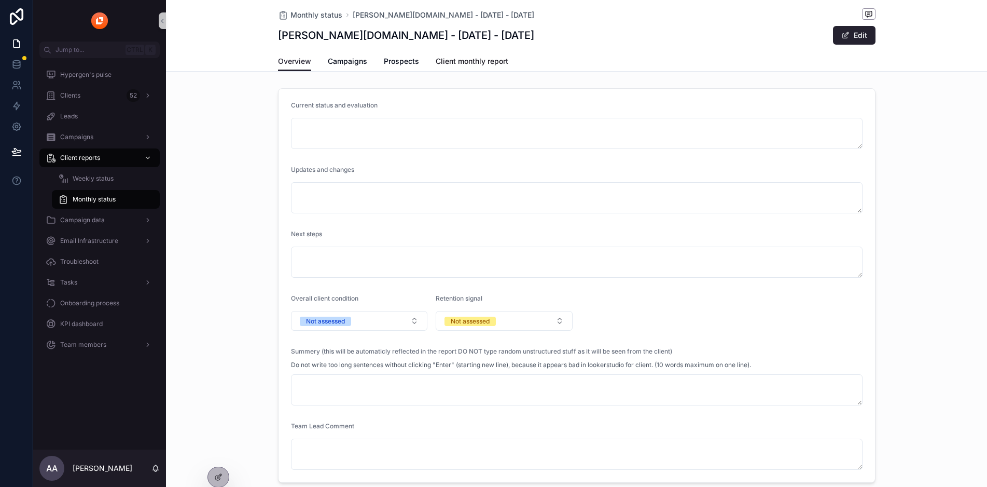
click at [477, 64] on span "Client monthly report" at bounding box center [472, 61] width 73 height 10
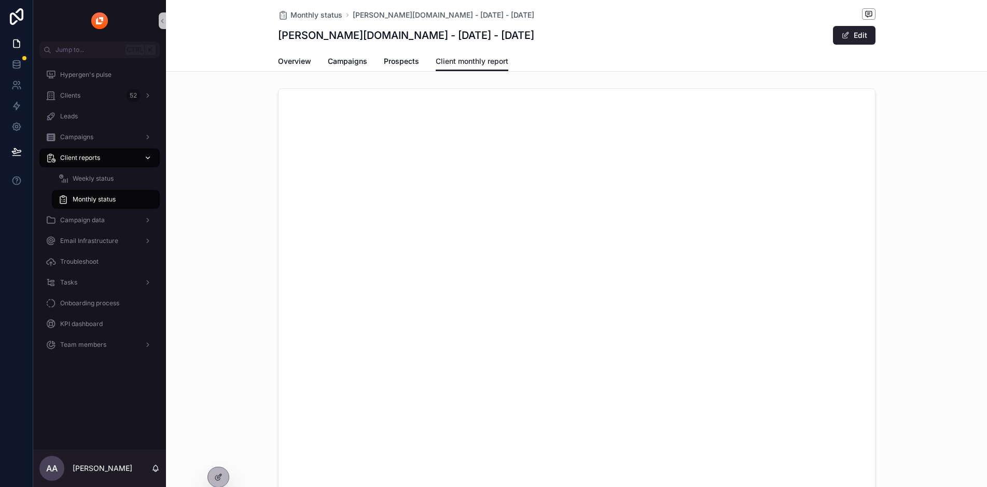
click at [111, 162] on div "Client reports" at bounding box center [100, 157] width 108 height 17
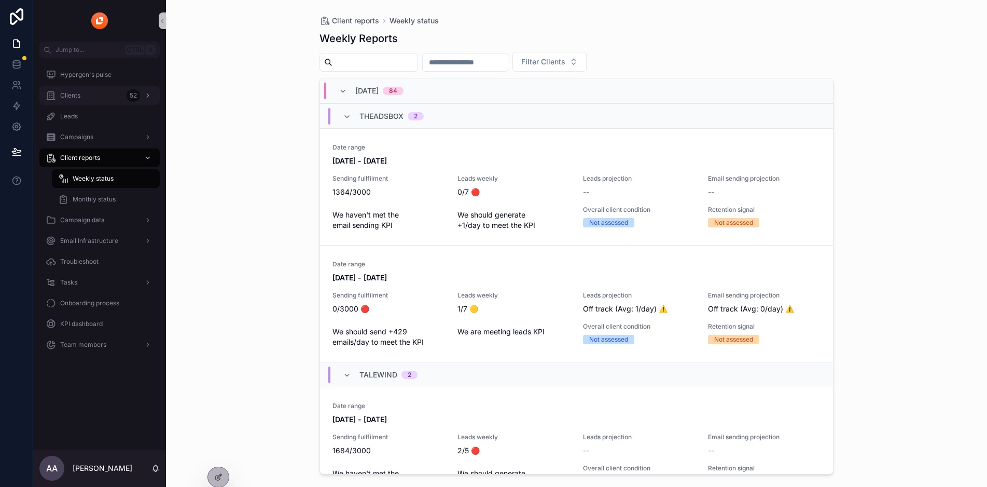
click at [105, 98] on div "Clients 52" at bounding box center [100, 95] width 108 height 17
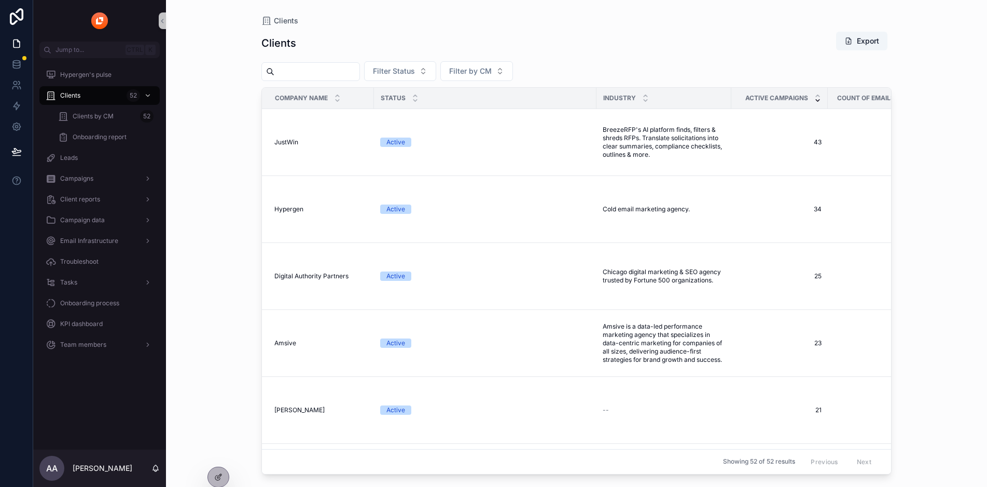
click at [323, 72] on input "scrollable content" at bounding box center [316, 71] width 85 height 15
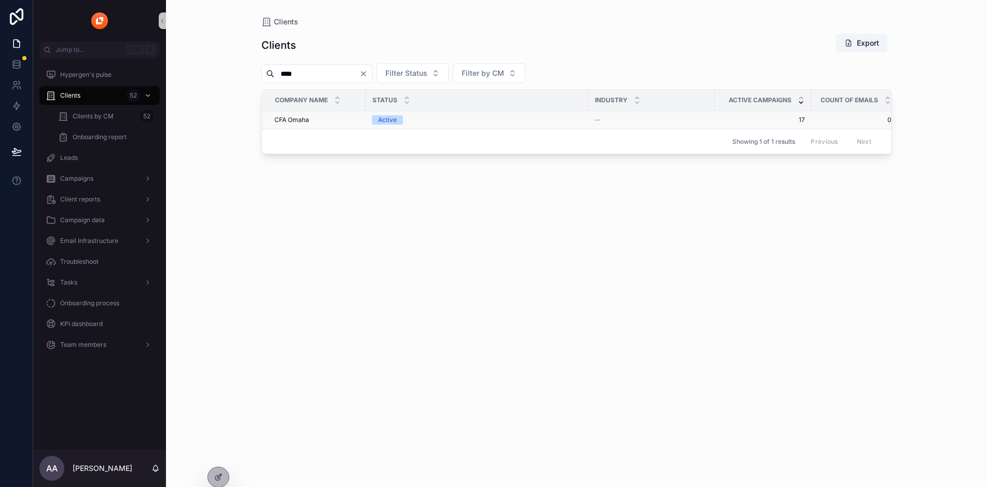
type input "****"
click at [296, 118] on span "CFA Omaha" at bounding box center [291, 120] width 35 height 8
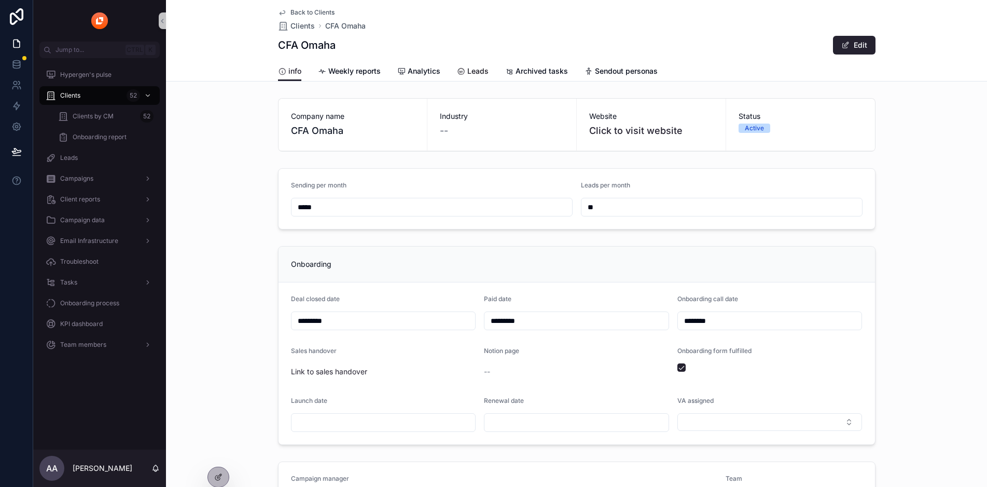
click at [468, 75] on span "Leads" at bounding box center [478, 71] width 21 height 10
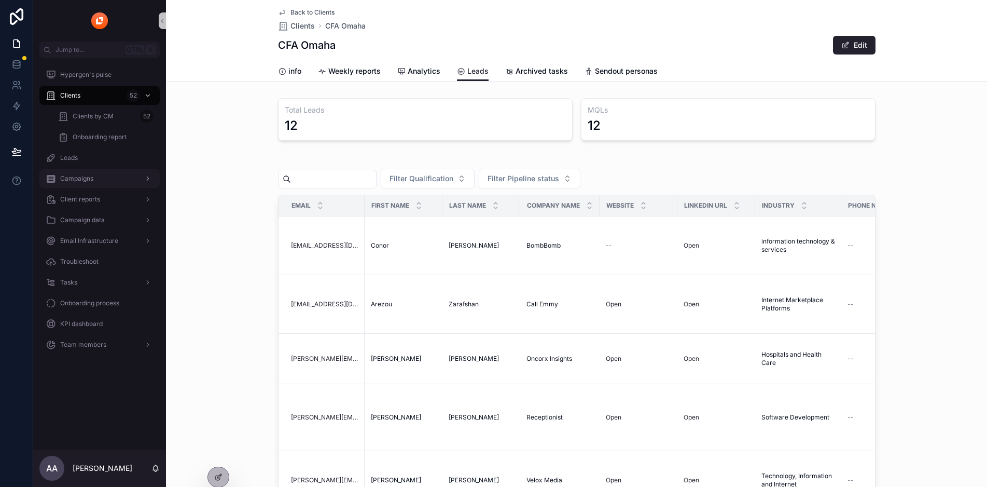
click at [84, 171] on div "Campaigns" at bounding box center [100, 178] width 108 height 17
click at [69, 90] on div "Clients 52" at bounding box center [100, 95] width 108 height 17
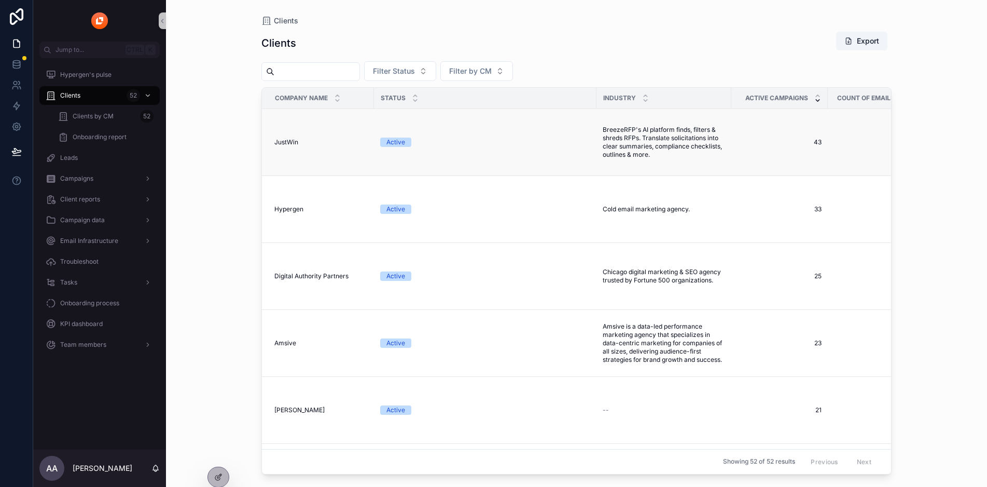
click at [305, 140] on div "JustWin JustWin" at bounding box center [320, 142] width 93 height 8
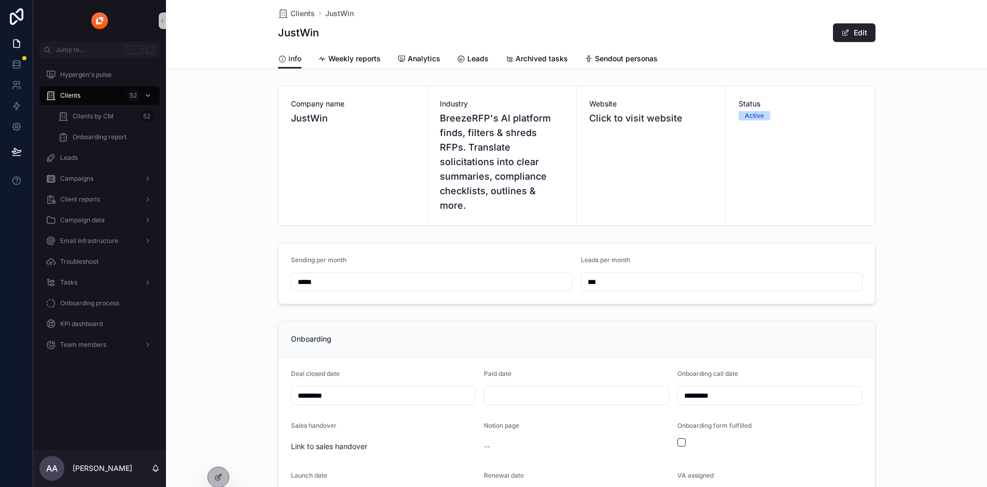
click at [432, 62] on div "info Weekly reports Analytics Leads Archived tasks Sendout personas" at bounding box center [577, 59] width 598 height 20
click at [412, 59] on span "Analytics" at bounding box center [424, 58] width 33 height 10
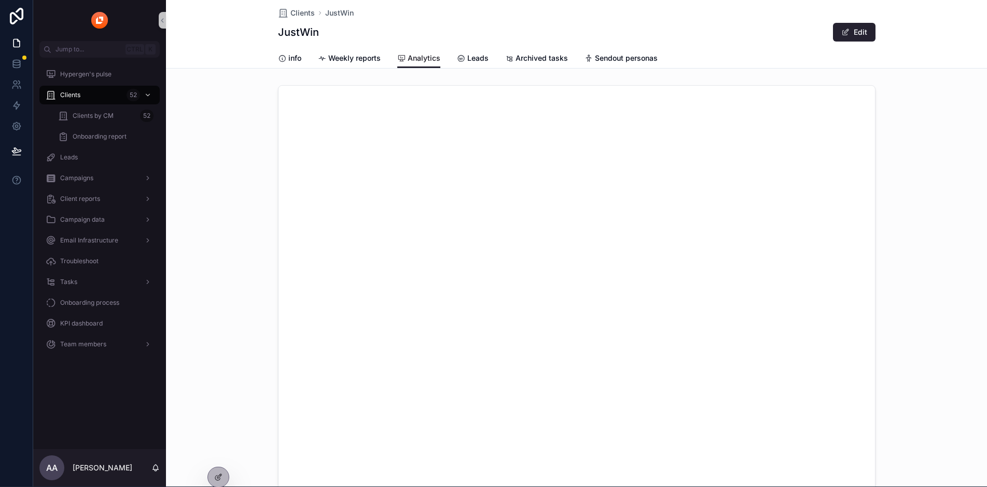
scroll to position [0, 9]
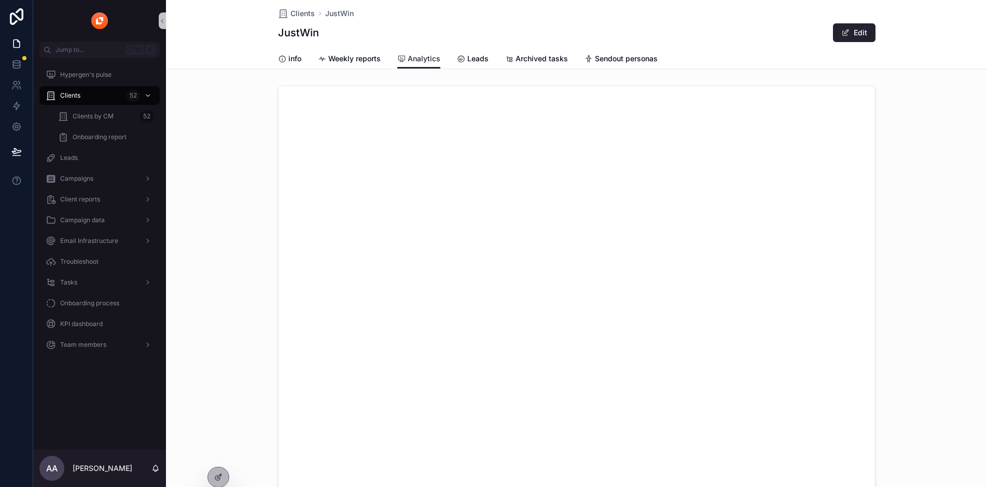
click at [446, 57] on div "info Weekly reports Analytics Leads Archived tasks Sendout personas" at bounding box center [577, 59] width 598 height 20
click at [143, 218] on div "scrollable content" at bounding box center [146, 220] width 13 height 17
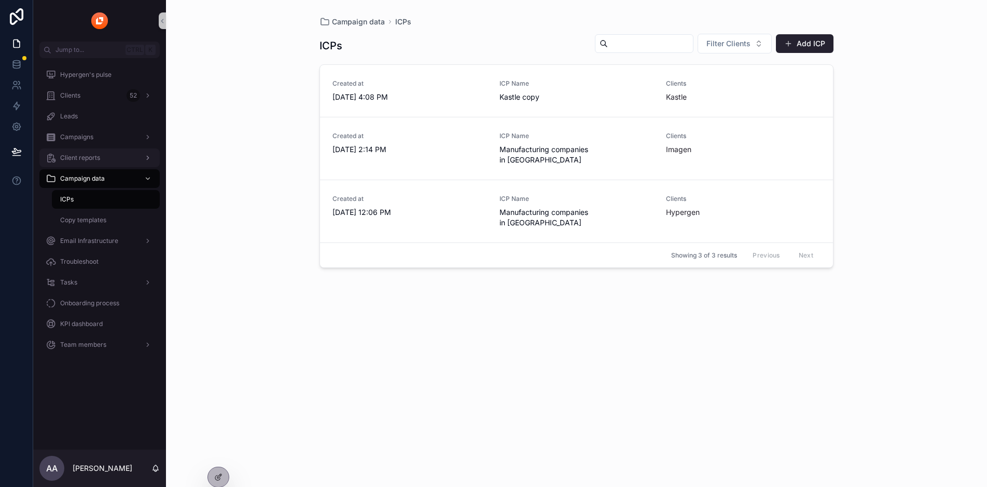
click at [115, 164] on div "Client reports" at bounding box center [100, 157] width 108 height 17
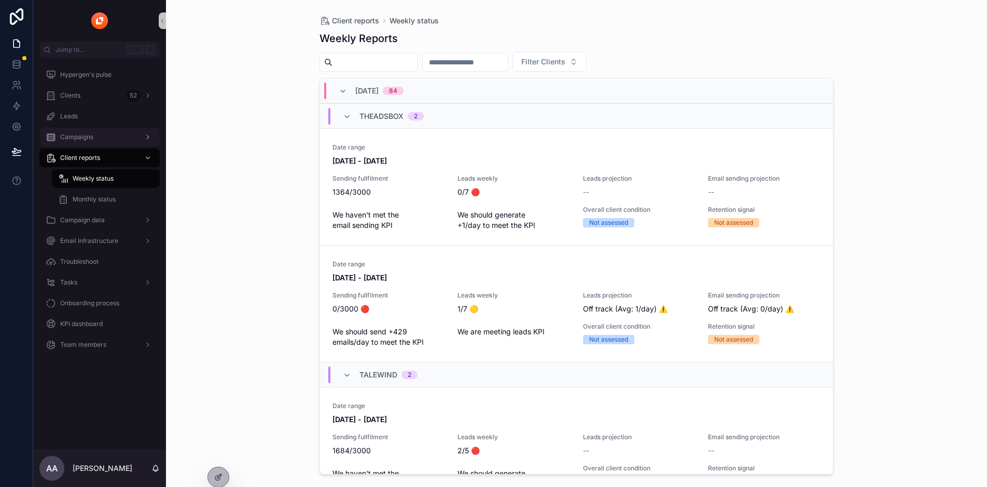
click at [110, 139] on div "Campaigns" at bounding box center [100, 137] width 108 height 17
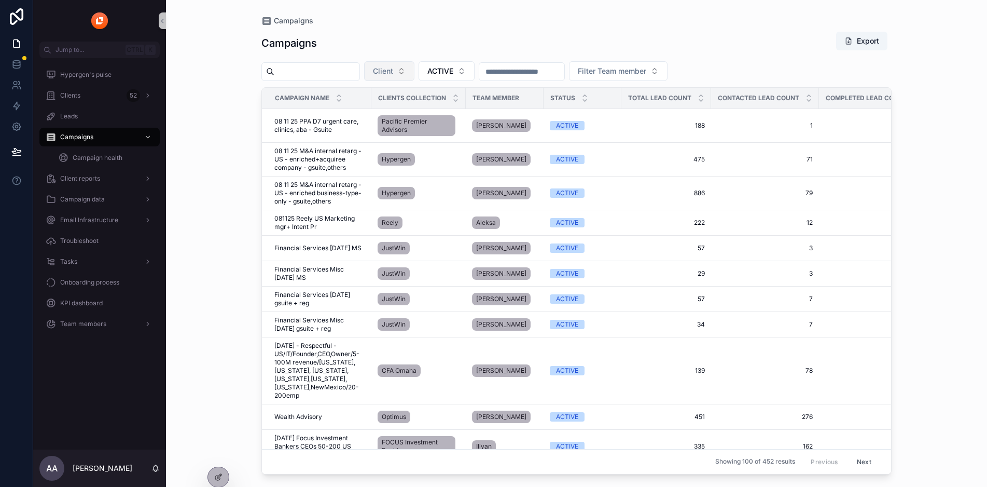
click at [415, 72] on button "Client" at bounding box center [389, 71] width 50 height 20
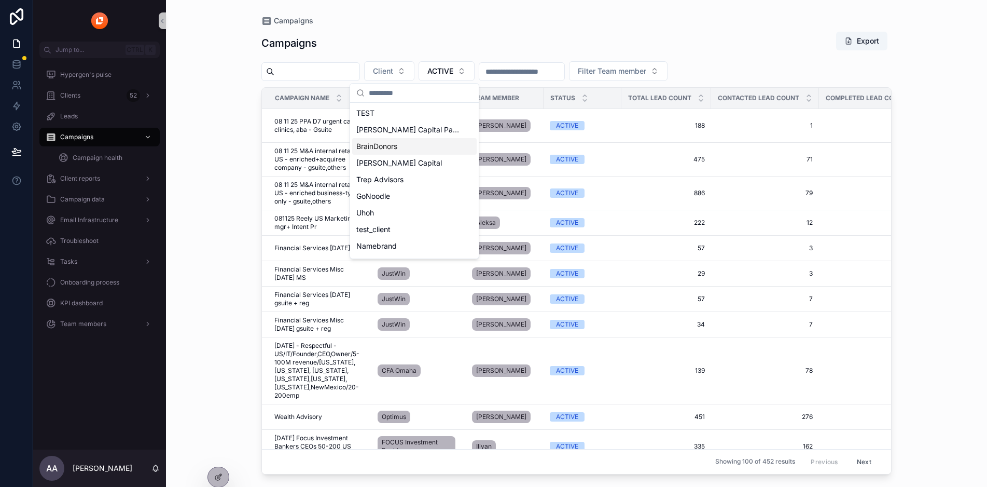
click at [397, 149] on span "BrainDonors" at bounding box center [376, 146] width 41 height 10
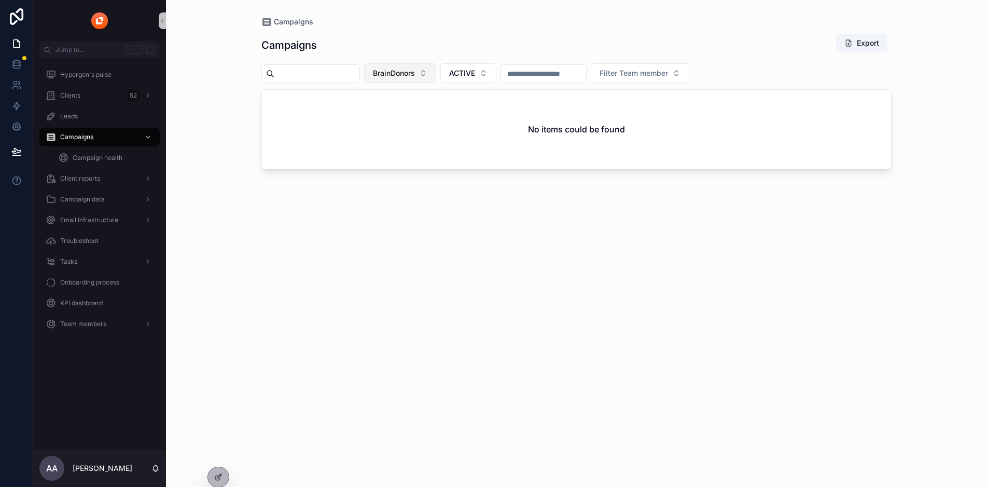
click at [411, 76] on span "BrainDonors" at bounding box center [394, 73] width 42 height 10
type input "***"
click at [420, 167] on div "BrainDonors" at bounding box center [426, 165] width 125 height 17
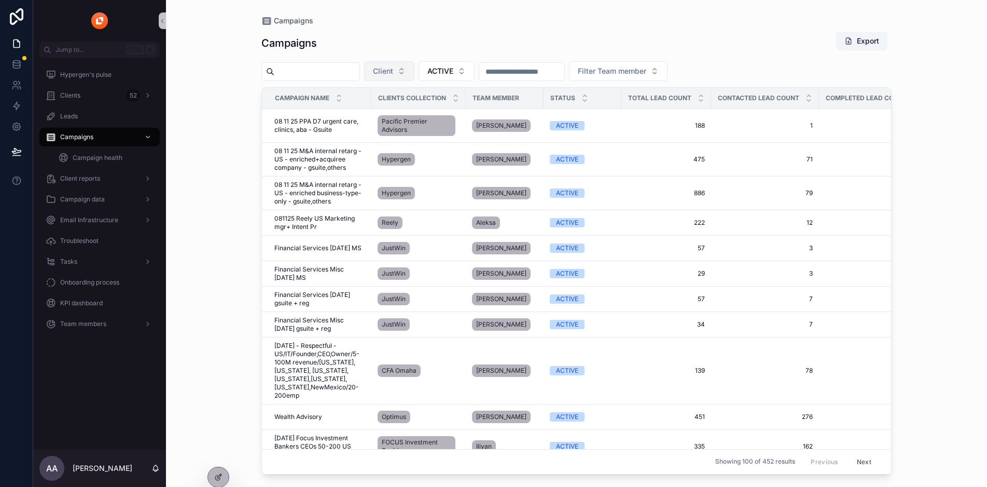
click at [393, 70] on span "Client" at bounding box center [383, 71] width 20 height 10
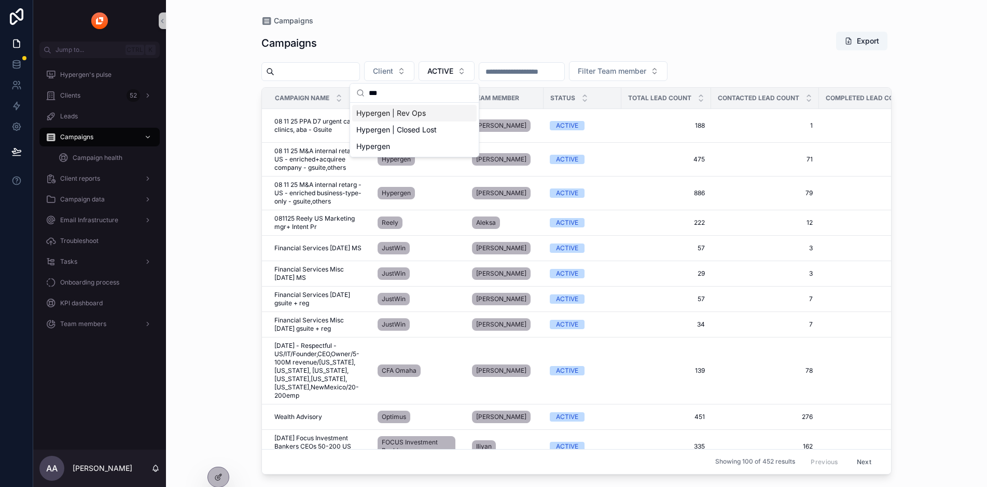
type input "***"
click at [415, 110] on span "Hypergen | Rev Ops" at bounding box center [391, 113] width 70 height 10
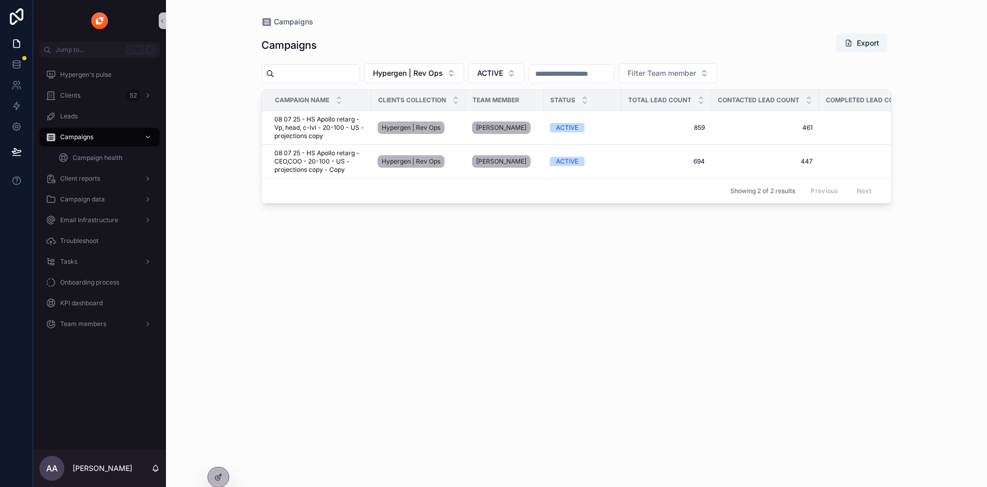
scroll to position [0, 214]
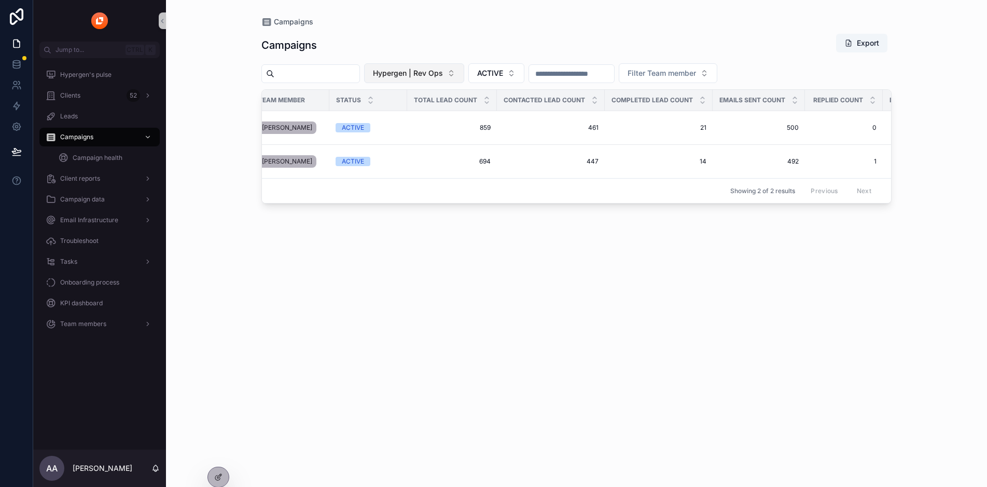
click at [424, 72] on span "Hypergen | Rev Ops" at bounding box center [408, 73] width 70 height 10
type input "***"
click at [428, 147] on div "Hypergen" at bounding box center [439, 148] width 125 height 17
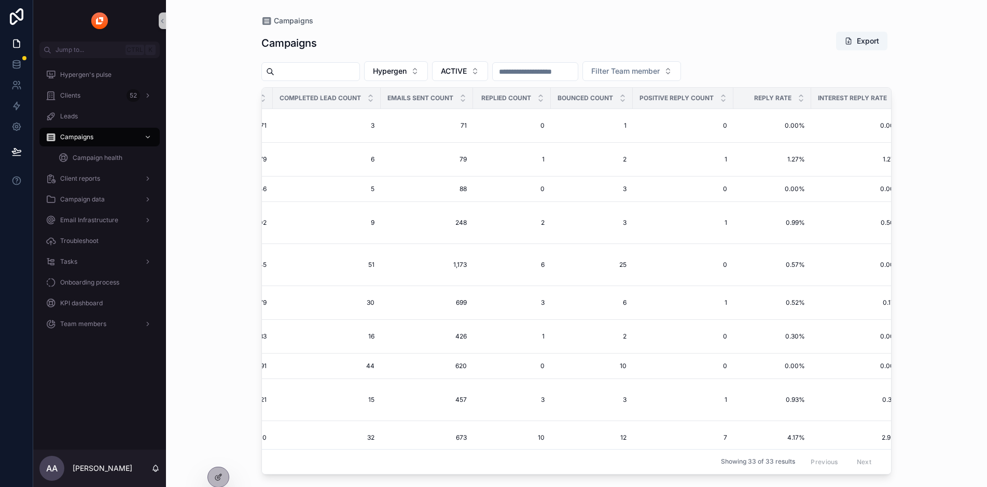
scroll to position [0, 649]
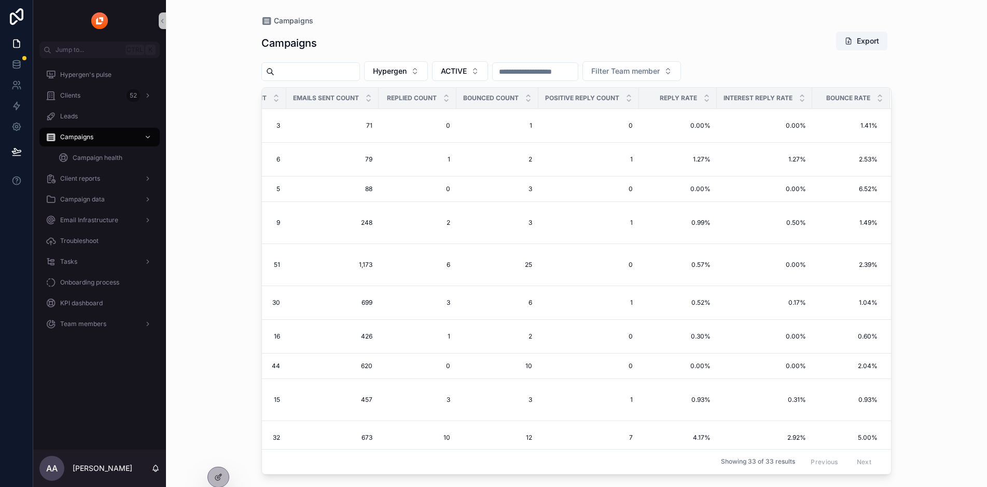
drag, startPoint x: 663, startPoint y: 473, endPoint x: 761, endPoint y: 448, distance: 100.7
click at [743, 474] on div "Campaign name Clients collection Team member Status Total lead count Contacted …" at bounding box center [576, 281] width 629 height 386
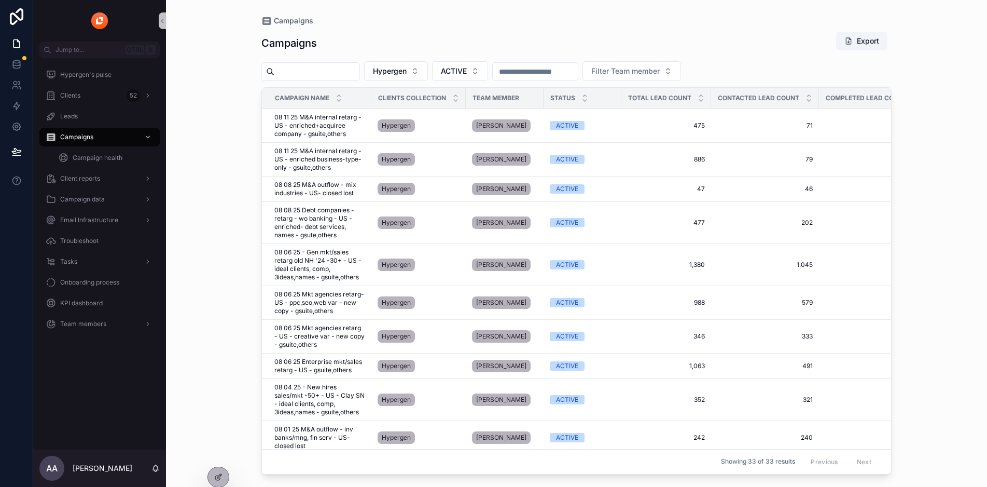
click at [322, 70] on input "scrollable content" at bounding box center [316, 71] width 85 height 15
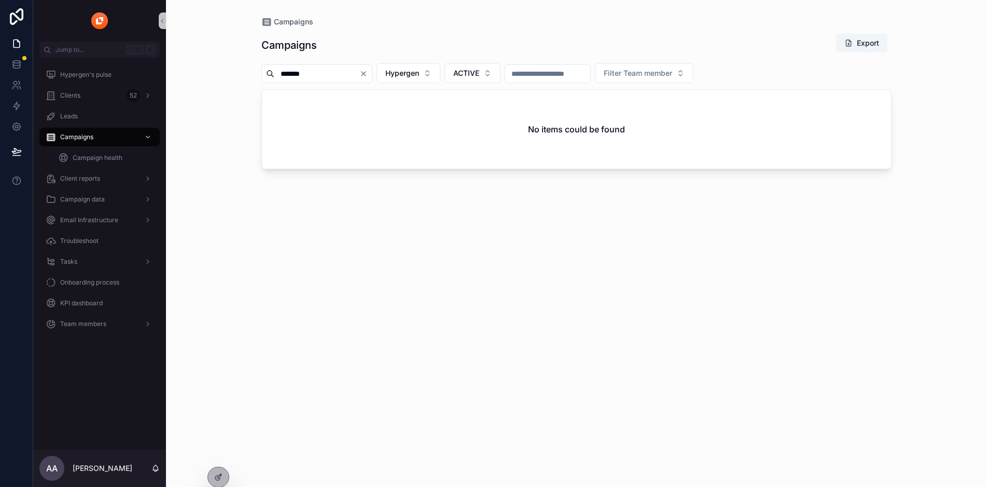
click at [360, 75] on input "*******" at bounding box center [316, 73] width 85 height 15
type input "*******"
click at [368, 75] on icon "Clear" at bounding box center [364, 74] width 8 height 8
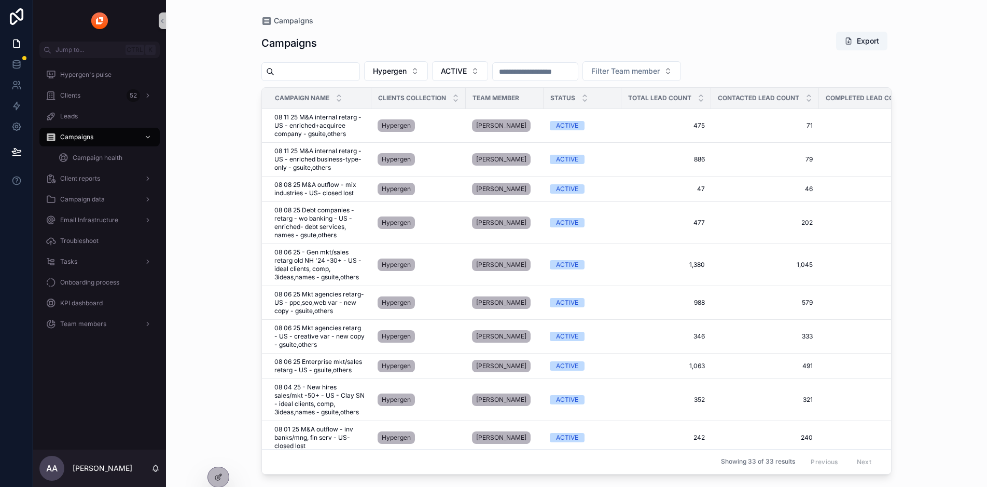
scroll to position [0, 649]
